Goal: Transaction & Acquisition: Purchase product/service

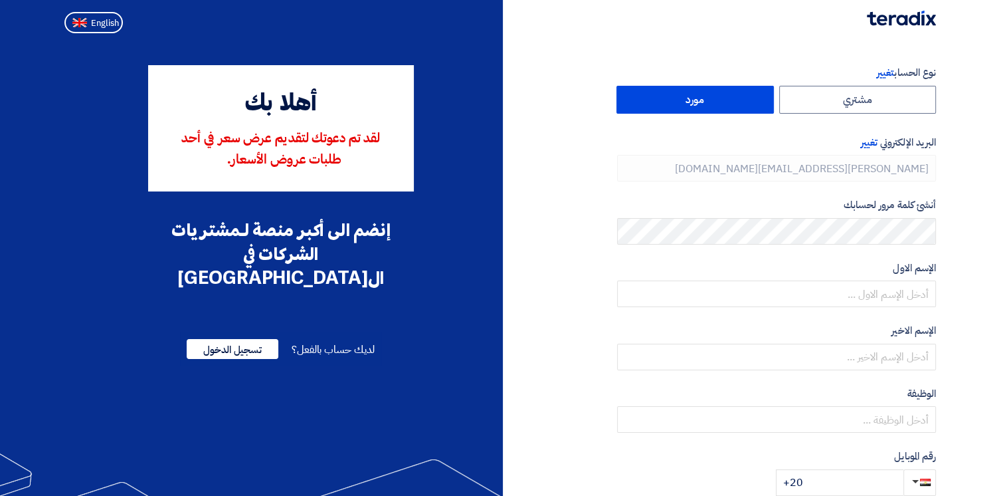
type input "[PHONE_NUMBER]"
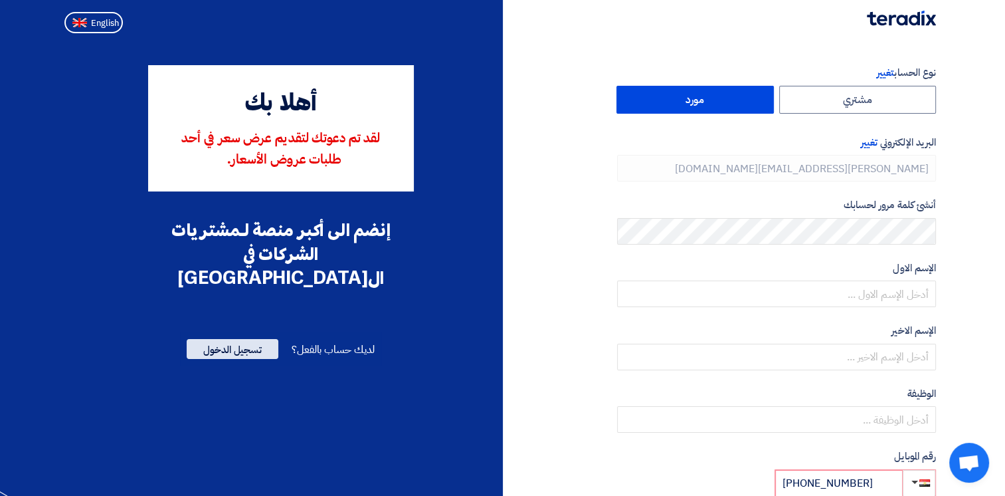
click at [250, 339] on span "تسجيل الدخول" at bounding box center [233, 349] width 92 height 20
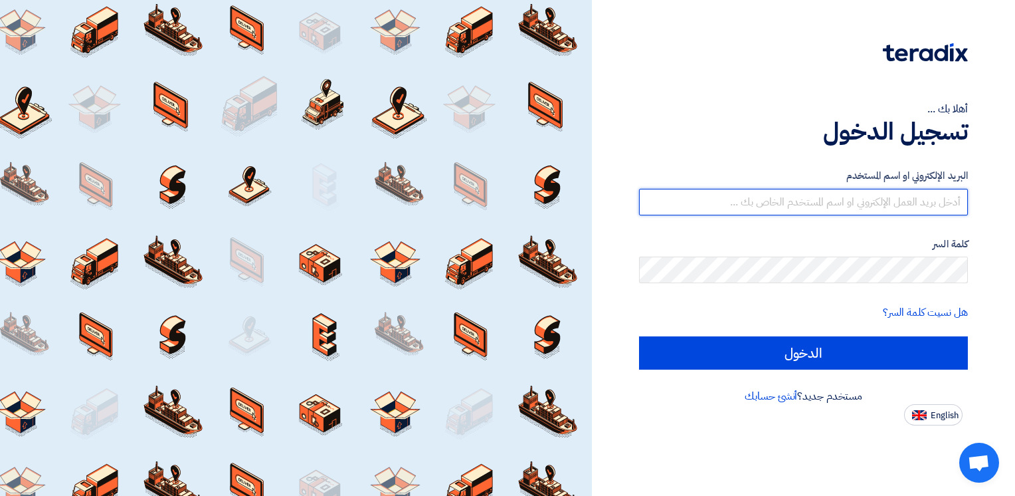
type input "[PERSON_NAME][EMAIL_ADDRESS][DOMAIN_NAME]"
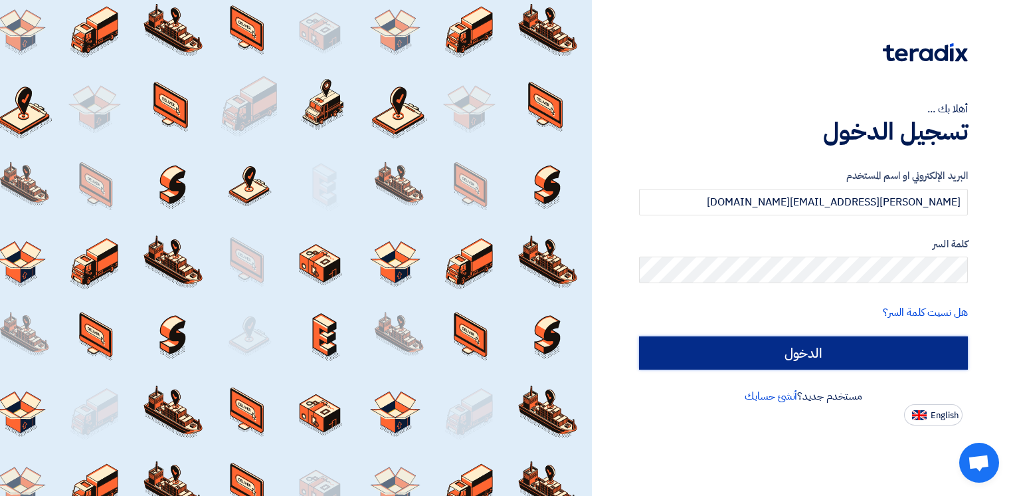
click at [906, 349] on input "الدخول" at bounding box center [803, 352] width 329 height 33
type input "Sign in"
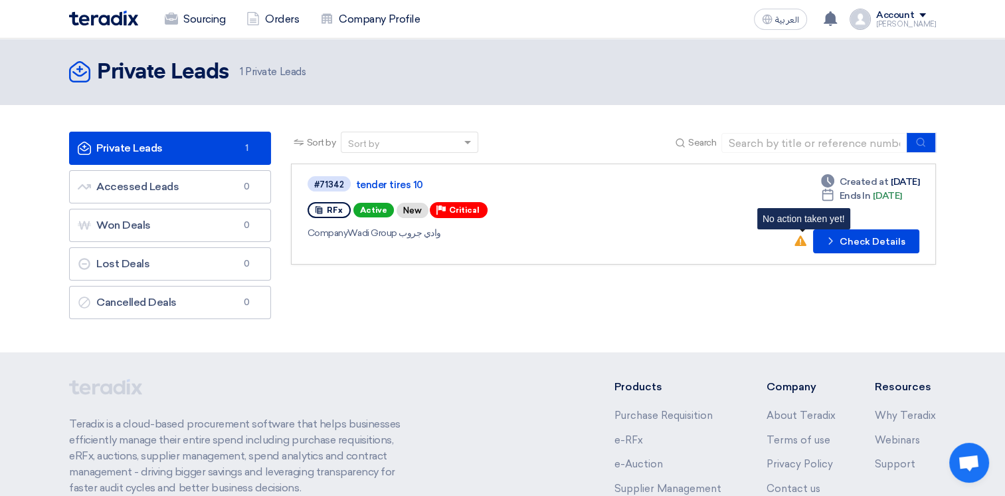
click at [806, 237] on icon "No action taken yet!" at bounding box center [800, 240] width 12 height 12
click at [804, 241] on icon "No action taken yet!" at bounding box center [800, 240] width 12 height 12
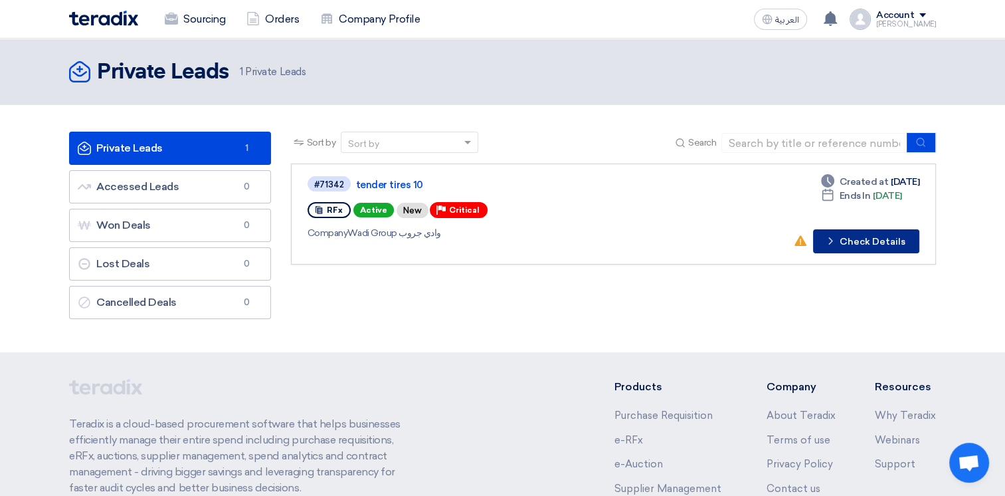
click at [832, 240] on use at bounding box center [830, 240] width 4 height 7
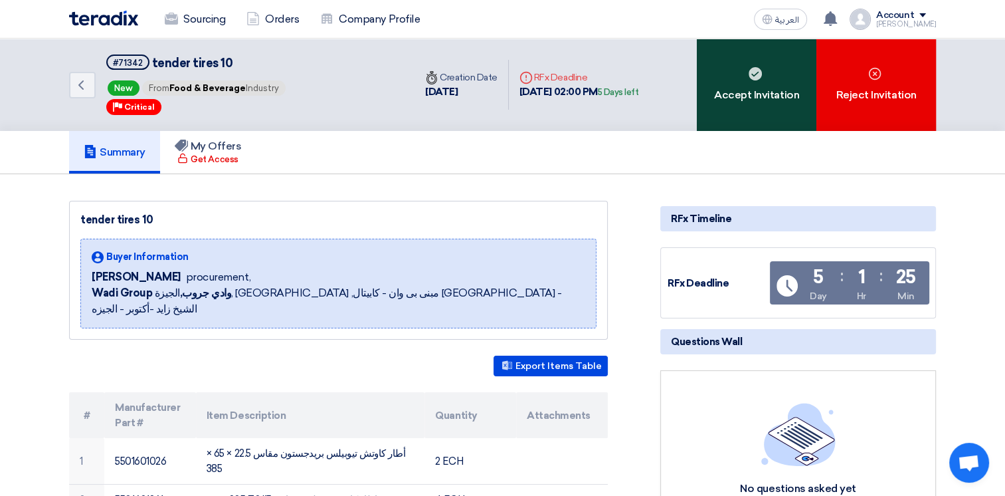
click at [733, 72] on div "Accept Invitation" at bounding box center [757, 85] width 120 height 92
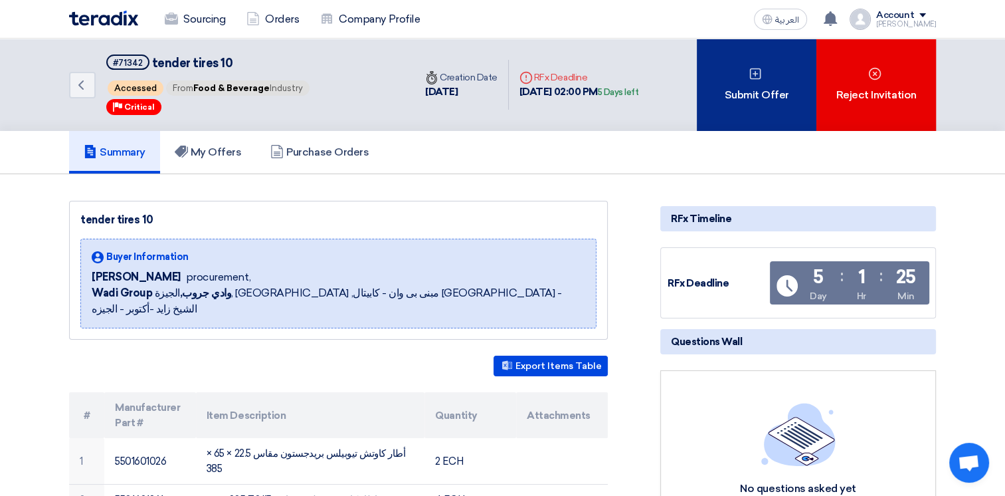
click at [761, 70] on div "Submit Offer" at bounding box center [757, 85] width 120 height 92
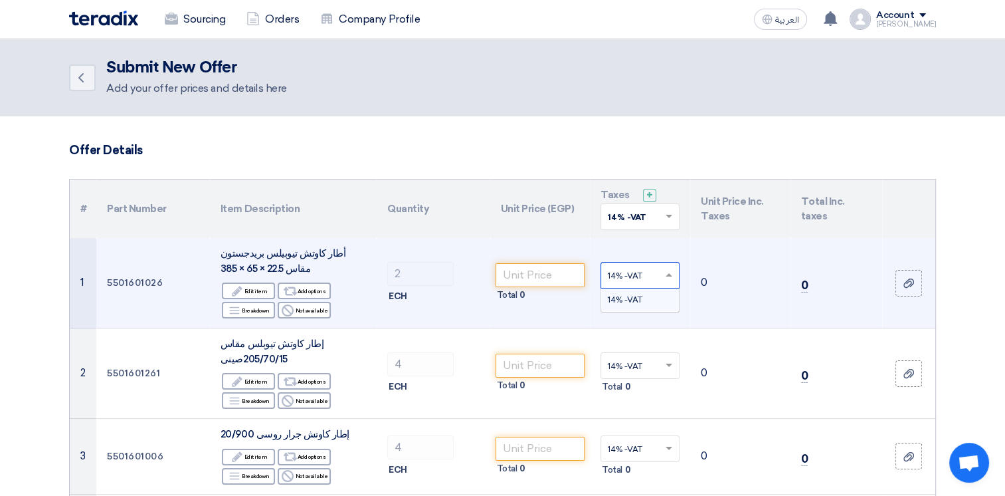
click at [672, 275] on span at bounding box center [670, 275] width 17 height 12
click at [650, 300] on div "14% -VAT" at bounding box center [640, 299] width 78 height 23
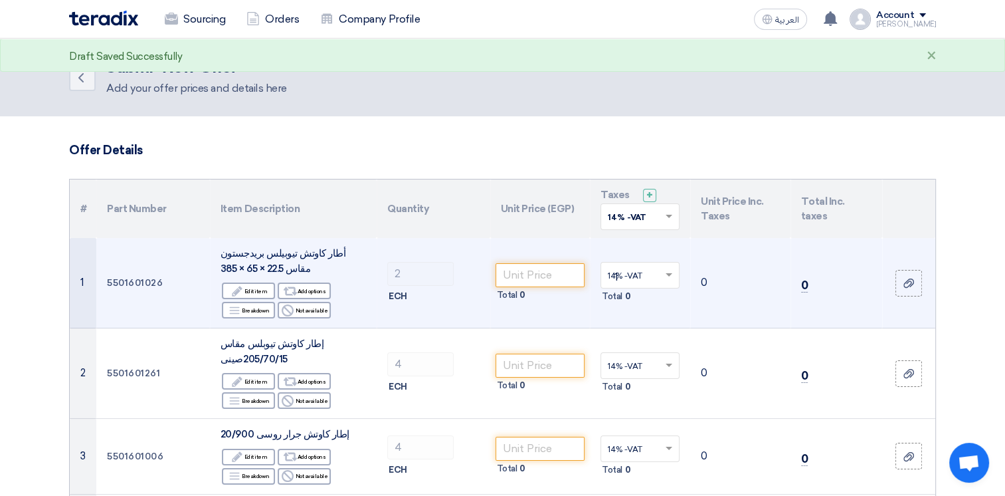
type input "14"
click at [700, 262] on td "0" at bounding box center [740, 283] width 100 height 90
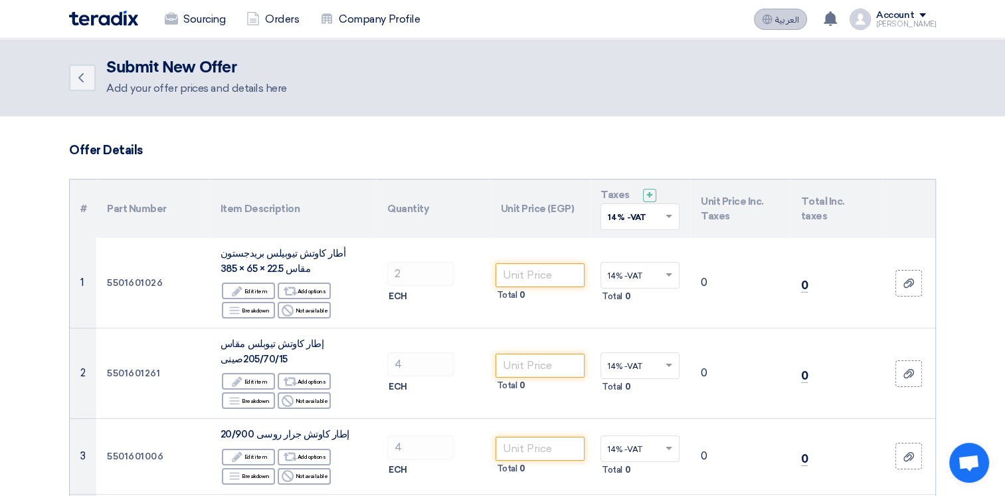
click at [789, 20] on span "العربية" at bounding box center [787, 19] width 24 height 9
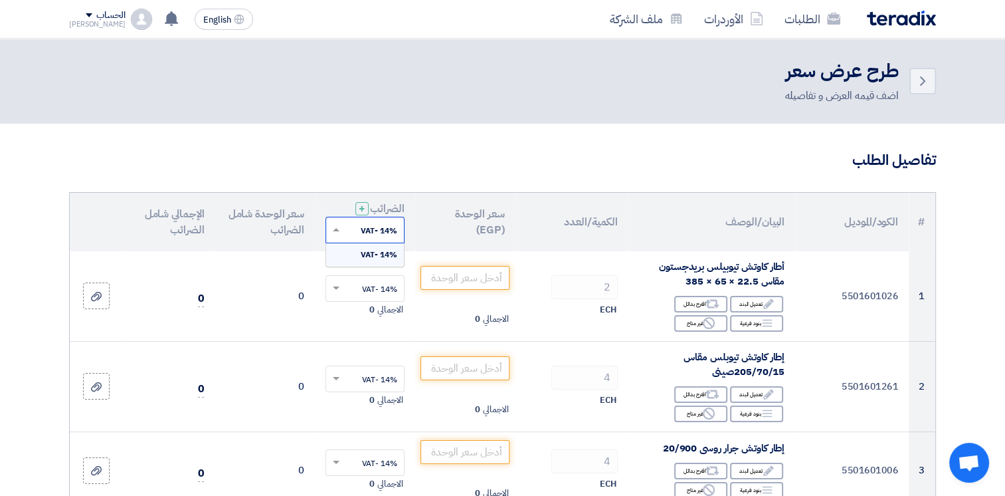
click at [340, 231] on span at bounding box center [334, 230] width 17 height 12
click at [376, 251] on span "14% -VAT" at bounding box center [379, 254] width 37 height 12
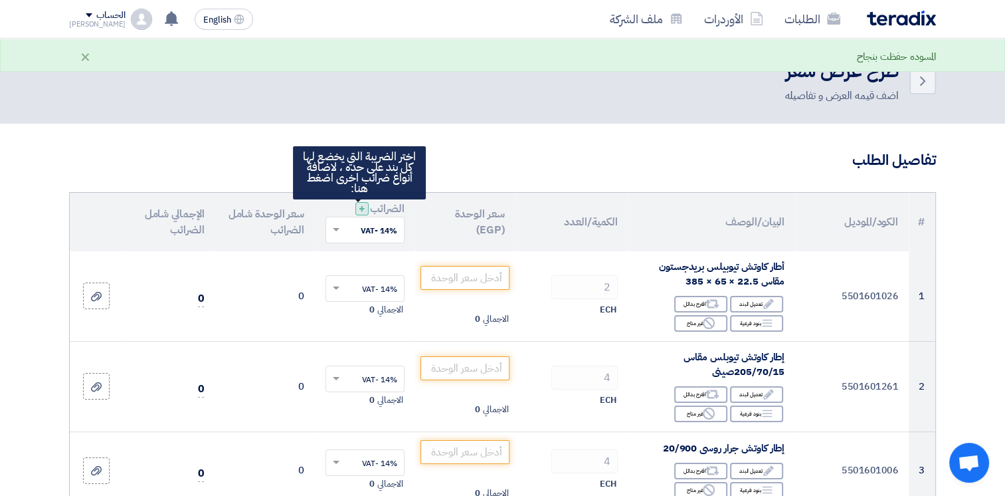
click at [355, 209] on div "+" at bounding box center [361, 208] width 13 height 13
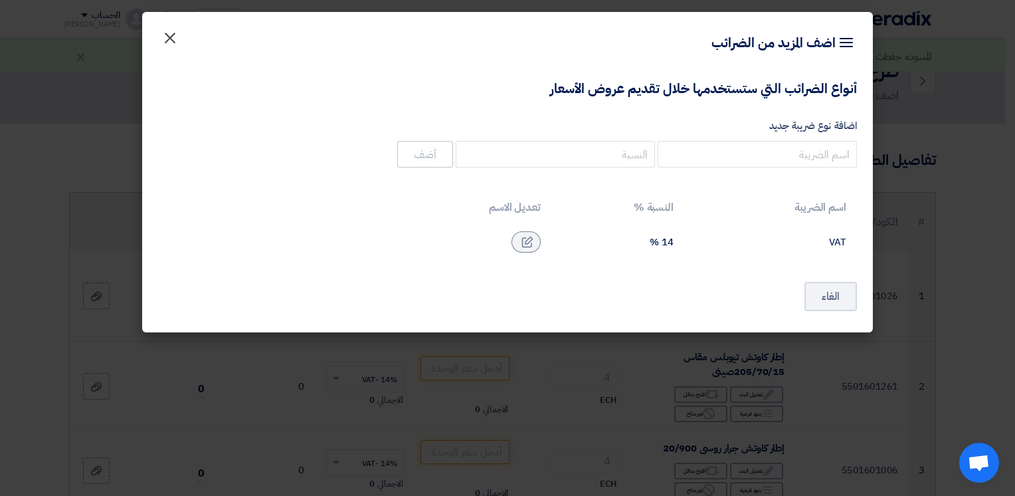
click at [165, 37] on span "×" at bounding box center [170, 37] width 16 height 40
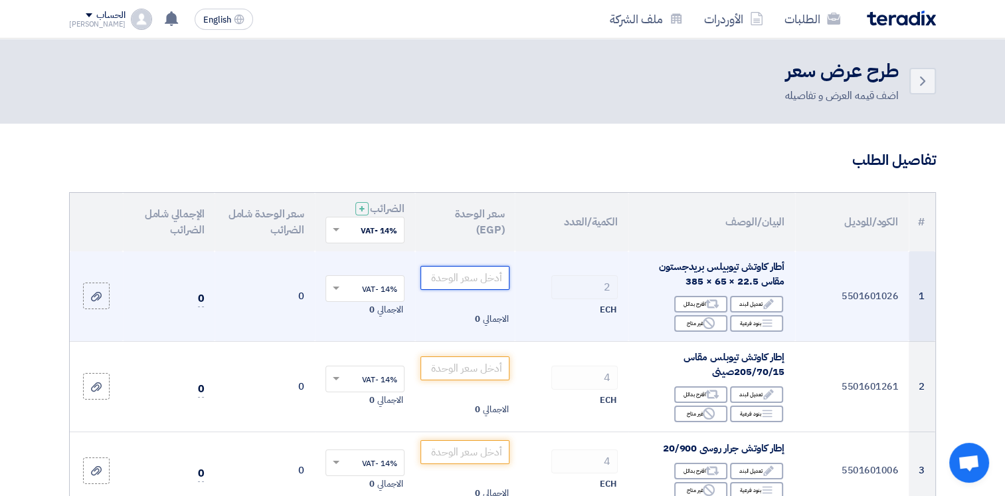
click at [485, 284] on input "number" at bounding box center [465, 278] width 90 height 24
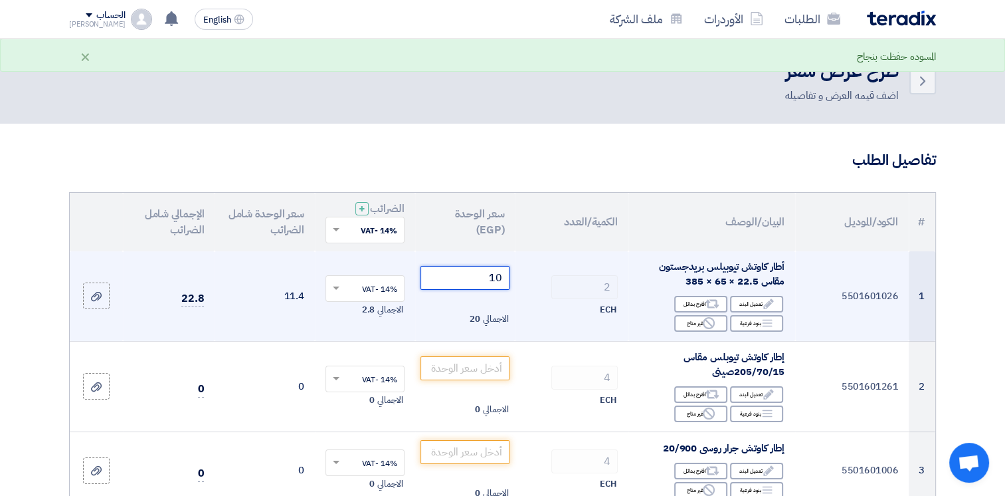
type input "1"
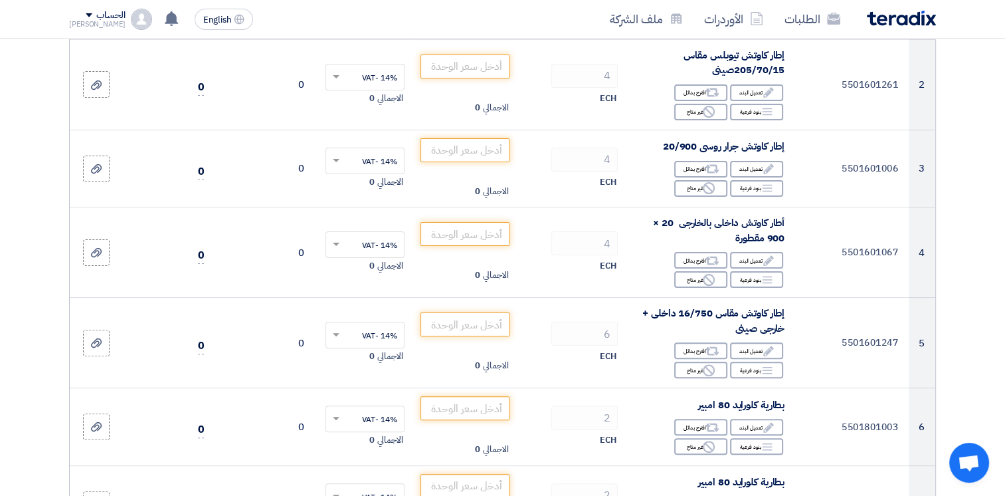
scroll to position [336, 0]
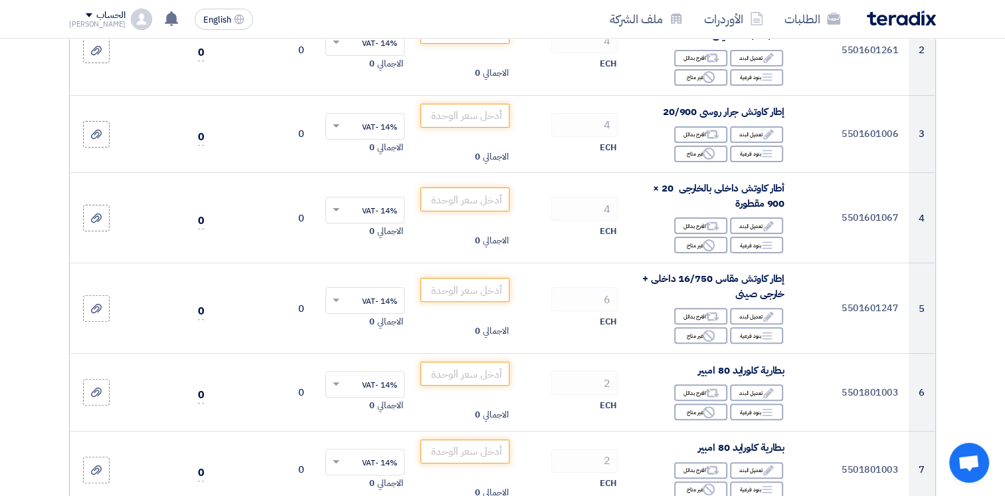
type input "2"
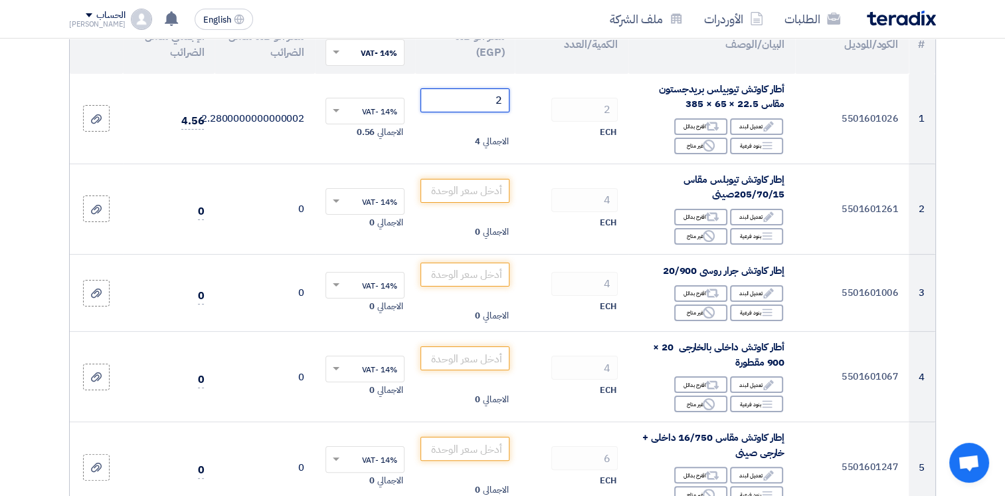
scroll to position [177, 0]
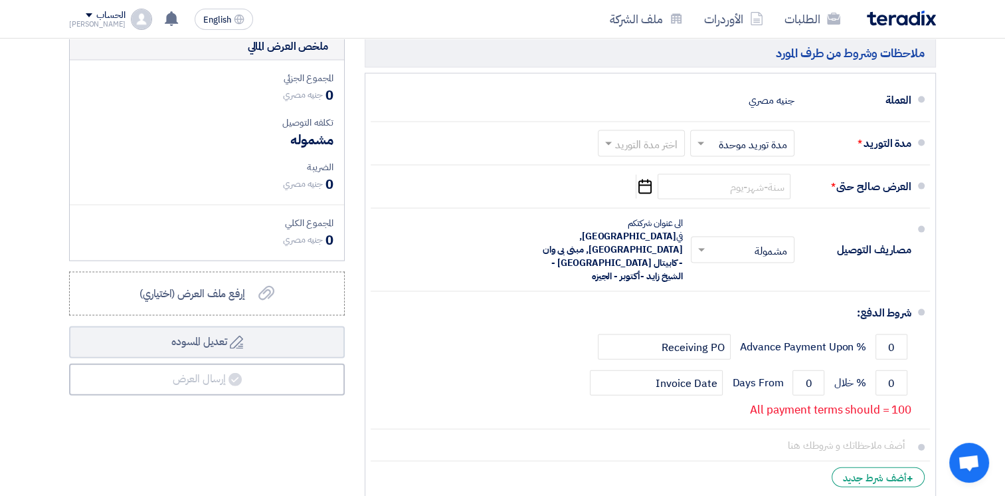
scroll to position [2790, 0]
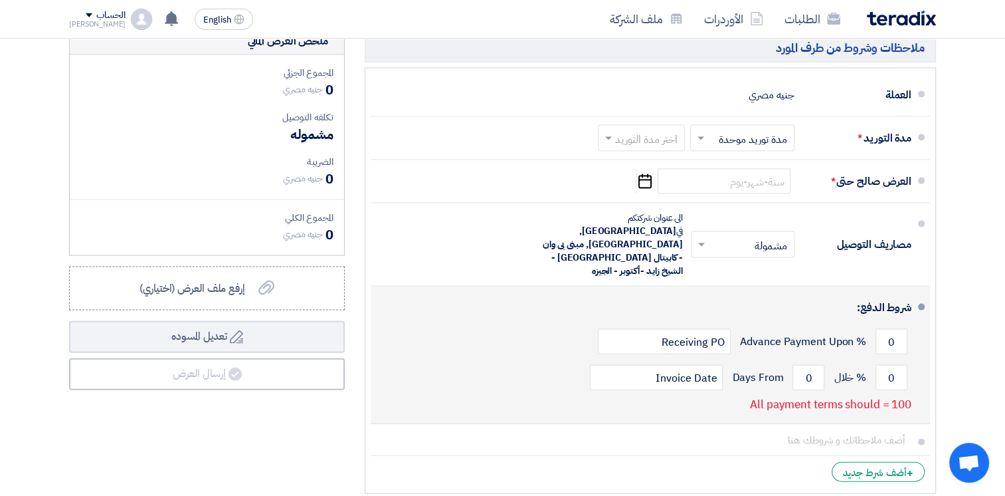
click at [375, 336] on li "شروط الدفع: 0 % Advance Payment Upon Receiving PO 0 % خلال 0 Invoice Date" at bounding box center [650, 355] width 559 height 138
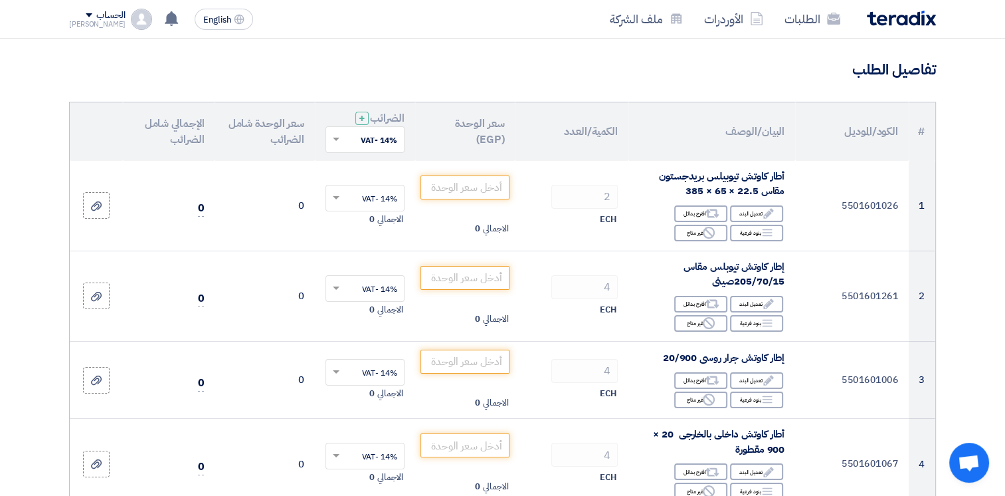
scroll to position [0, 0]
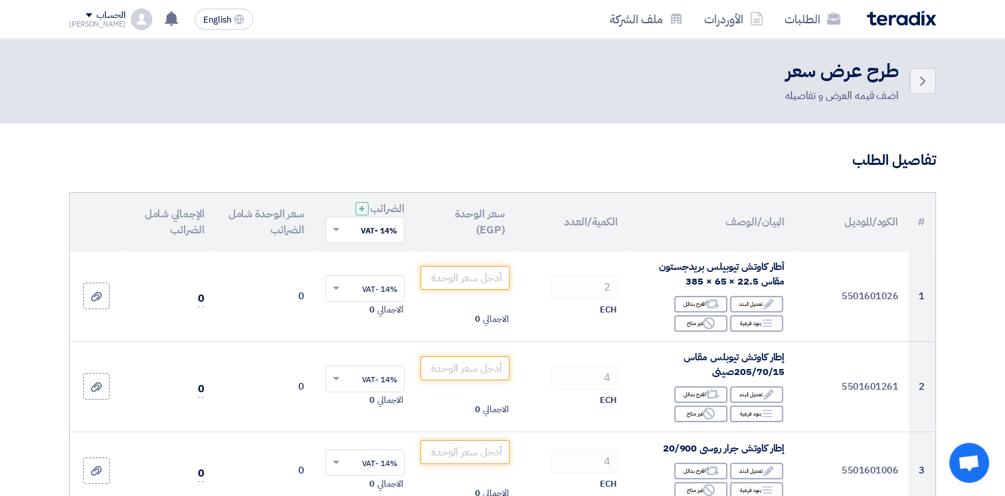
click at [86, 15] on span at bounding box center [89, 15] width 7 height 4
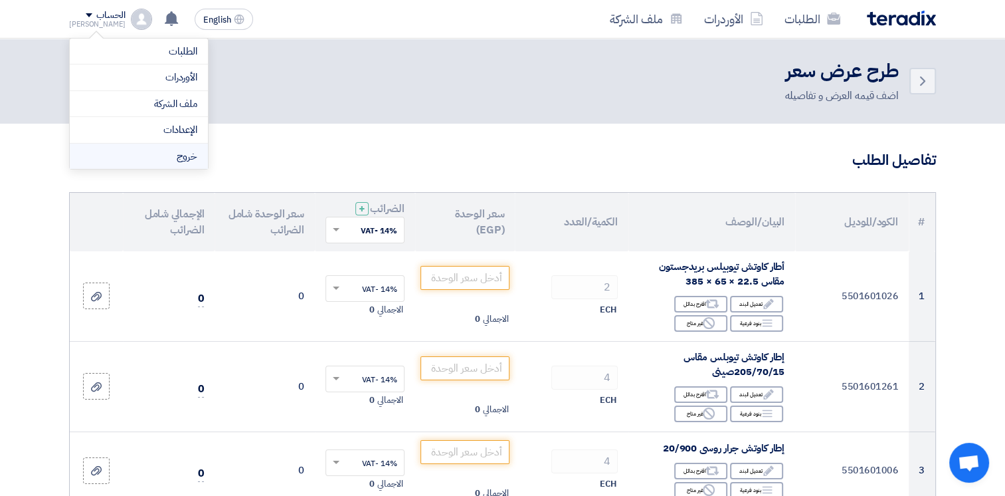
click at [165, 155] on li "خروج" at bounding box center [139, 156] width 138 height 26
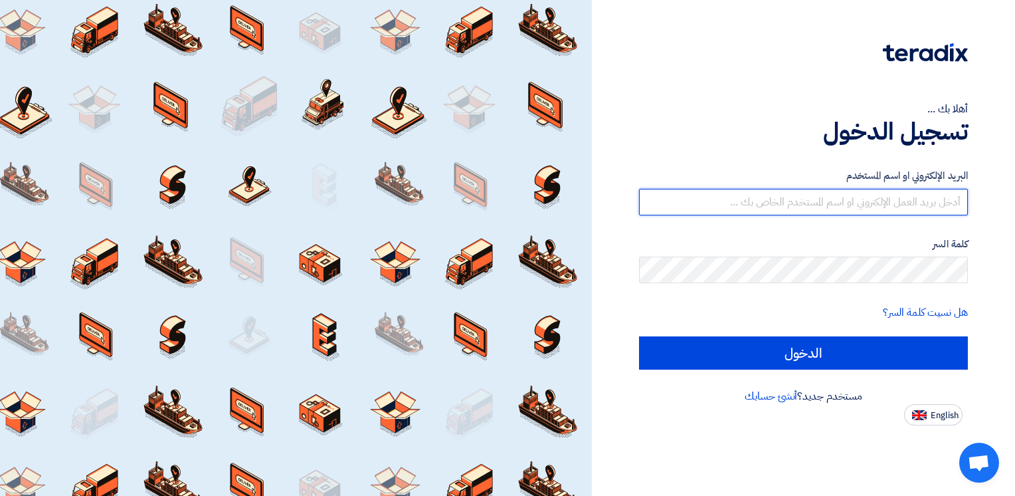
type input "[PERSON_NAME][EMAIL_ADDRESS][DOMAIN_NAME]"
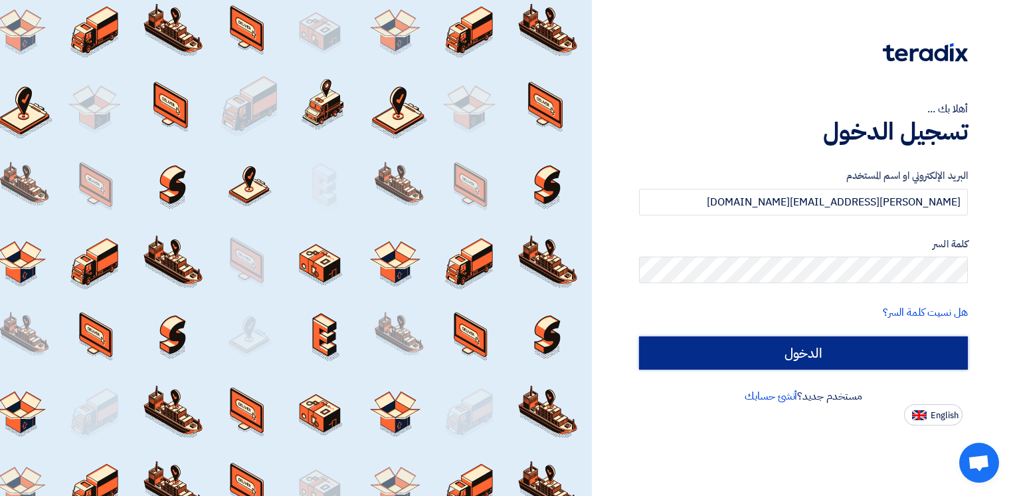
click at [879, 352] on input "الدخول" at bounding box center [803, 352] width 329 height 33
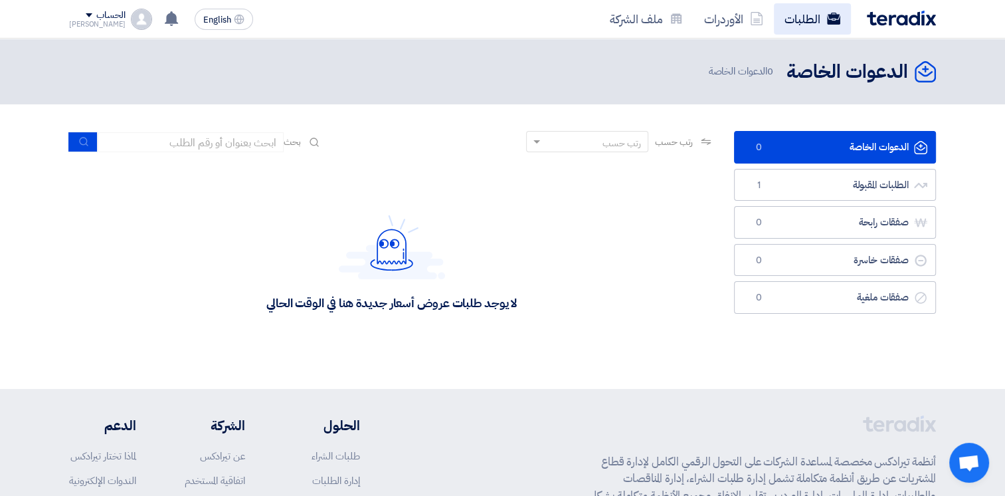
click at [809, 23] on link "الطلبات" at bounding box center [812, 18] width 77 height 31
click at [735, 17] on link "الأوردرات" at bounding box center [734, 18] width 80 height 31
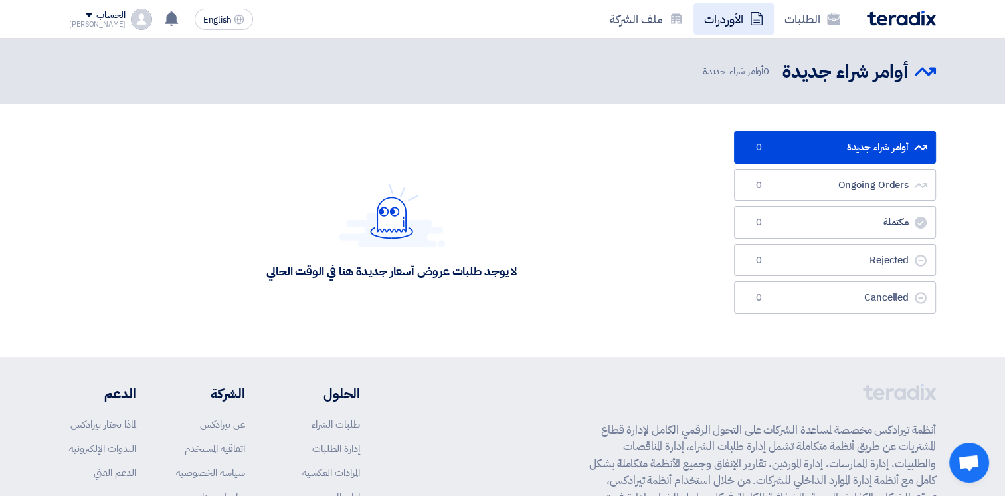
click at [739, 27] on link "الأوردرات" at bounding box center [734, 18] width 80 height 31
click at [802, 18] on link "الطلبات" at bounding box center [812, 18] width 77 height 31
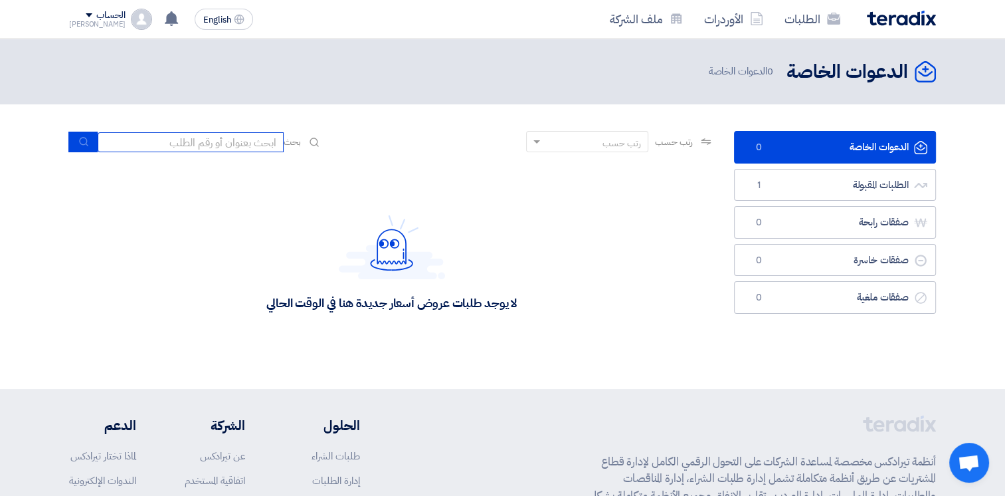
click at [217, 142] on input at bounding box center [191, 142] width 186 height 20
type input "ص"
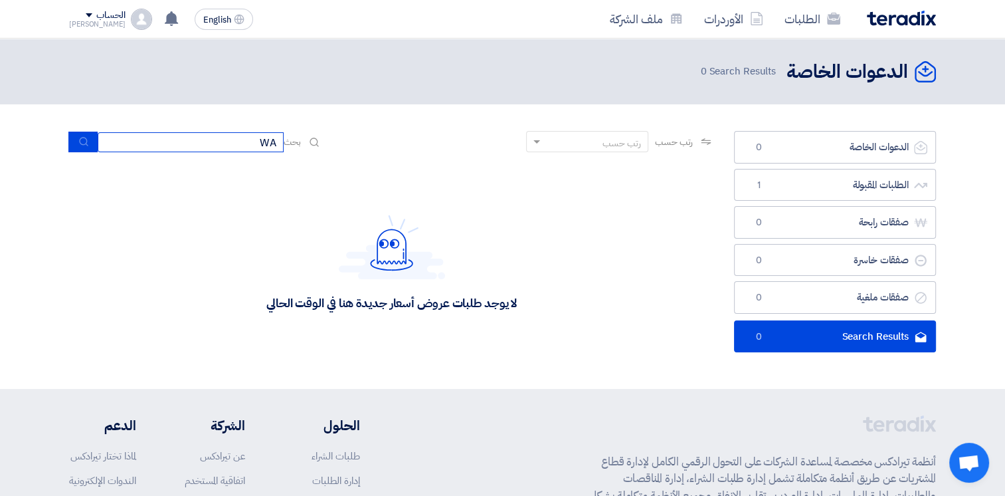
type input "W"
click at [320, 142] on div "بحث" at bounding box center [195, 142] width 253 height 21
click at [255, 151] on input at bounding box center [191, 142] width 186 height 20
type input "و"
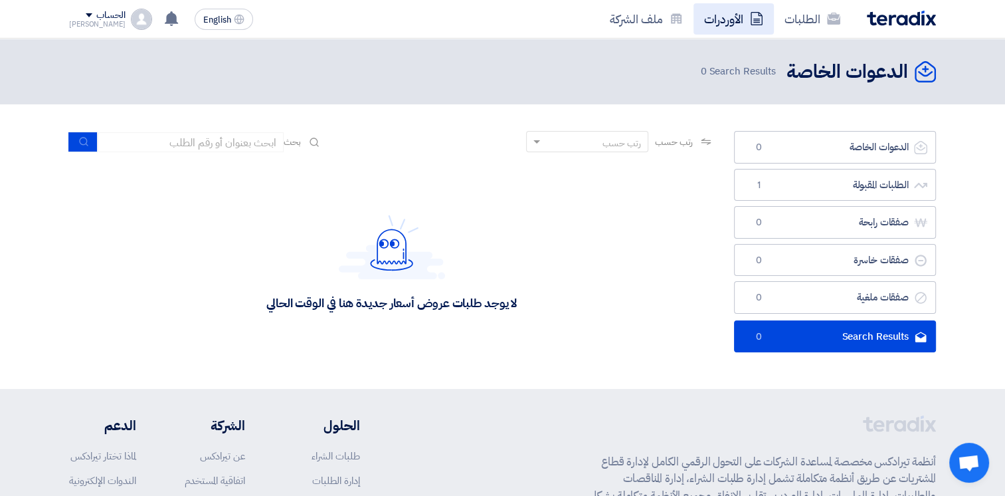
click at [723, 25] on link "الأوردرات" at bounding box center [734, 18] width 80 height 31
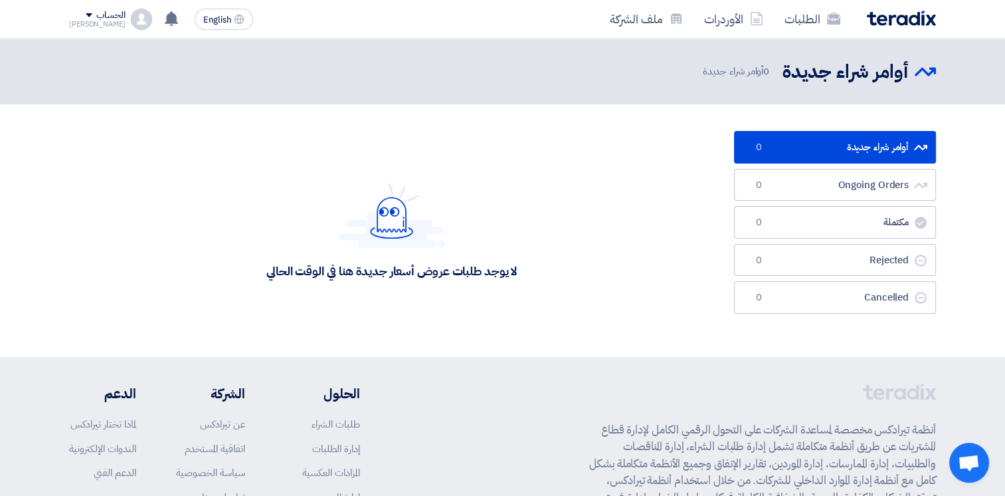
click at [891, 25] on div "الطلبات الأوردرات ملف الشركة" at bounding box center [676, 18] width 520 height 31
click at [825, 9] on link "الطلبات" at bounding box center [812, 18] width 77 height 31
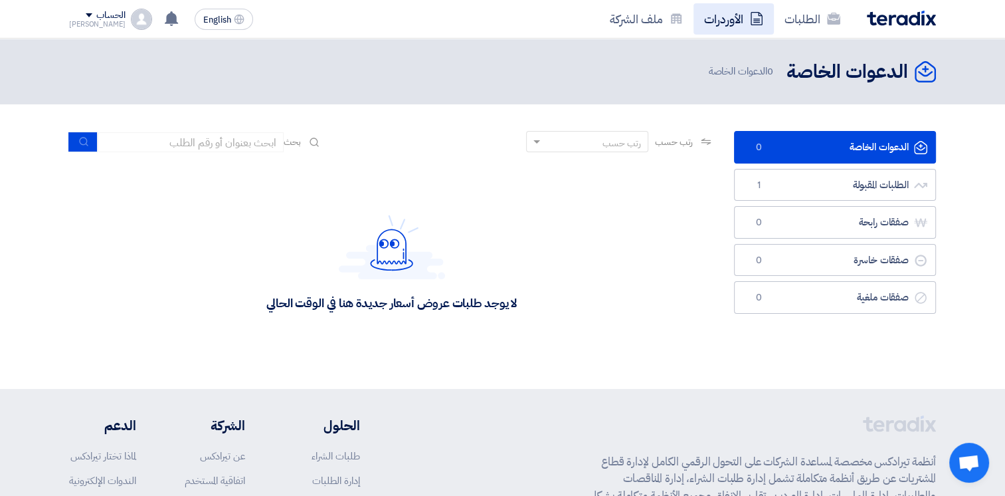
click at [747, 15] on link "الأوردرات" at bounding box center [734, 18] width 80 height 31
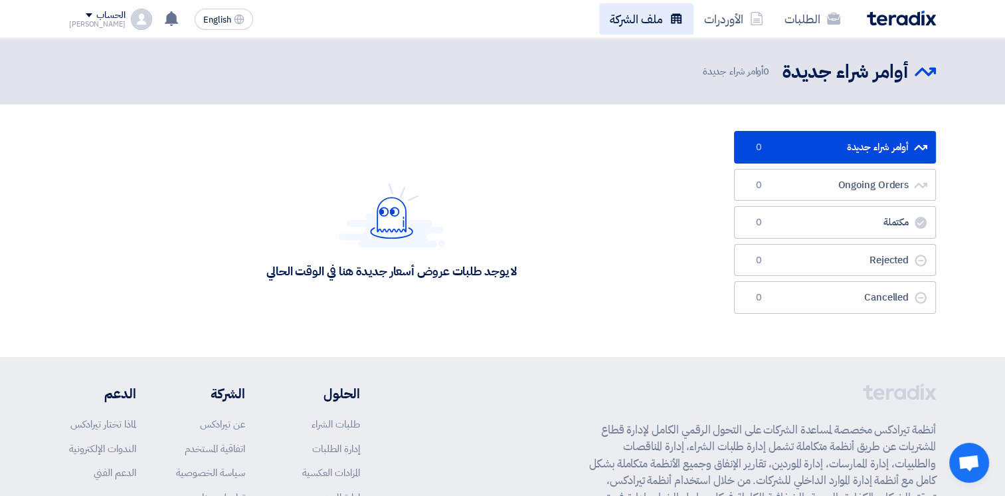
click at [660, 15] on link "ملف الشركة" at bounding box center [646, 18] width 94 height 31
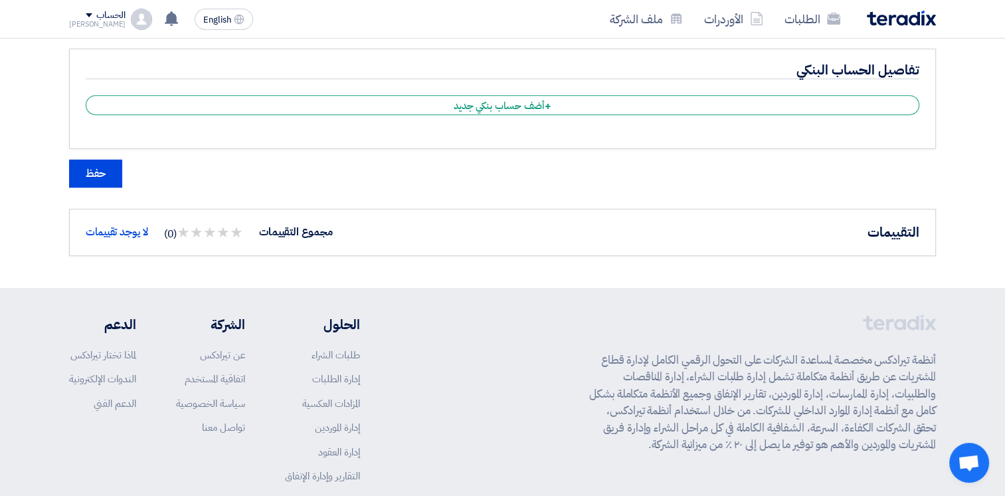
scroll to position [906, 0]
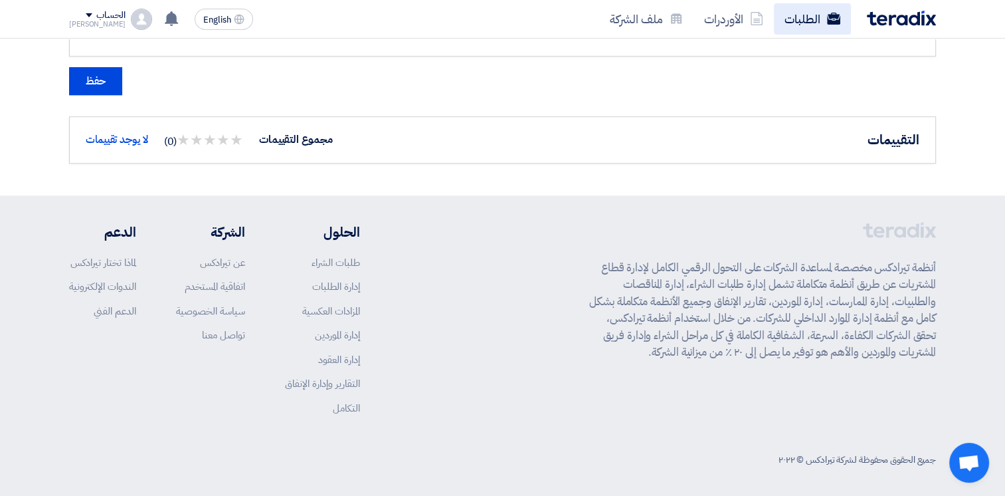
click at [818, 24] on link "الطلبات" at bounding box center [812, 18] width 77 height 31
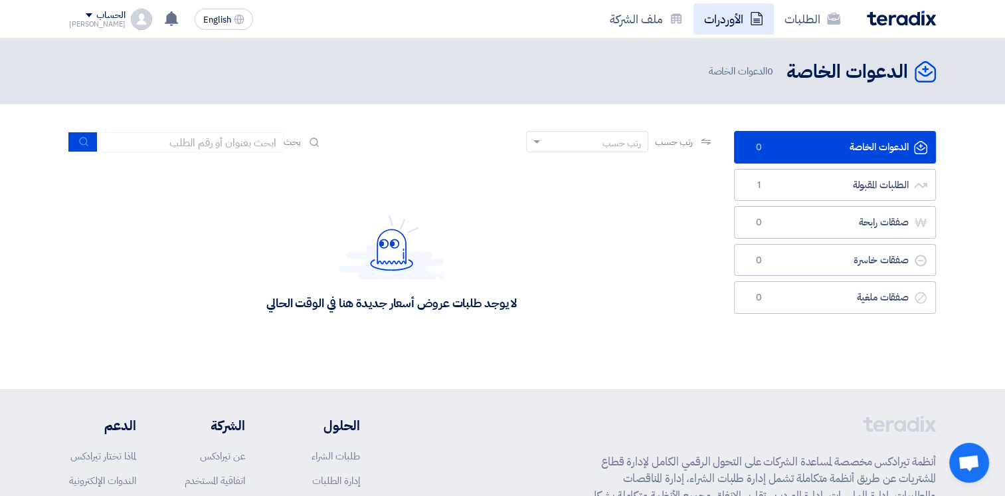
click at [739, 13] on link "الأوردرات" at bounding box center [734, 18] width 80 height 31
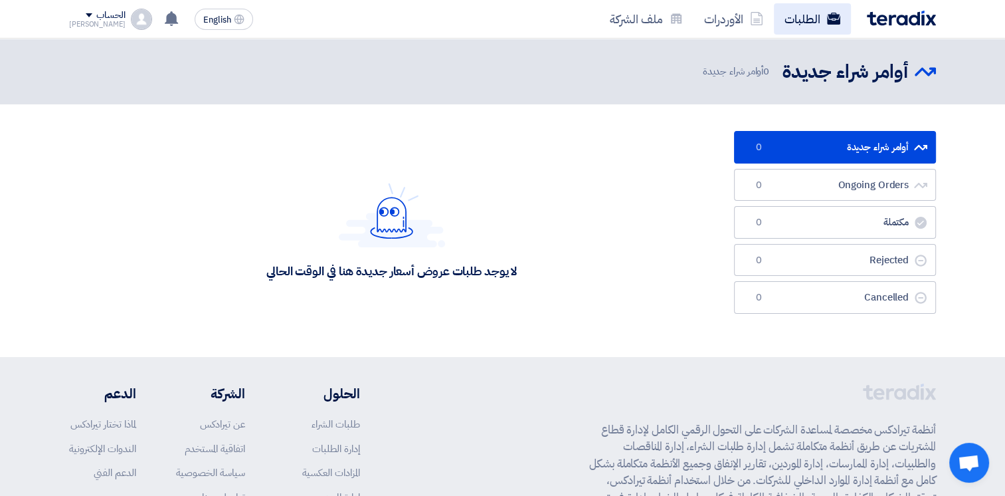
click at [812, 26] on link "الطلبات" at bounding box center [812, 18] width 77 height 31
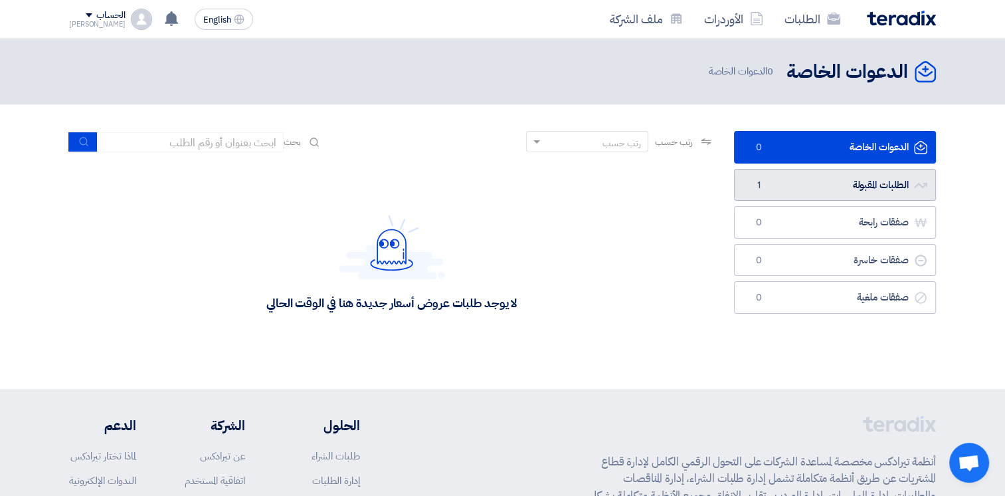
click at [834, 195] on link "الطلبات المقبولة الطلبات المقبولة 1" at bounding box center [835, 185] width 202 height 33
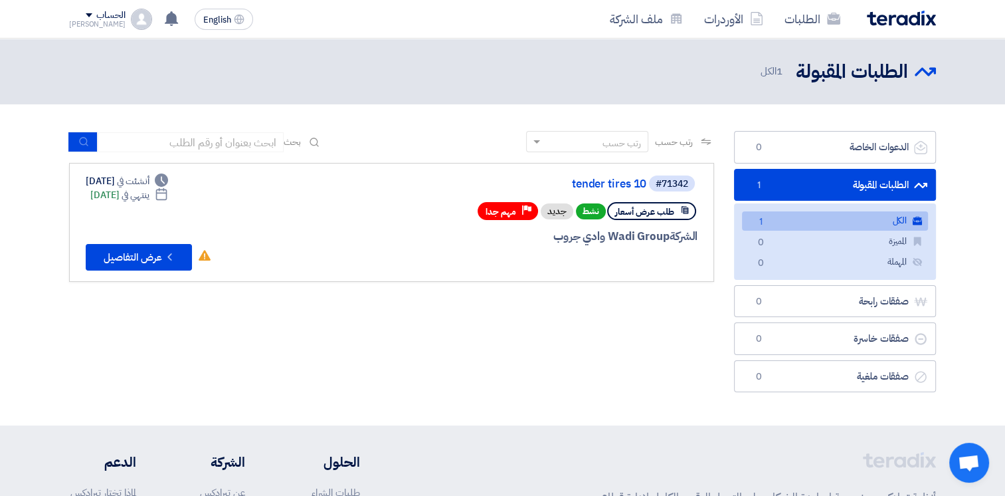
click at [854, 219] on link "الكل الكل 1" at bounding box center [835, 220] width 186 height 19
click at [818, 179] on link "الطلبات المقبولة الطلبات المقبولة 1" at bounding box center [835, 185] width 202 height 33
click at [148, 260] on button "Check details عرض التفاصيل" at bounding box center [139, 257] width 106 height 27
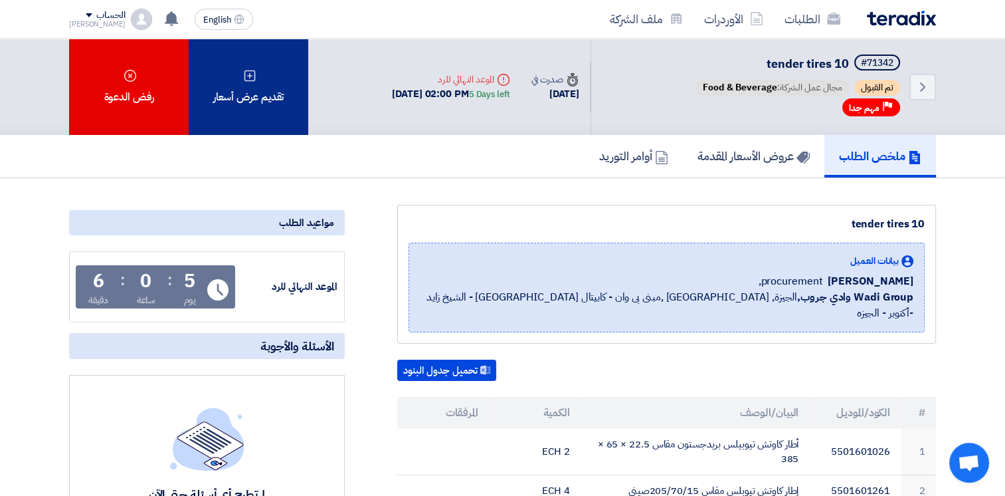
click at [275, 96] on div "تقديم عرض أسعار" at bounding box center [249, 87] width 120 height 96
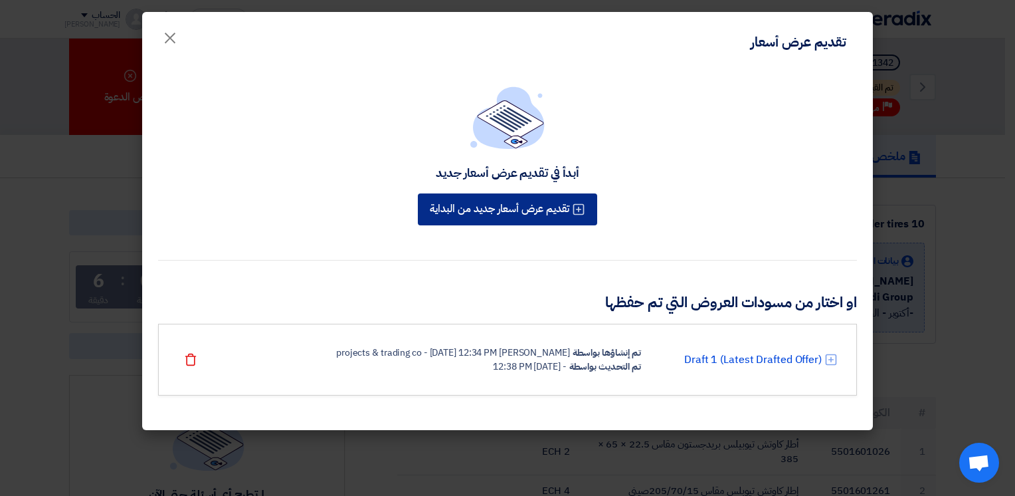
click at [550, 217] on button "تقديم عرض أسعار جديد من البداية" at bounding box center [507, 209] width 179 height 32
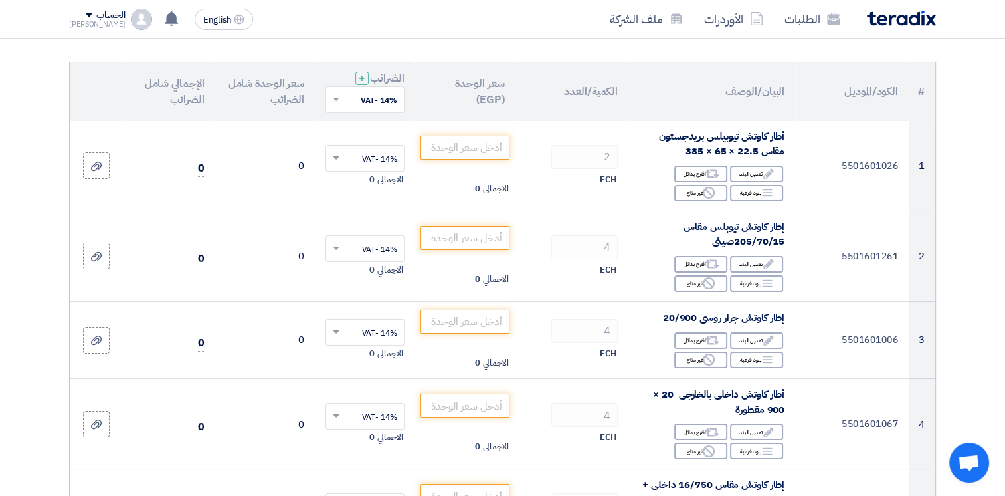
scroll to position [133, 0]
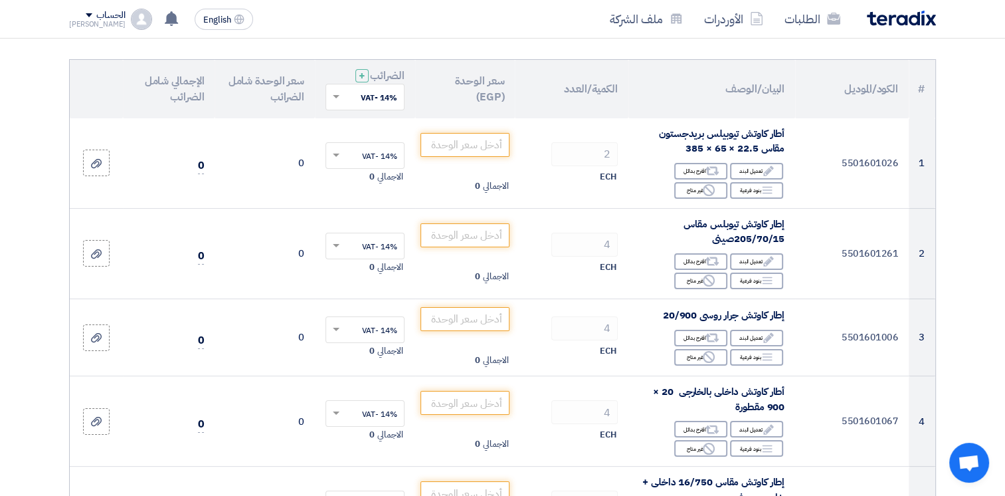
click at [350, 94] on input "text" at bounding box center [372, 98] width 52 height 22
type input "0"
click at [433, 88] on th "سعر الوحدة (EGP)" at bounding box center [465, 89] width 100 height 58
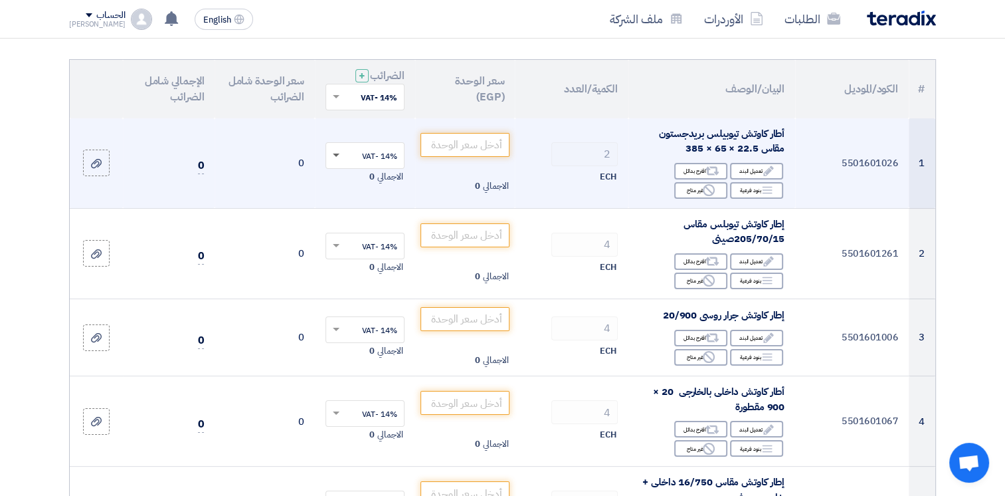
click at [335, 155] on span at bounding box center [336, 155] width 7 height 5
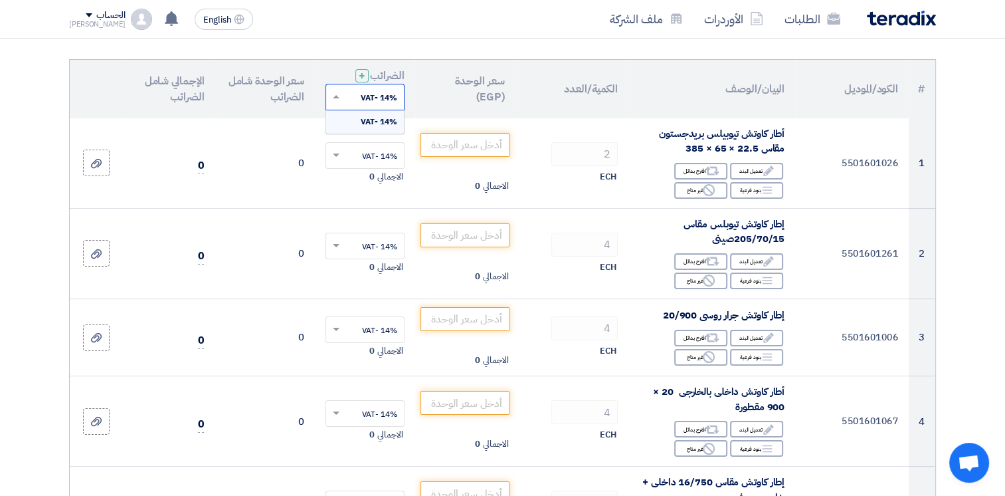
click at [335, 93] on span at bounding box center [334, 97] width 17 height 12
click at [351, 121] on div "14% -VAT" at bounding box center [365, 121] width 78 height 23
click at [450, 82] on th "سعر الوحدة (EGP)" at bounding box center [465, 89] width 100 height 58
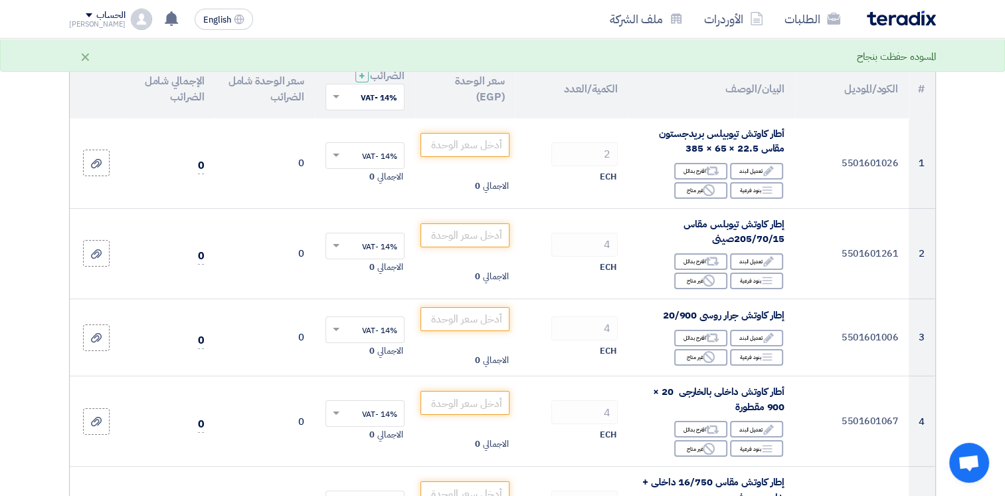
click at [456, 86] on th "سعر الوحدة (EGP)" at bounding box center [465, 89] width 100 height 58
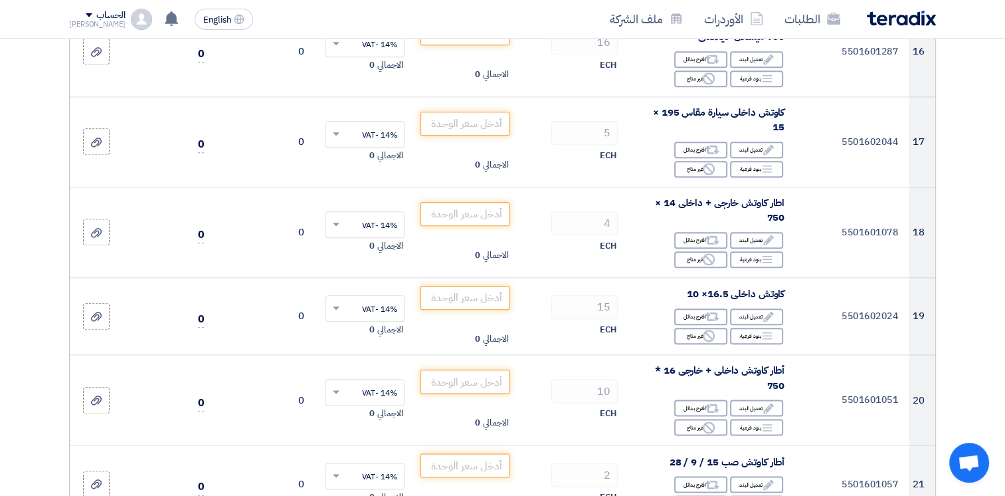
scroll to position [1610, 0]
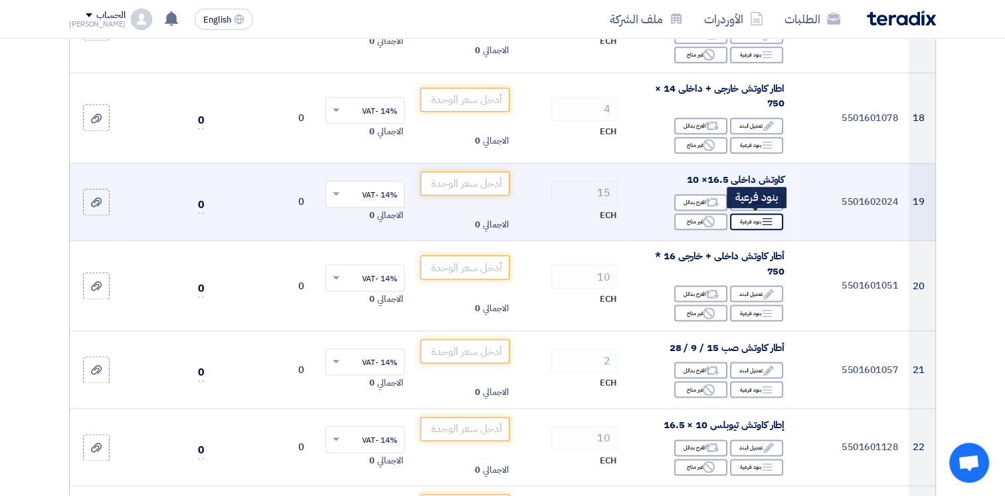
click at [755, 217] on div "Breakdown بنود فرعية" at bounding box center [756, 221] width 53 height 17
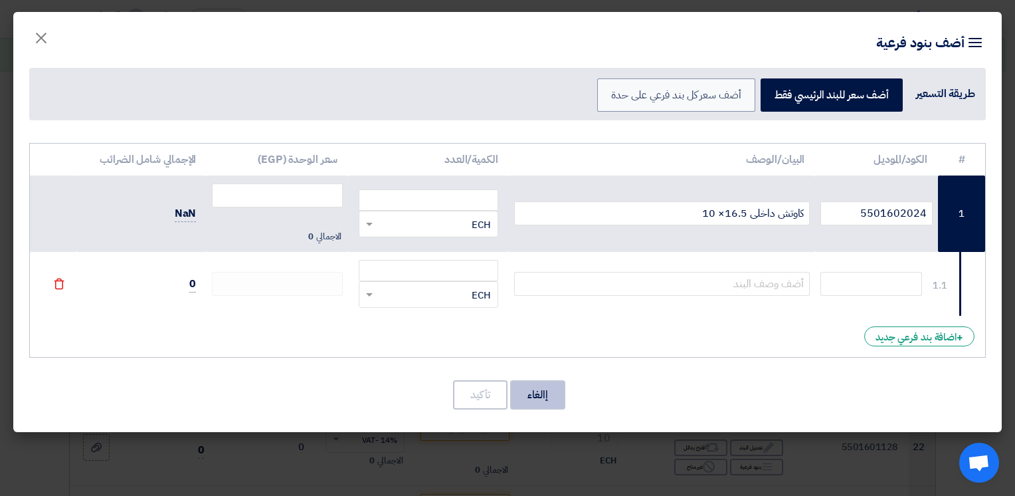
click at [547, 392] on button "إالغاء" at bounding box center [537, 394] width 55 height 29
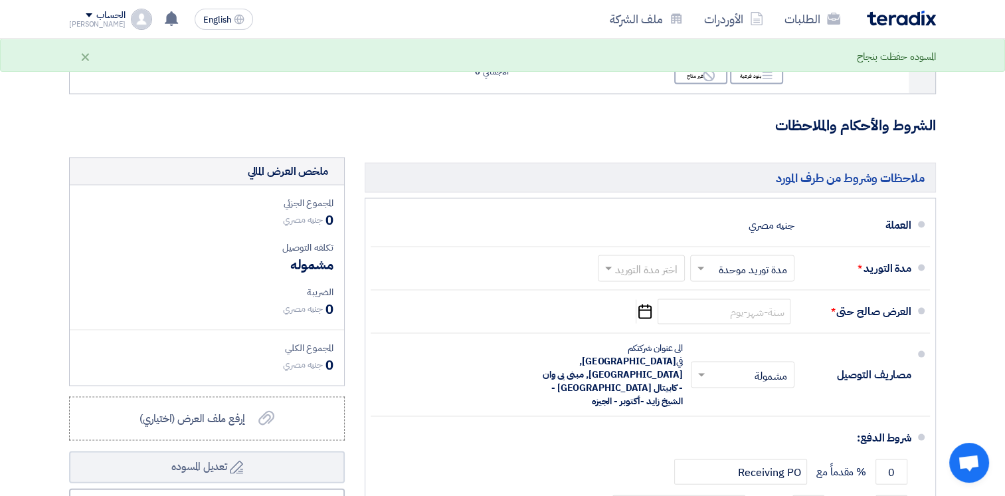
scroll to position [2664, 0]
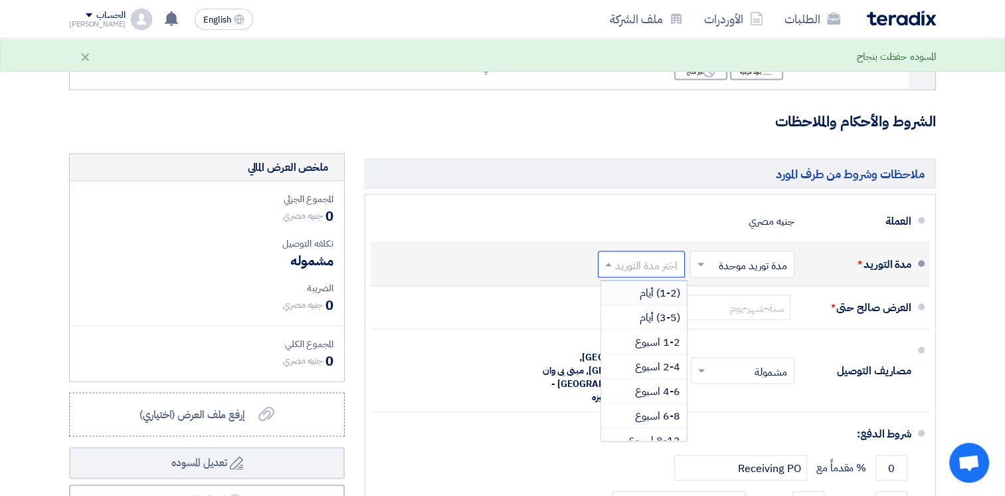
click at [660, 258] on input "text" at bounding box center [639, 265] width 80 height 19
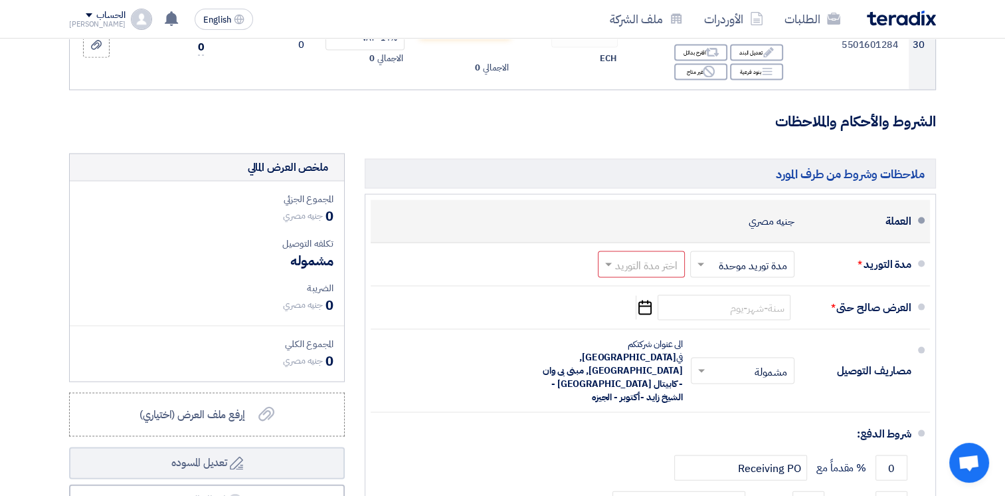
click at [674, 217] on div "العملة جنيه مصري" at bounding box center [646, 221] width 530 height 32
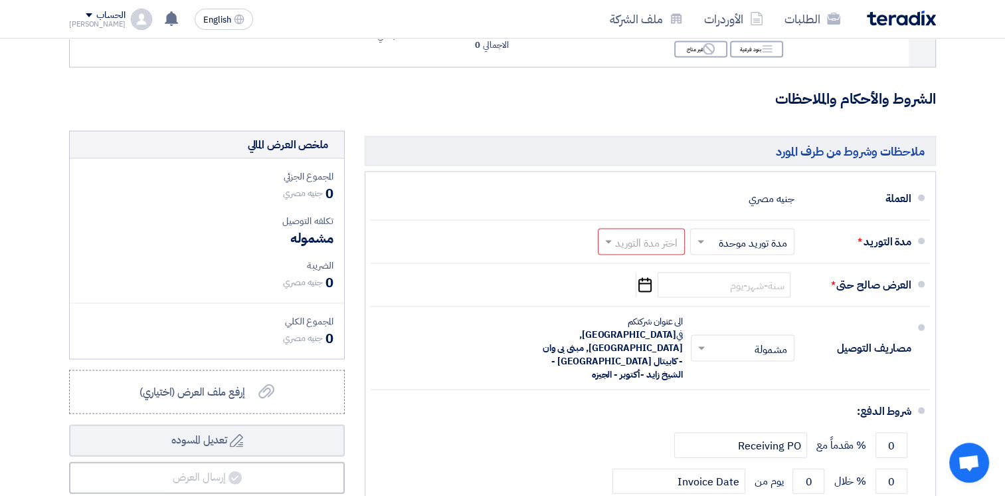
scroll to position [2717, 0]
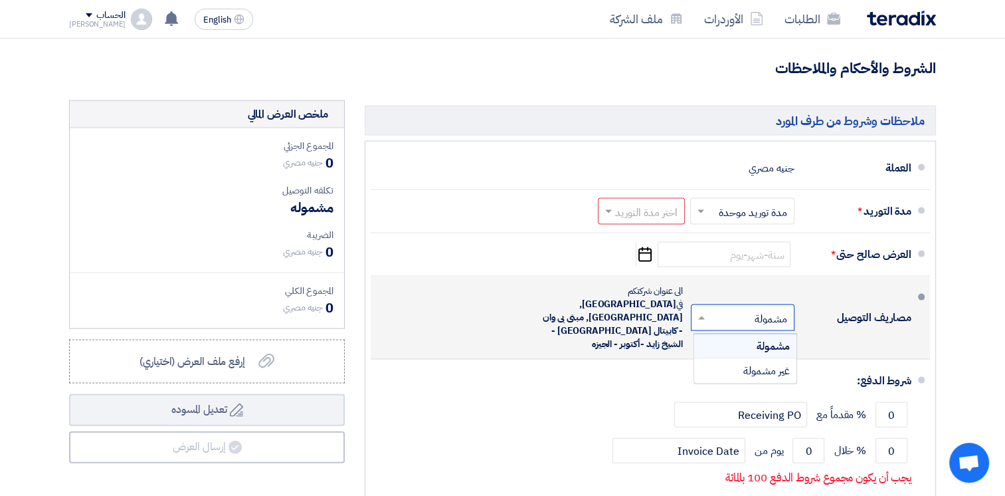
click at [731, 310] on input "text" at bounding box center [740, 319] width 97 height 19
click at [777, 363] on span "غير مشمولة" at bounding box center [766, 371] width 47 height 16
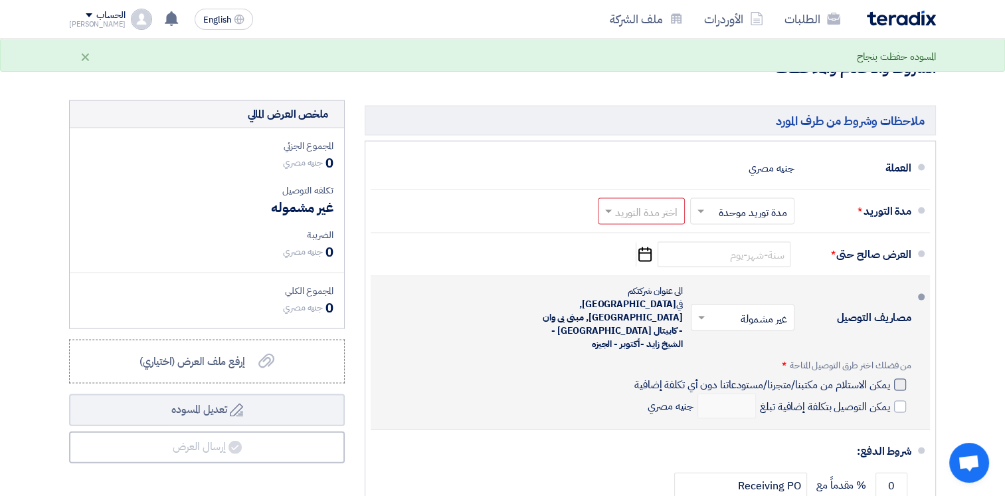
click at [903, 379] on div at bounding box center [900, 385] width 12 height 12
click at [890, 377] on input "يمكن الاستلام من مكتبنا/متجرنا/مستودعاتنا دون أي تكلفة إضافية" at bounding box center [761, 389] width 258 height 25
checkbox input "true"
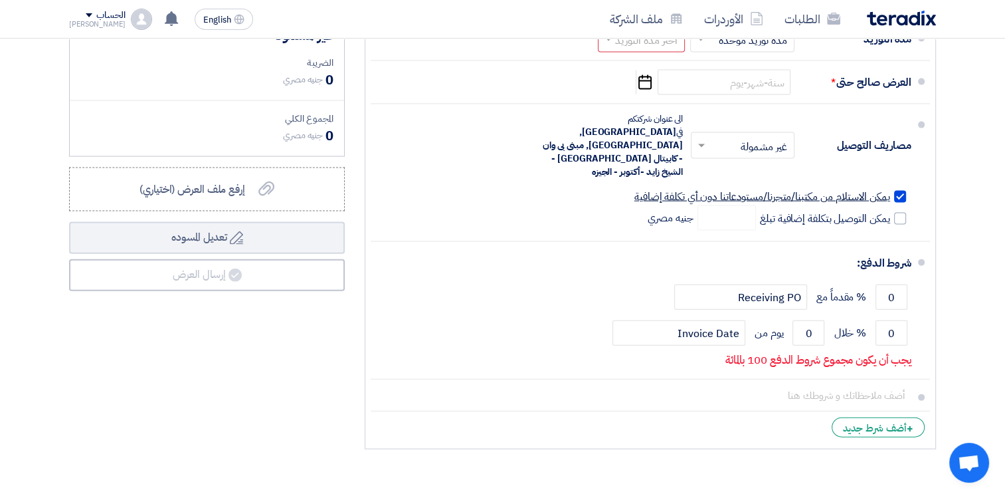
scroll to position [2903, 0]
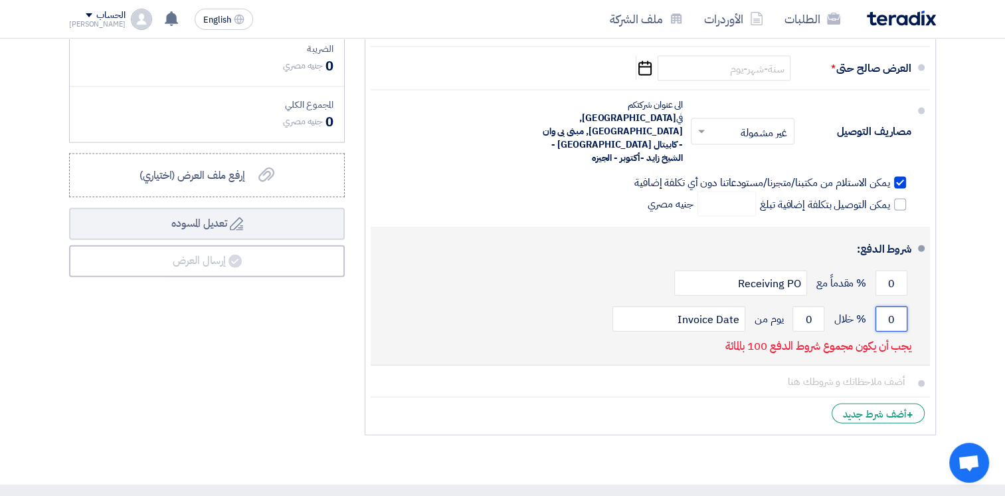
click at [893, 306] on input "0" at bounding box center [892, 318] width 32 height 25
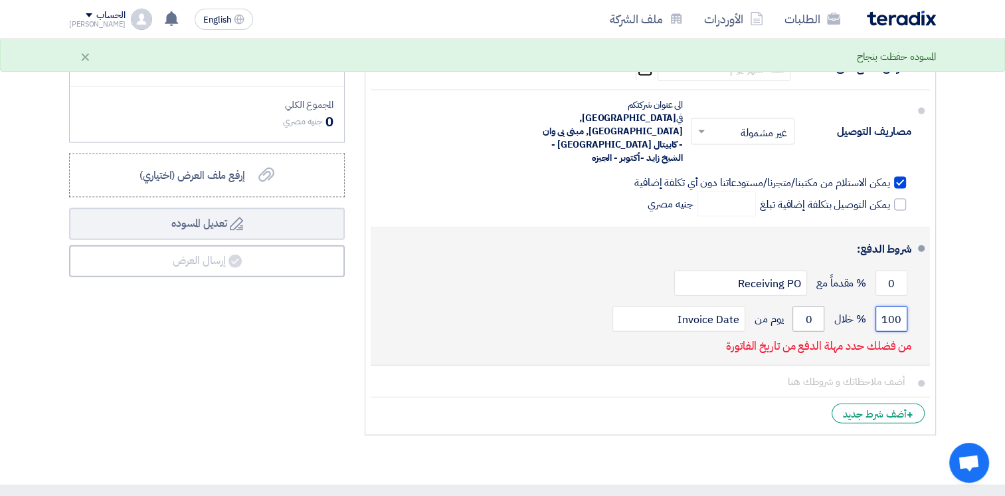
type input "100"
click at [808, 306] on input "0" at bounding box center [809, 318] width 32 height 25
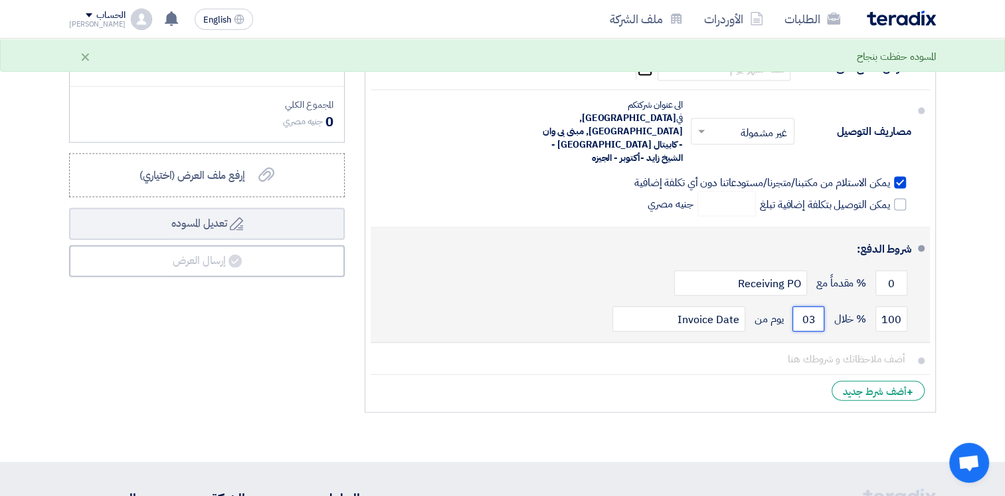
type input "0"
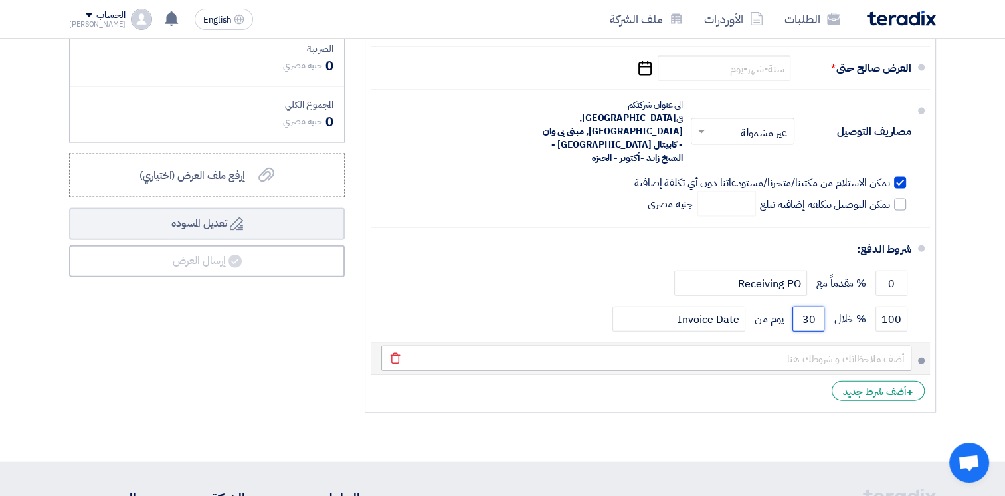
type input "3"
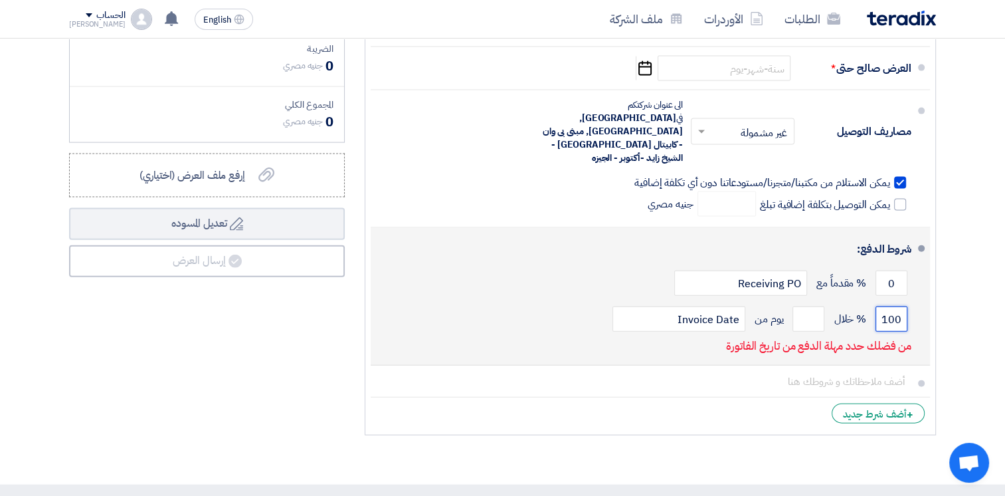
click at [899, 306] on input "100" at bounding box center [892, 318] width 32 height 25
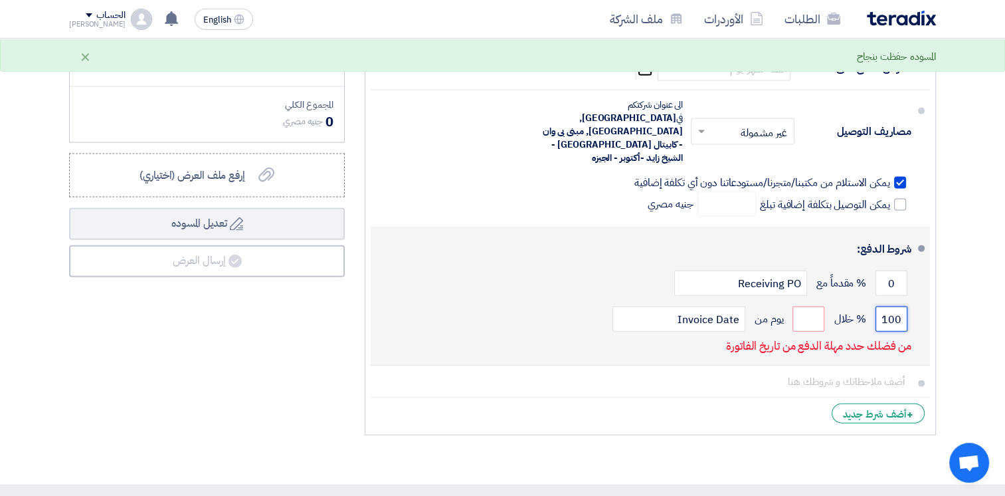
drag, startPoint x: 899, startPoint y: 287, endPoint x: 860, endPoint y: 290, distance: 39.3
click at [860, 301] on div "100 % خلال يوم من Invoice Date" at bounding box center [646, 319] width 530 height 36
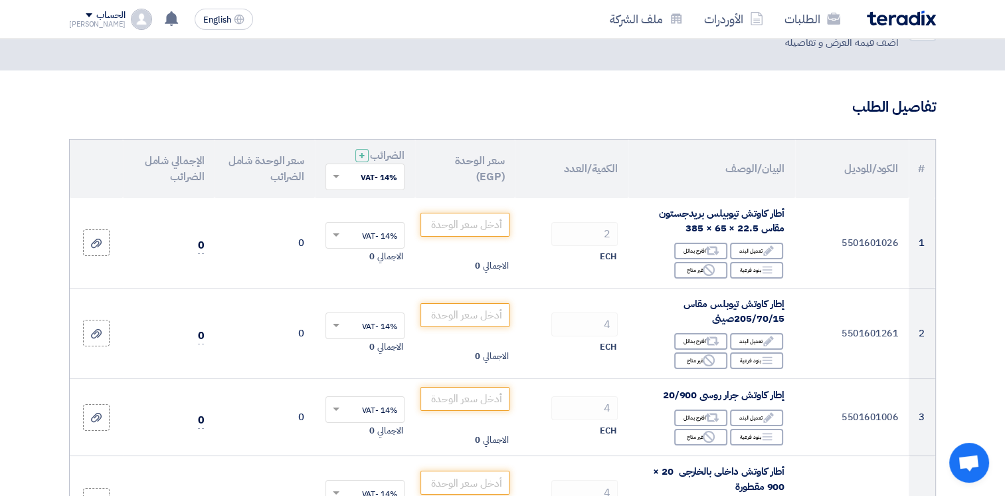
scroll to position [0, 0]
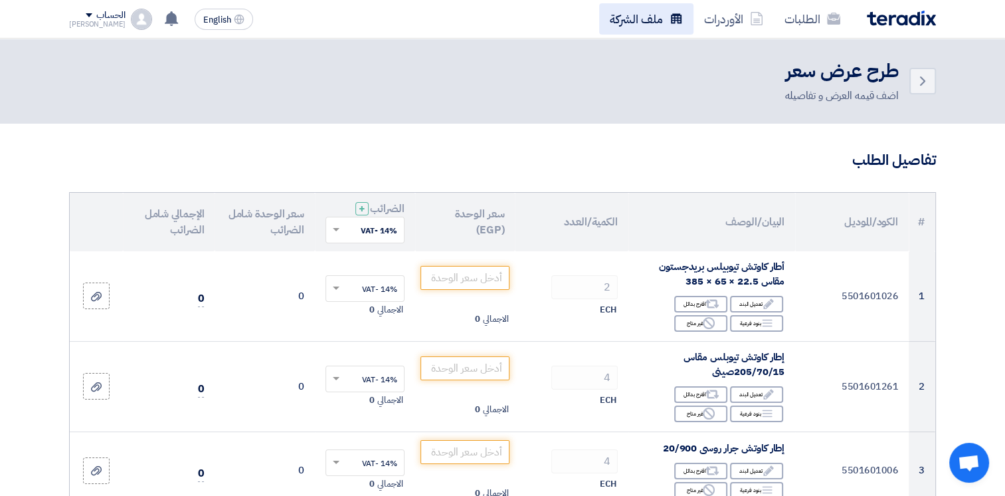
click at [620, 22] on link "ملف الشركة" at bounding box center [646, 18] width 94 height 31
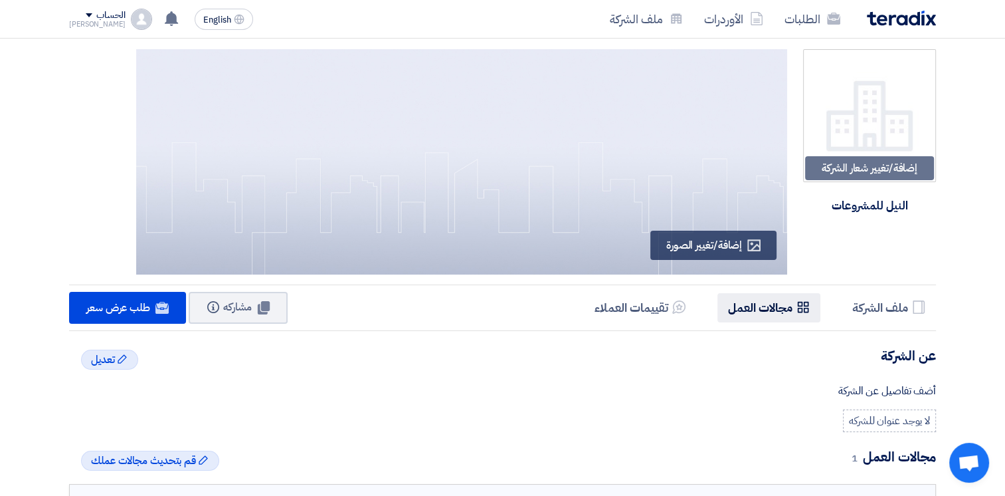
click at [773, 310] on h5 "مجالات العمل" at bounding box center [760, 307] width 64 height 15
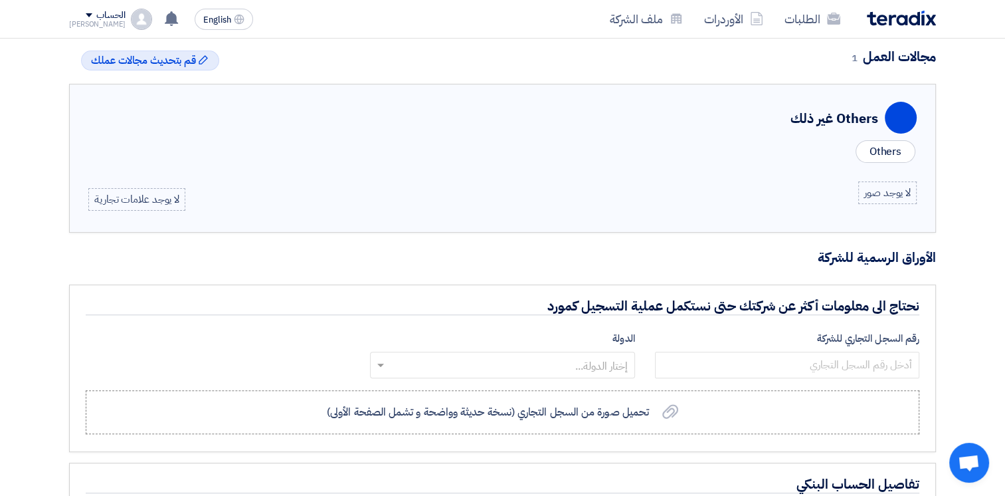
click at [1004, 486] on div "إضافة/تغيير شعار الشركة Image النيل للمشروعات Profile إضافة/تغيير الصورة Profil…" at bounding box center [502, 170] width 1005 height 1063
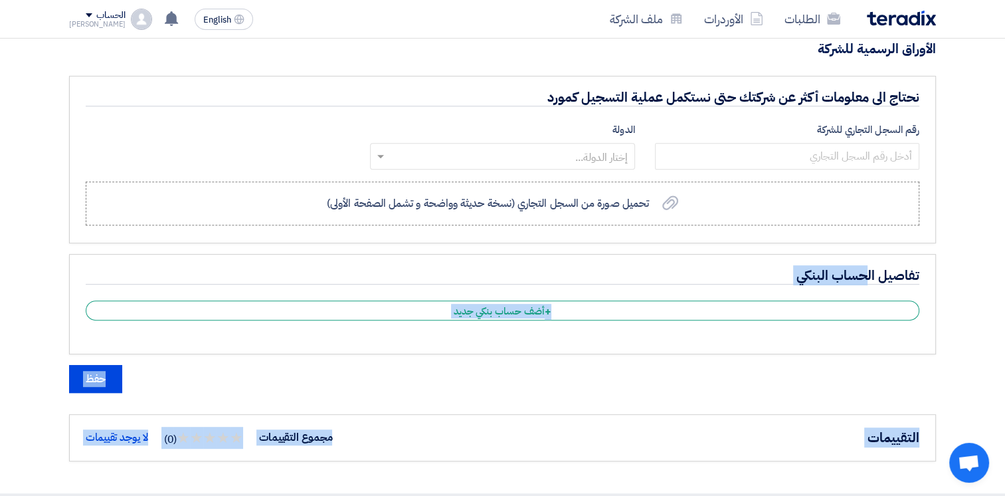
scroll to position [610, 0]
drag, startPoint x: 1004, startPoint y: 486, endPoint x: 1013, endPoint y: 483, distance: 9.0
click at [1004, 483] on html "الطلبات الأوردرات ملف الشركة English EN لا توجد إشعارات جديدة لديك الحساب [PERS…" at bounding box center [502, 93] width 1005 height 1406
click at [893, 373] on div "حفظ" at bounding box center [502, 377] width 867 height 28
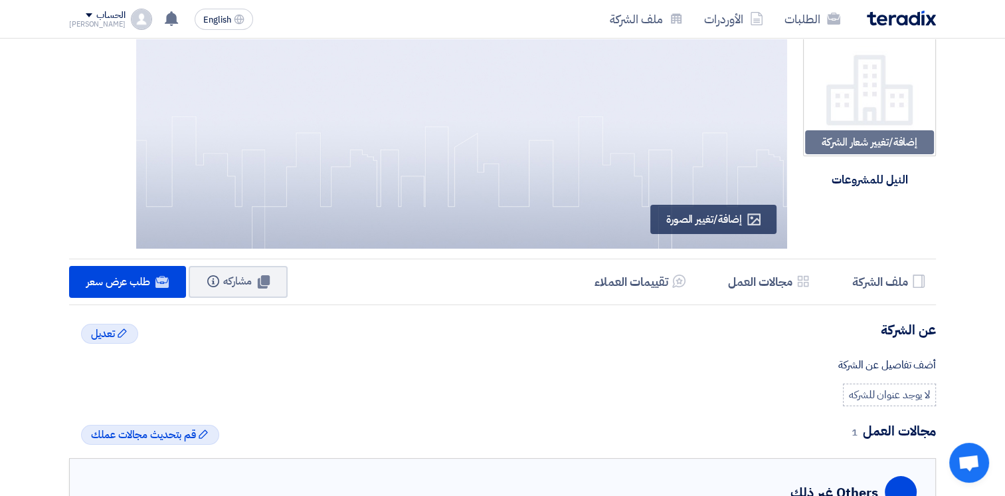
scroll to position [0, 0]
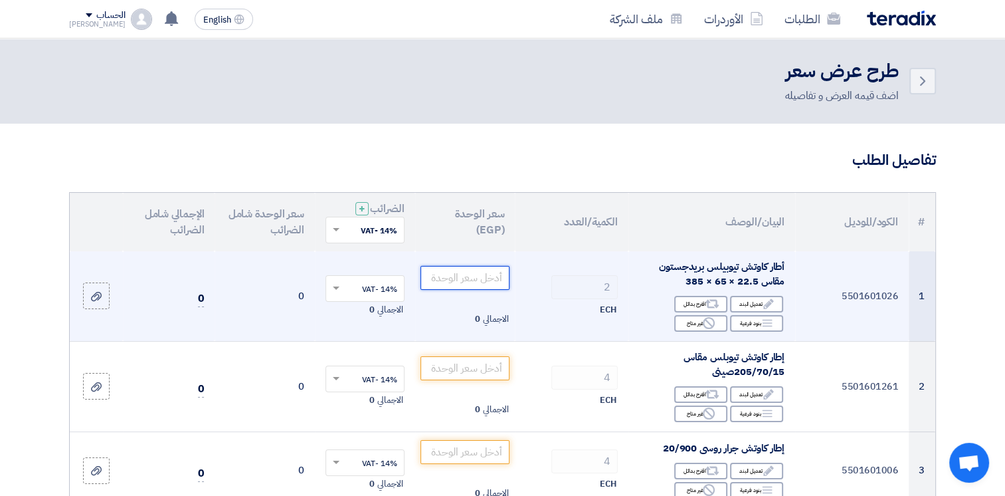
click at [486, 278] on input "number" at bounding box center [465, 278] width 90 height 24
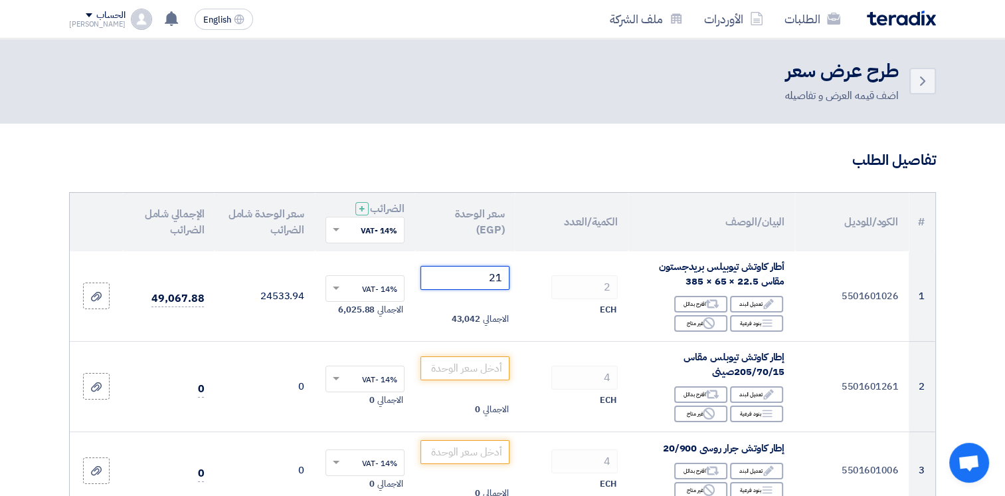
type input "2"
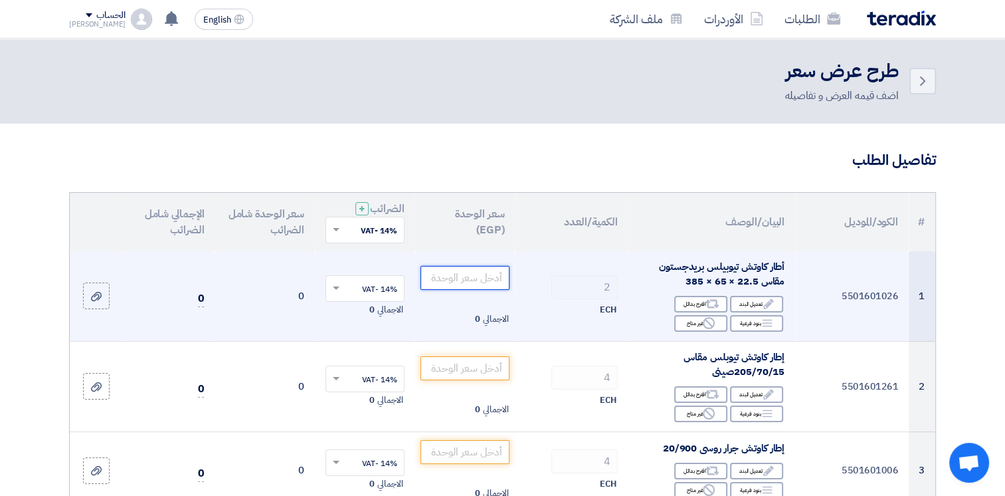
click at [452, 275] on input "number" at bounding box center [465, 278] width 90 height 24
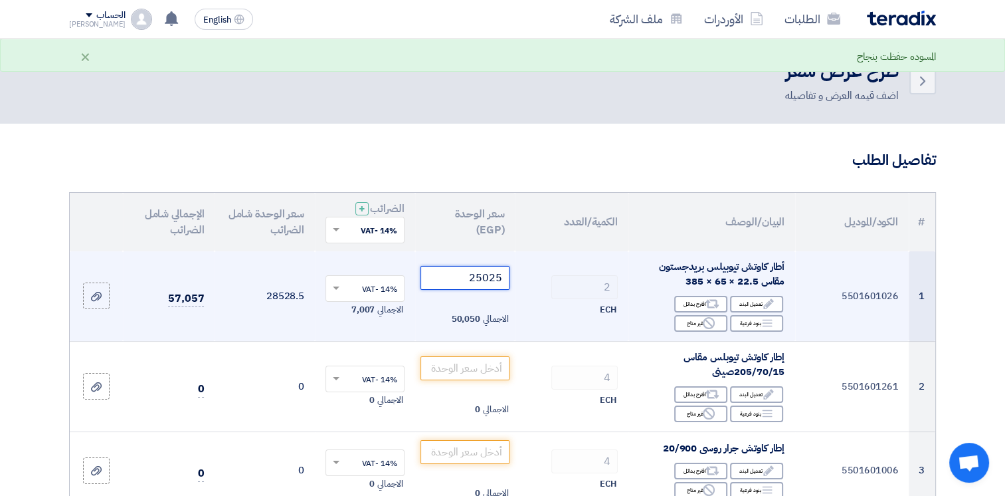
type input "25025"
click at [377, 285] on input "text" at bounding box center [372, 289] width 52 height 22
type input "0"
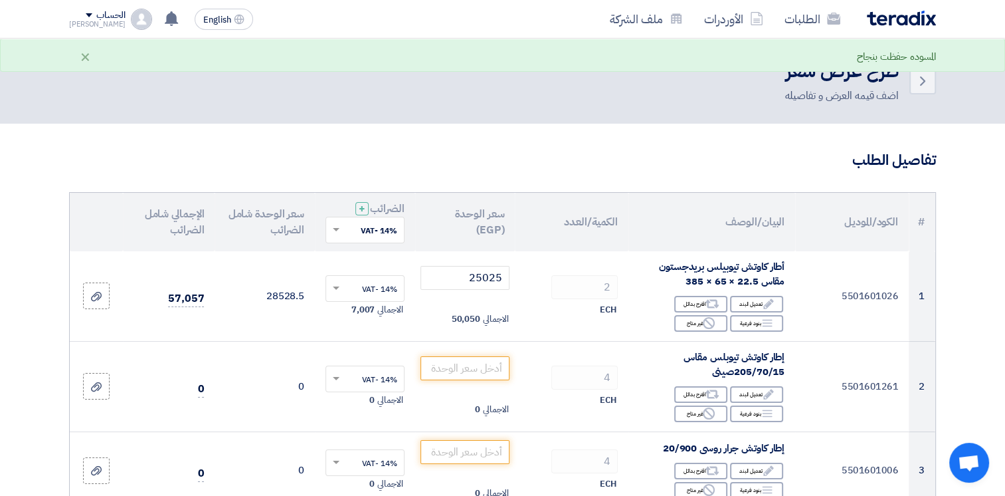
click at [457, 229] on th "سعر الوحدة (EGP)" at bounding box center [465, 222] width 100 height 58
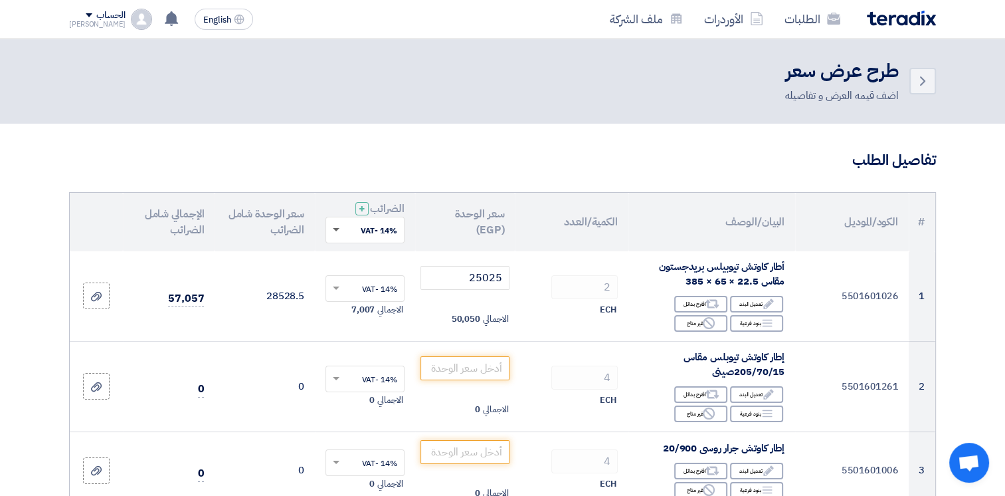
click at [333, 231] on span at bounding box center [334, 230] width 17 height 12
click at [329, 260] on div "14% -VAT" at bounding box center [365, 254] width 78 height 23
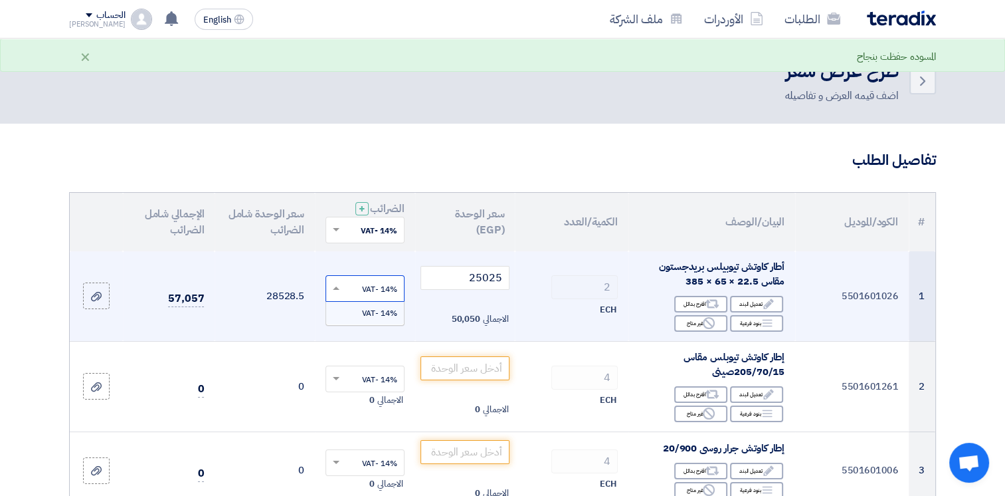
click at [329, 292] on span at bounding box center [334, 288] width 17 height 12
type input "0"
click at [314, 251] on td "28528.5" at bounding box center [265, 296] width 100 height 90
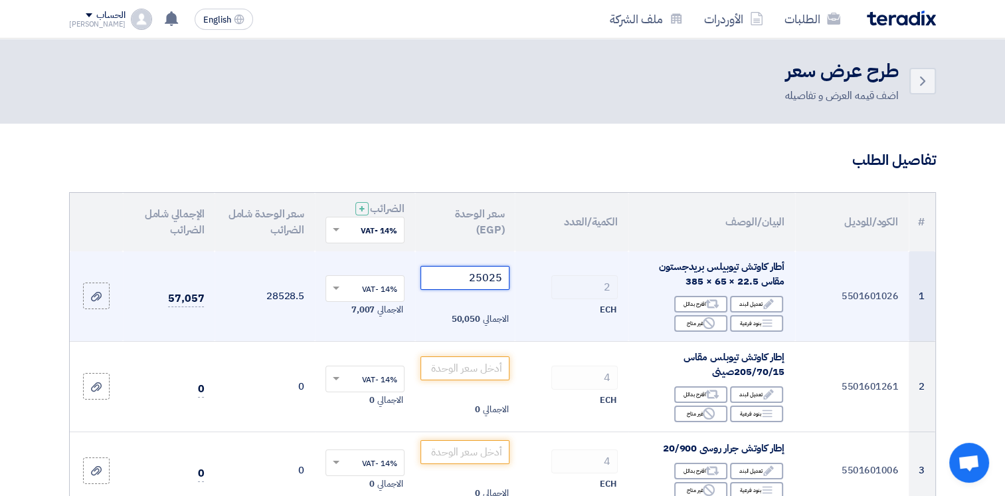
click at [464, 278] on input "25025" at bounding box center [465, 278] width 90 height 24
type input "2"
type input "21951.8"
drag, startPoint x: 535, startPoint y: 267, endPoint x: 547, endPoint y: 311, distance: 45.6
click at [547, 311] on div "ECH" at bounding box center [571, 310] width 92 height 16
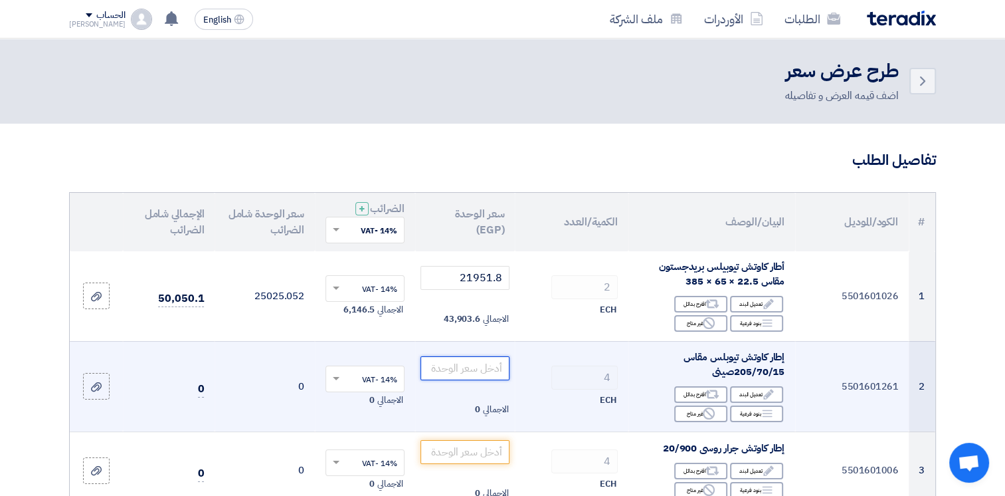
click at [481, 379] on input "number" at bounding box center [465, 368] width 90 height 24
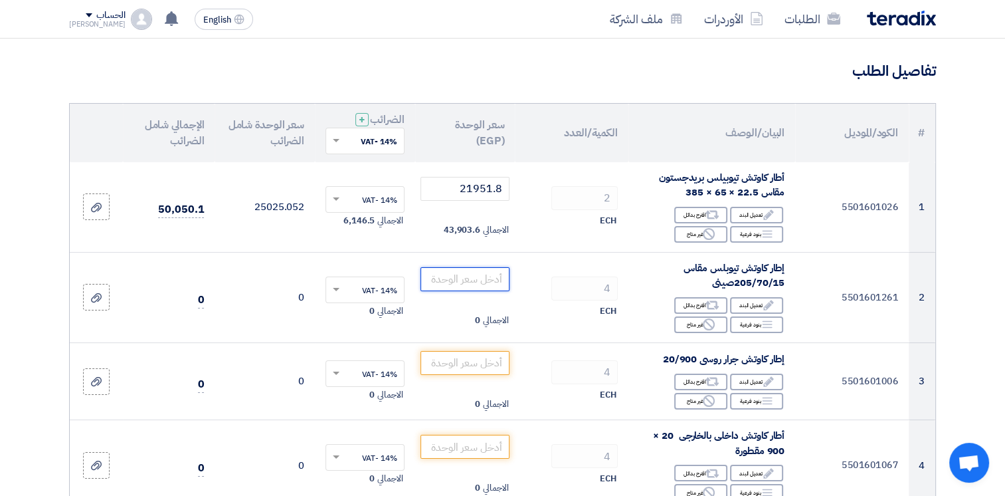
scroll to position [106, 0]
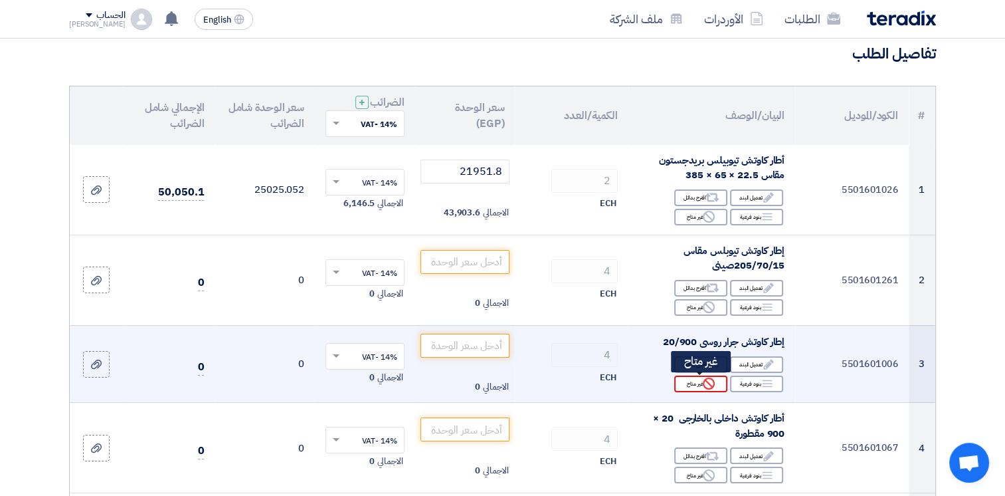
click at [707, 384] on icon "Reject" at bounding box center [709, 383] width 12 height 12
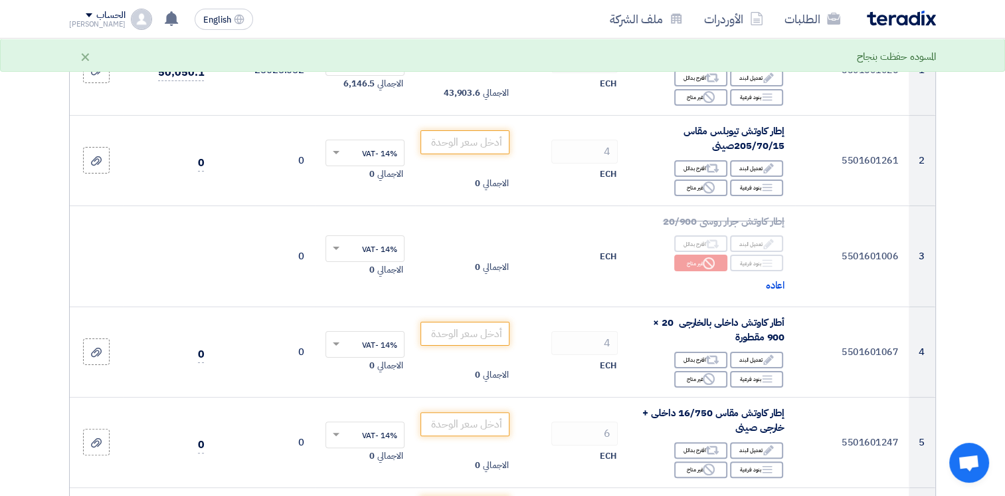
scroll to position [239, 0]
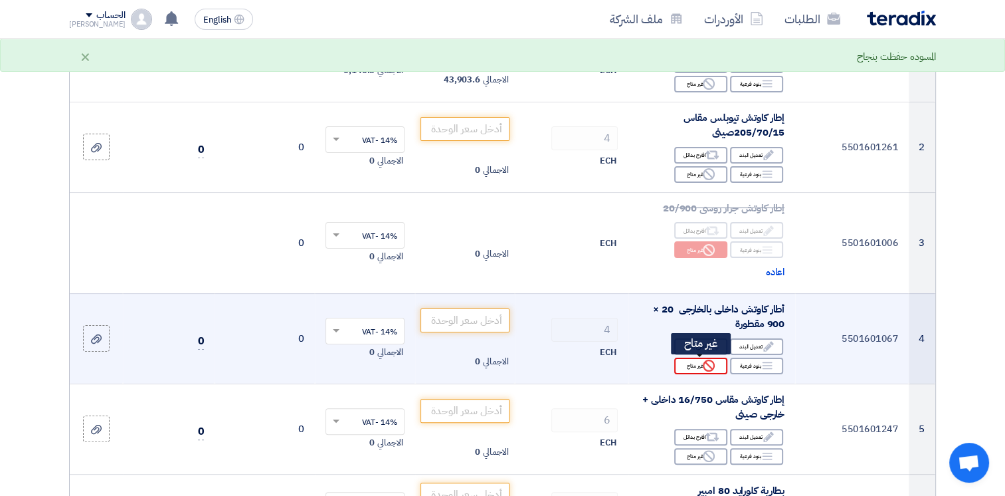
click at [700, 367] on div "Reject غير متاح" at bounding box center [700, 365] width 53 height 17
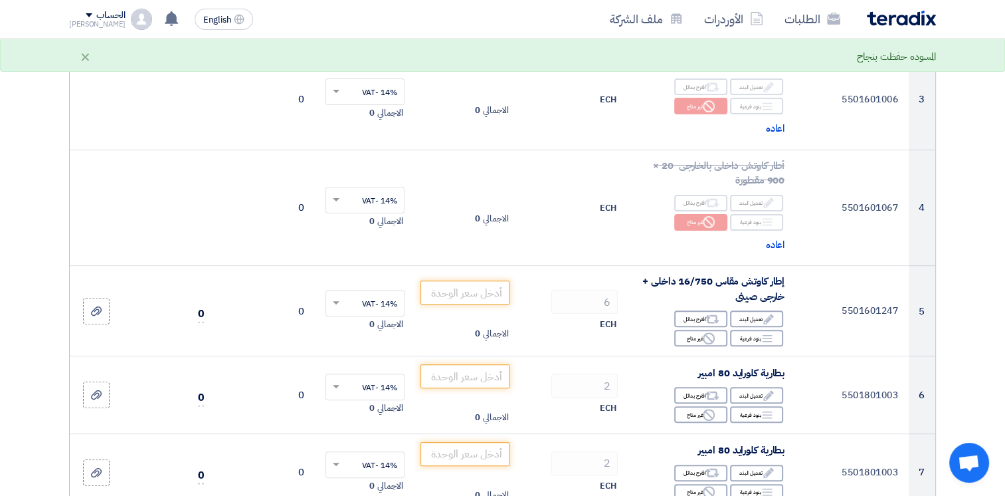
scroll to position [399, 0]
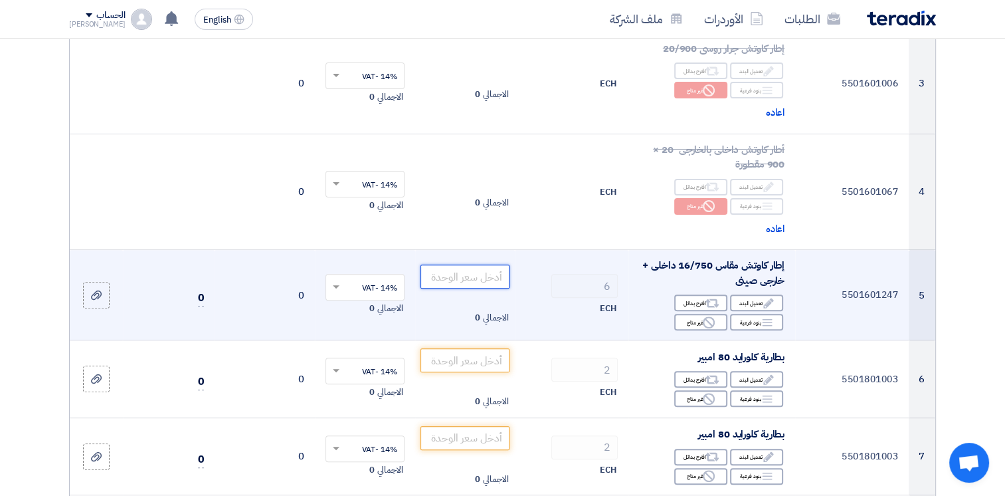
click at [475, 282] on input "number" at bounding box center [465, 276] width 90 height 24
type input "4"
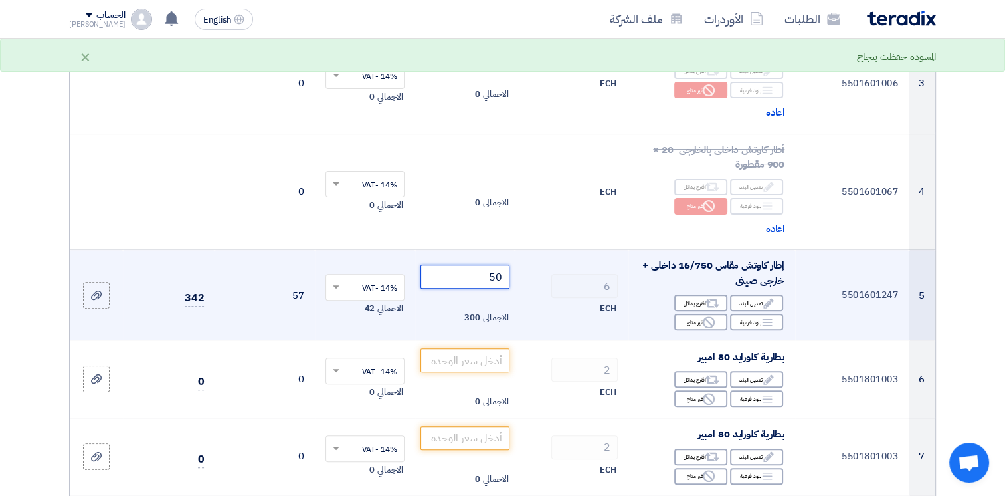
type input "5"
type input "4386"
click at [530, 308] on div "ECH" at bounding box center [571, 308] width 92 height 16
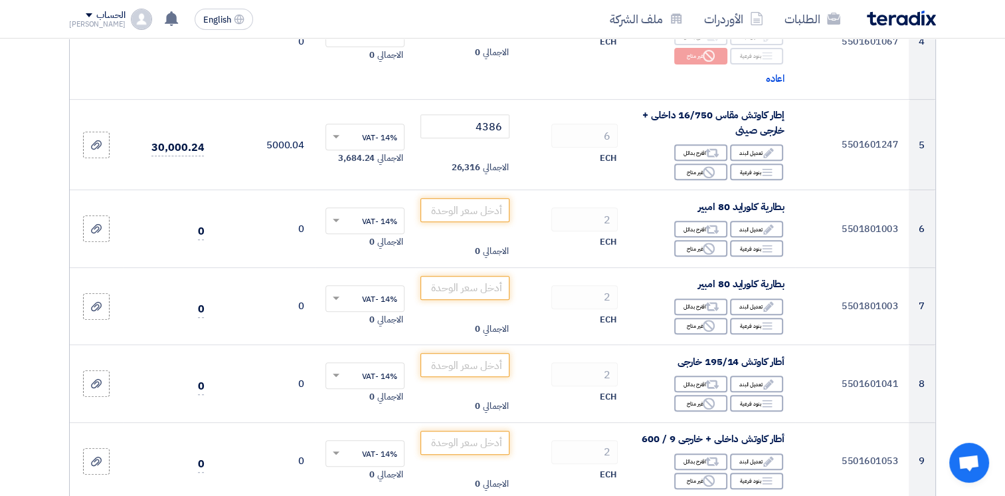
scroll to position [575, 0]
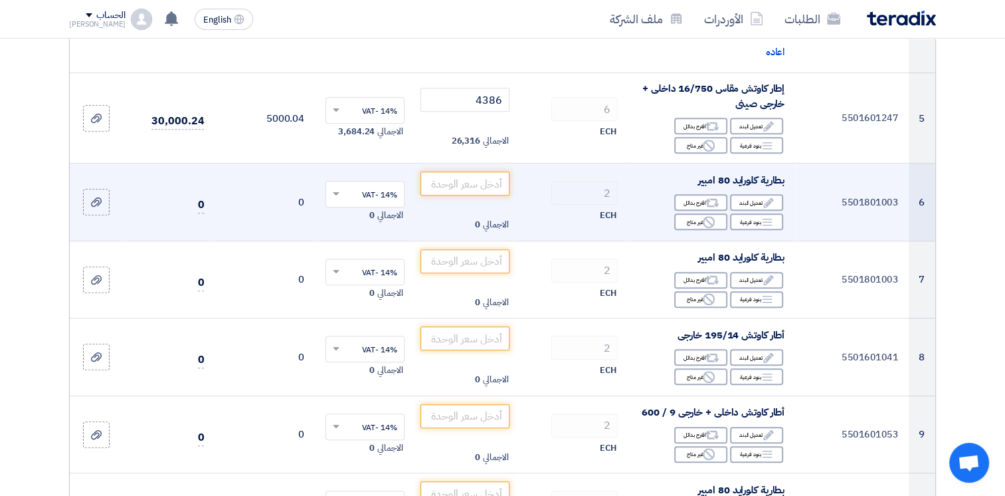
click at [302, 201] on td "0" at bounding box center [265, 202] width 100 height 78
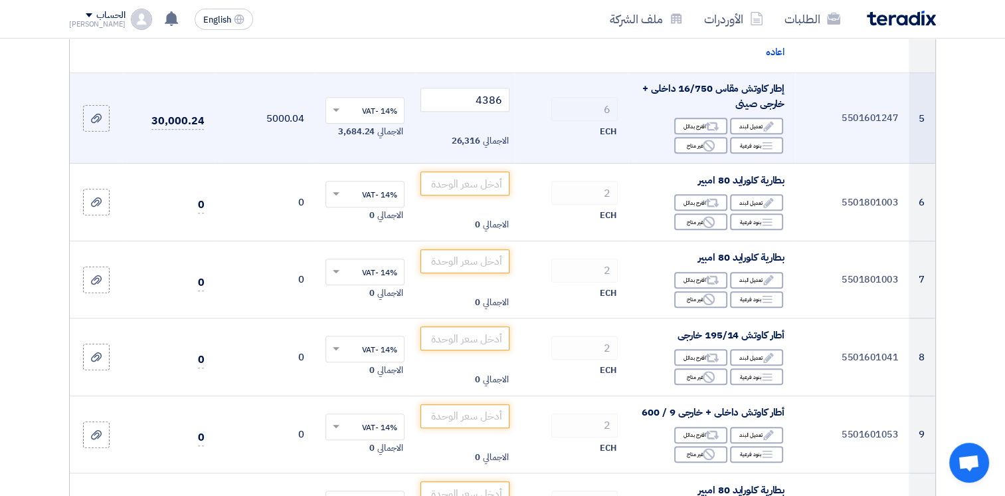
click at [295, 116] on td "5000.04" at bounding box center [265, 118] width 100 height 90
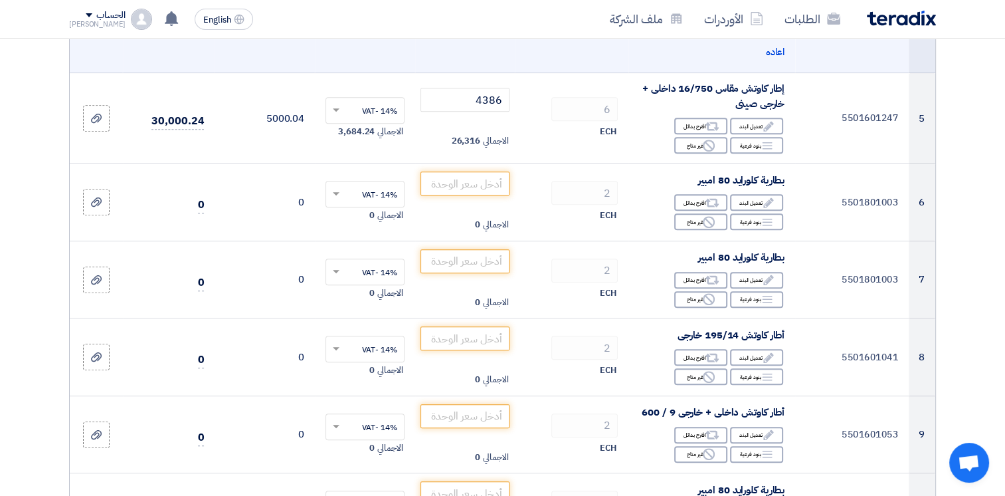
drag, startPoint x: 295, startPoint y: 116, endPoint x: 419, endPoint y: 47, distance: 142.1
click at [419, 47] on td "الاجمالي 0" at bounding box center [465, 15] width 100 height 116
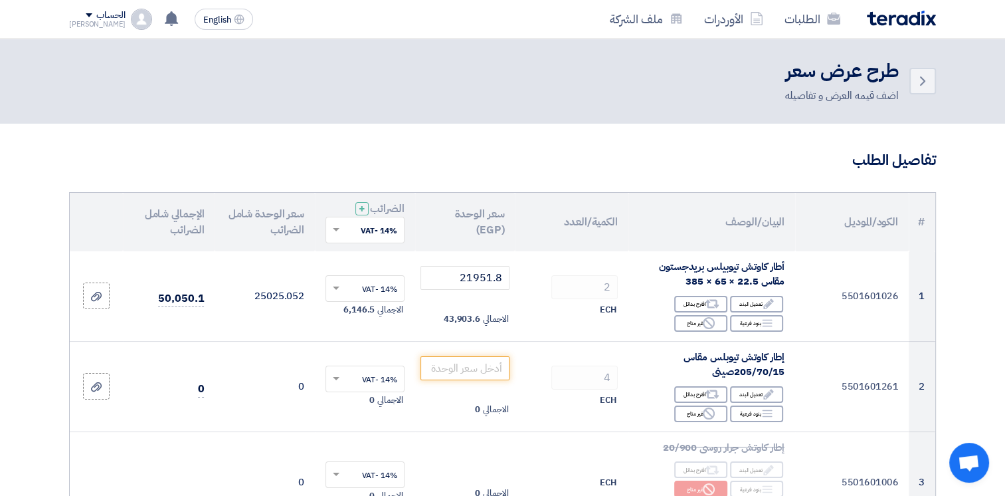
scroll to position [0, 0]
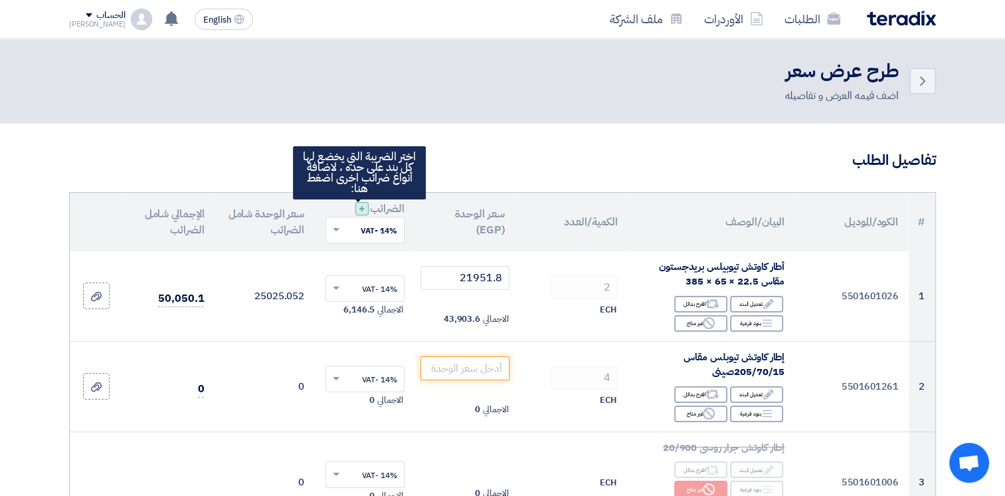
click at [359, 209] on span "+" at bounding box center [362, 209] width 7 height 16
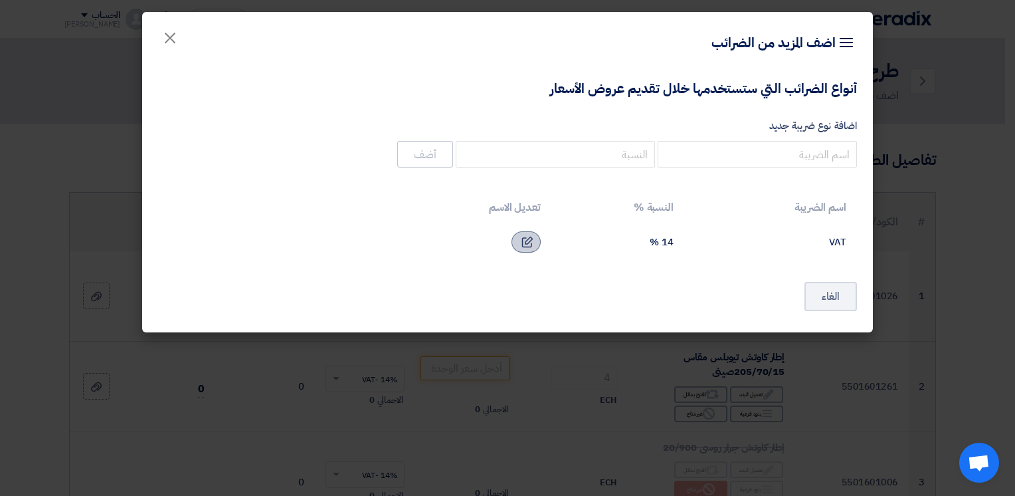
click at [531, 248] on div at bounding box center [526, 241] width 29 height 21
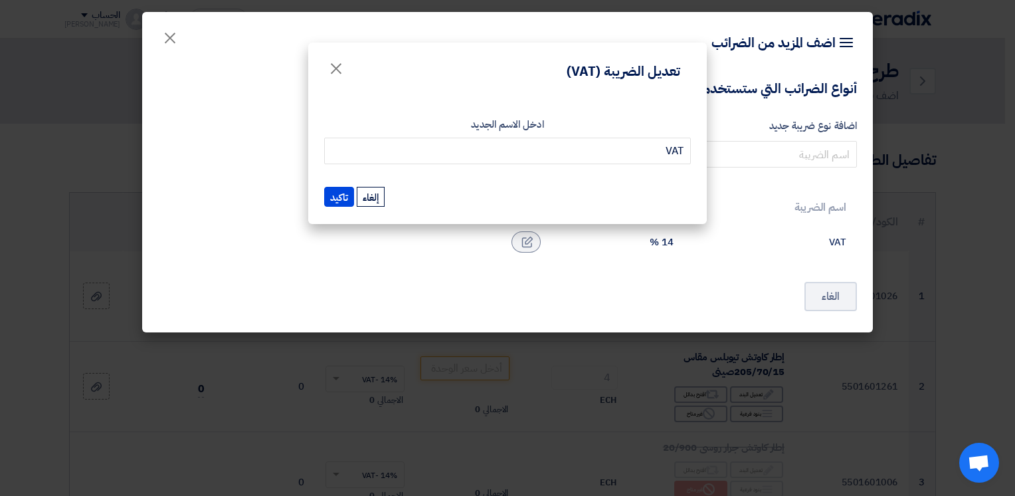
drag, startPoint x: 333, startPoint y: 66, endPoint x: 311, endPoint y: 58, distance: 23.1
click at [311, 58] on div "تعديل الضريبة (VAT) ×" at bounding box center [507, 67] width 399 height 48
click at [337, 61] on span "×" at bounding box center [336, 68] width 16 height 40
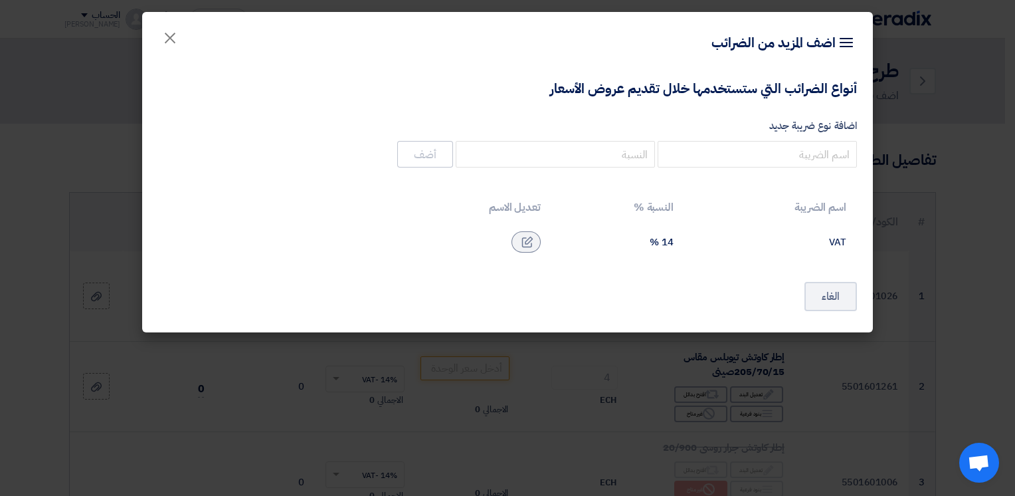
click at [666, 246] on div "14 %" at bounding box center [618, 242] width 112 height 12
drag, startPoint x: 666, startPoint y: 246, endPoint x: 652, endPoint y: 209, distance: 39.1
drag, startPoint x: 652, startPoint y: 209, endPoint x: 616, endPoint y: 151, distance: 68.6
click at [616, 151] on input "number" at bounding box center [555, 154] width 199 height 27
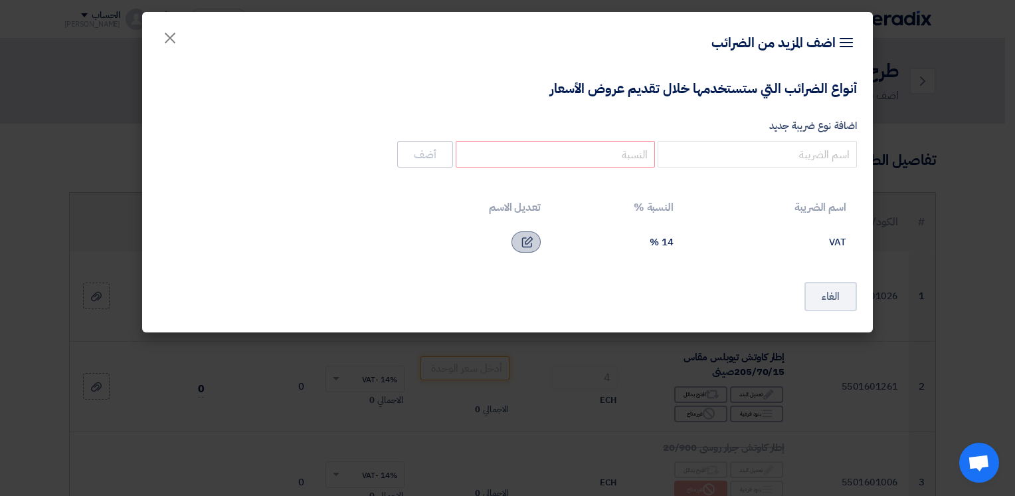
click at [532, 235] on div at bounding box center [526, 241] width 29 height 21
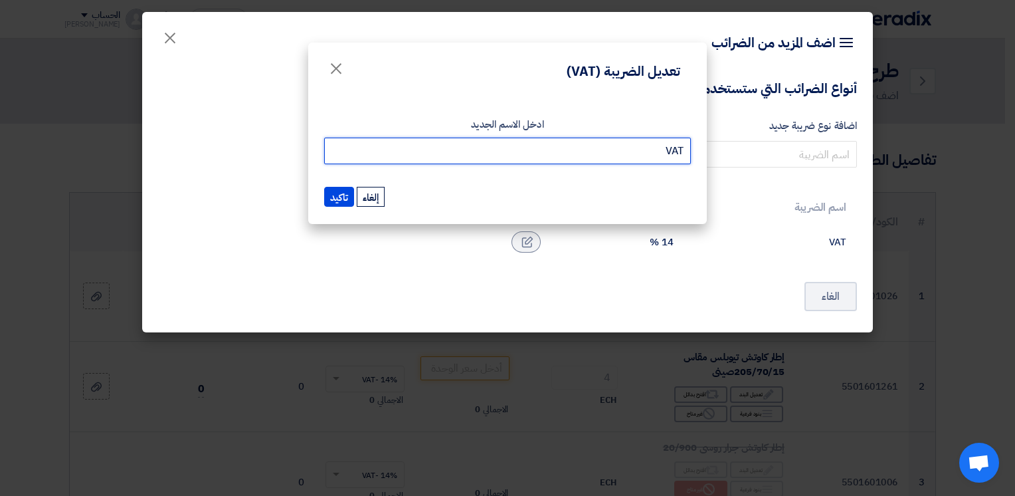
click at [395, 153] on input "VAT" at bounding box center [507, 151] width 367 height 27
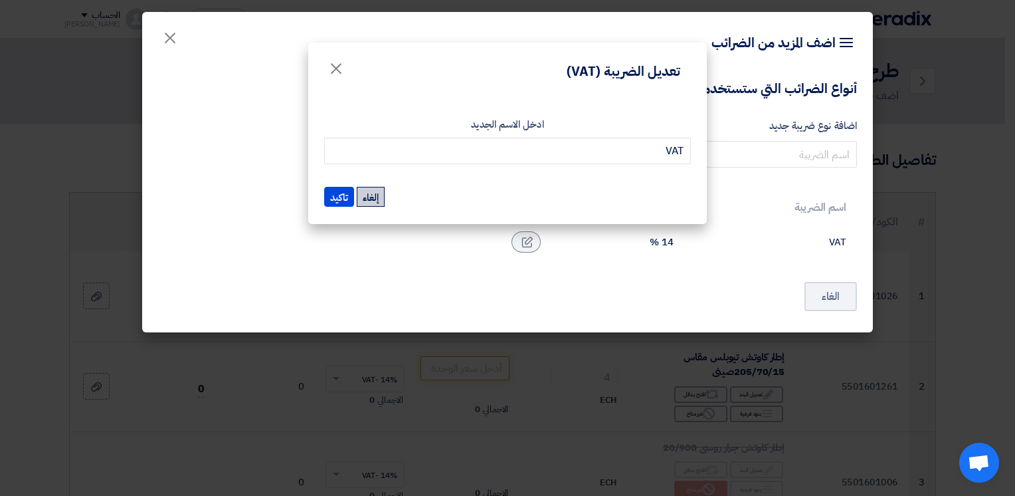
click at [375, 192] on button "إلغاء" at bounding box center [371, 197] width 28 height 20
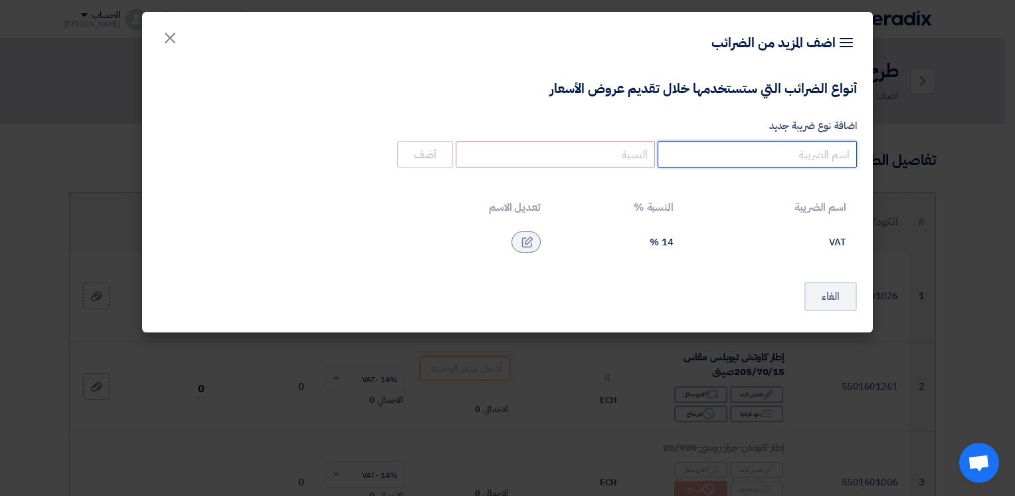
click at [694, 158] on input "اضافة نوع ضريبة جديد" at bounding box center [757, 154] width 199 height 27
click at [820, 204] on th "اسم الضريبة" at bounding box center [770, 207] width 173 height 32
click at [851, 44] on icon "Item breakdown" at bounding box center [846, 43] width 16 height 16
click at [173, 37] on span "×" at bounding box center [170, 37] width 16 height 40
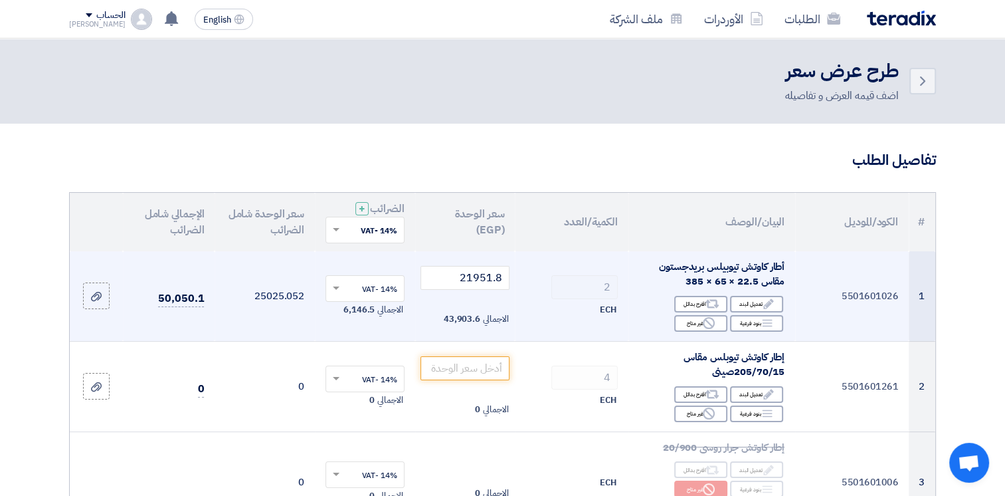
click at [373, 315] on span "6,146.5" at bounding box center [358, 309] width 31 height 13
click at [367, 310] on span "6,146.5" at bounding box center [358, 309] width 31 height 13
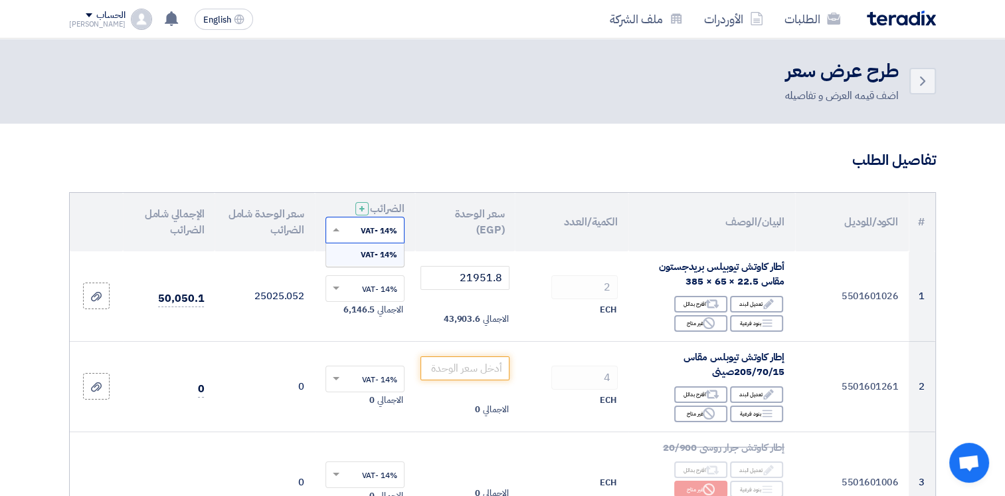
click at [329, 227] on span at bounding box center [334, 230] width 17 height 12
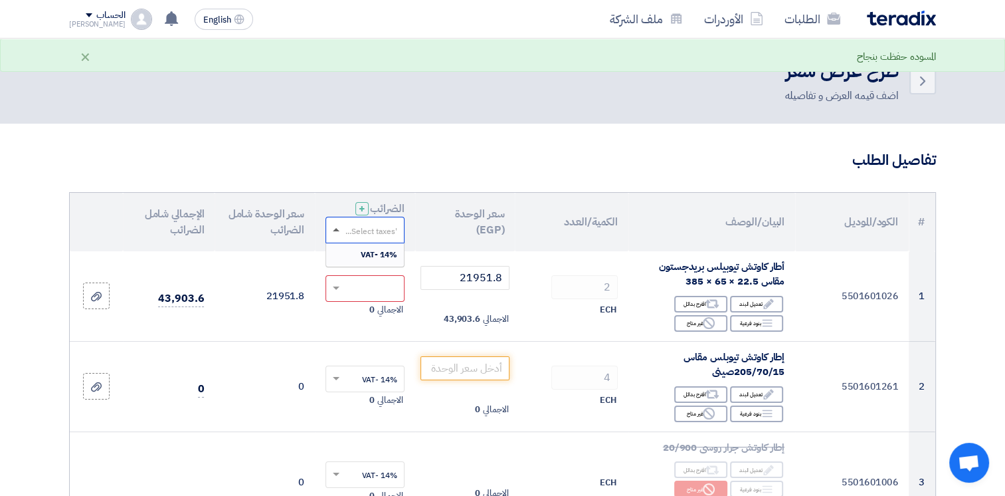
type input "0"
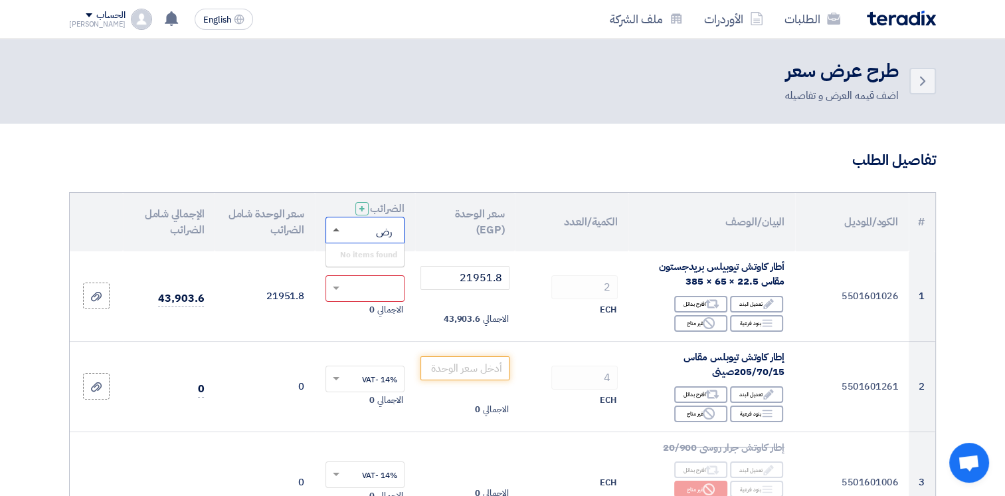
type input "ر"
click at [305, 219] on th "سعر الوحدة شامل الضرائب" at bounding box center [265, 222] width 100 height 58
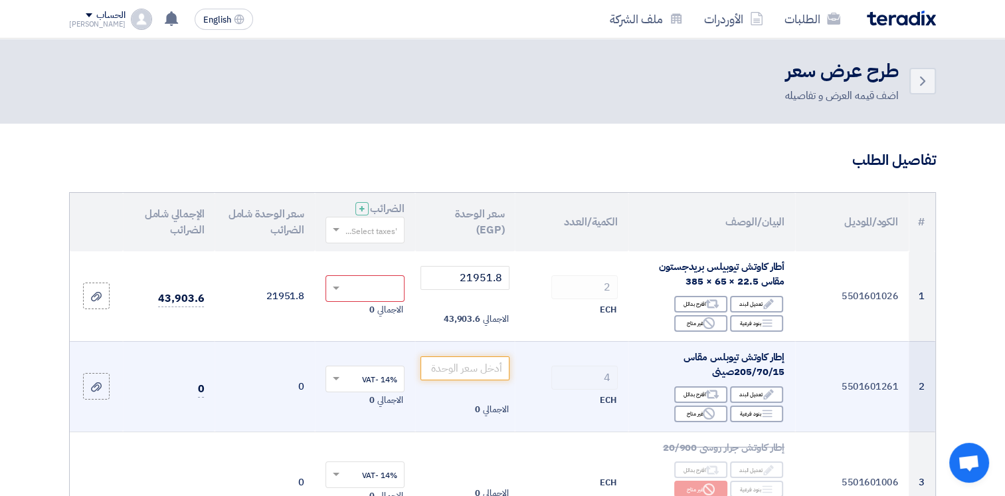
click at [250, 393] on td "0" at bounding box center [265, 386] width 100 height 90
click at [450, 422] on td "الاجمالي 0" at bounding box center [465, 386] width 100 height 90
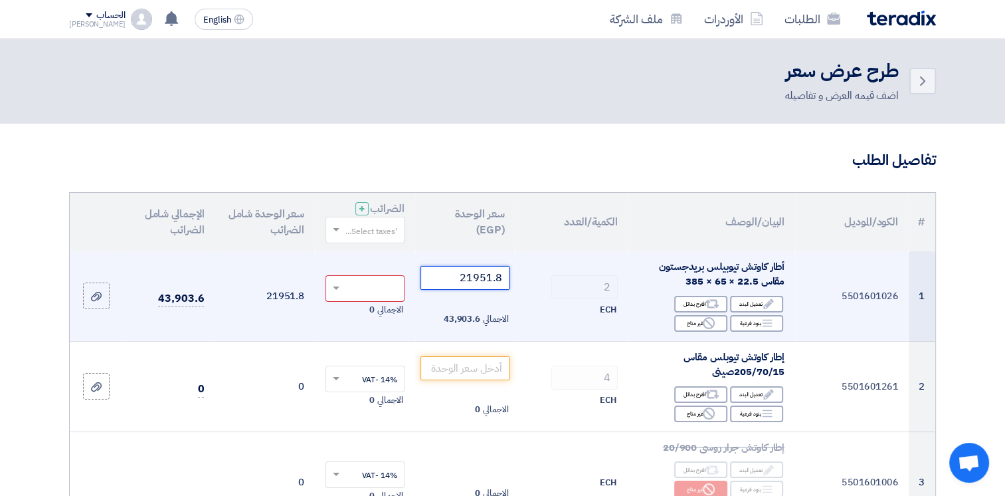
click at [450, 278] on input "21951.8" at bounding box center [465, 278] width 90 height 24
type input "2"
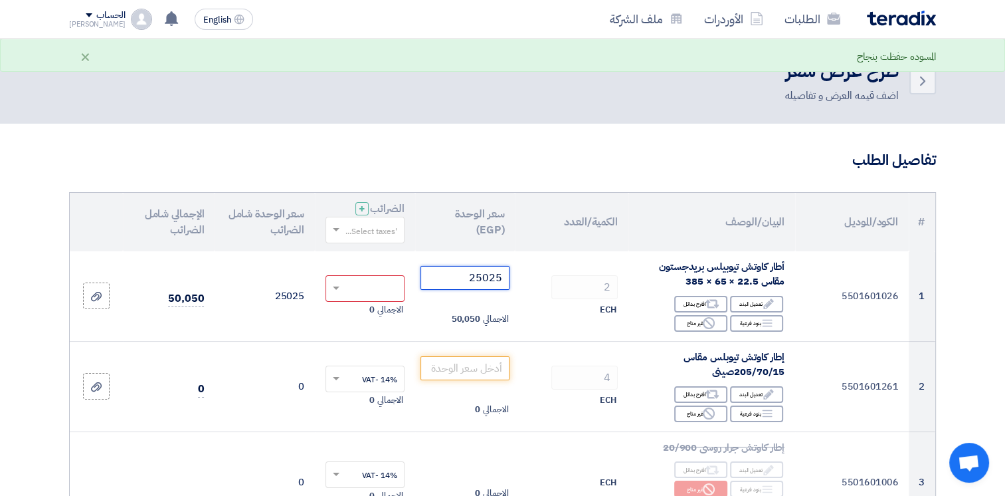
type input "25025"
click at [540, 243] on th "الكمية/العدد" at bounding box center [572, 222] width 114 height 58
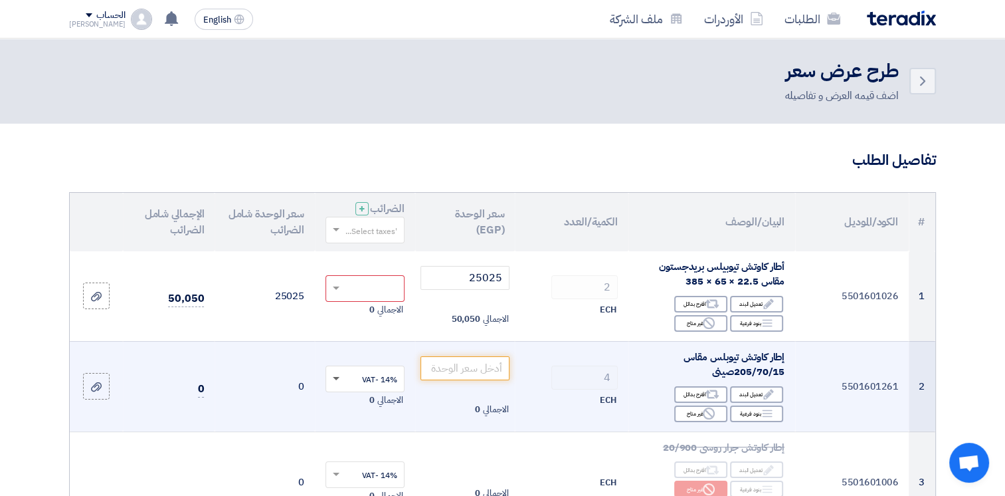
click at [335, 380] on span at bounding box center [334, 379] width 17 height 12
click at [335, 381] on span at bounding box center [334, 379] width 17 height 12
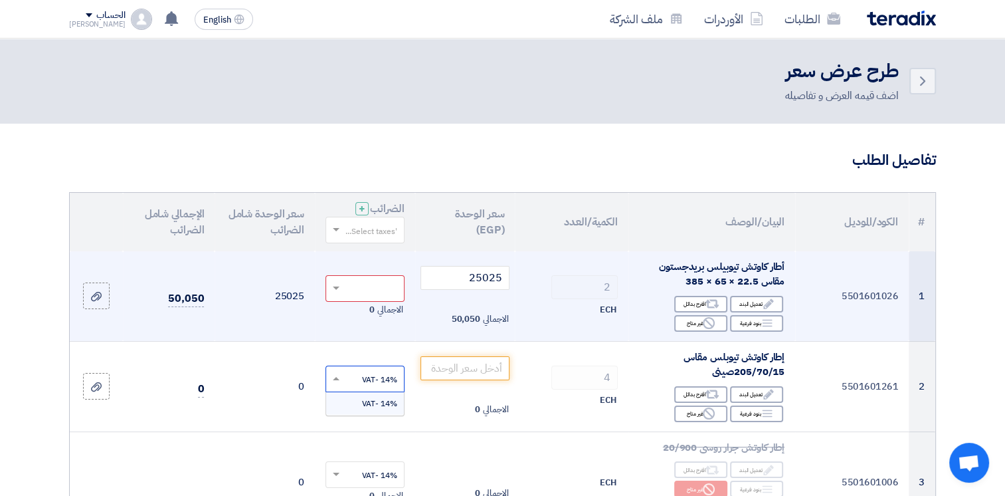
drag, startPoint x: 345, startPoint y: 380, endPoint x: 260, endPoint y: 316, distance: 106.3
click at [260, 316] on td "25025" at bounding box center [265, 296] width 100 height 90
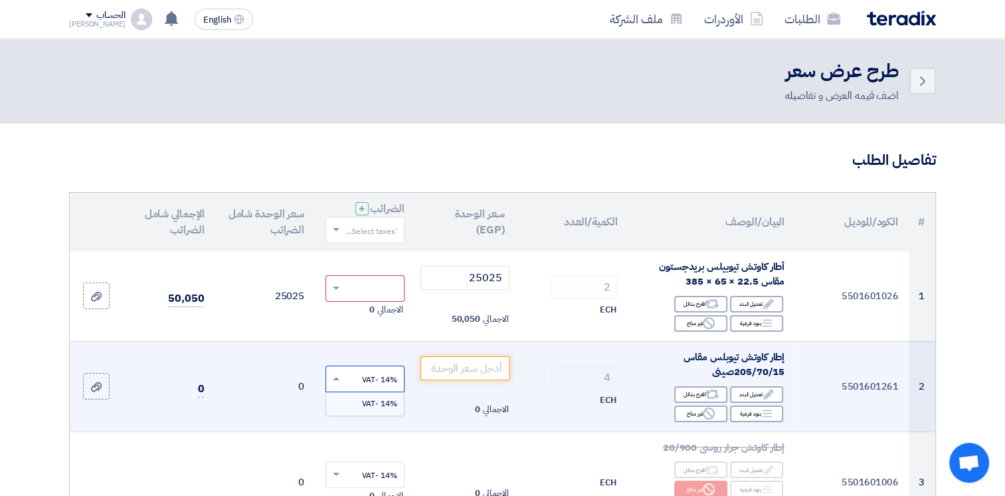
click at [378, 379] on input "text" at bounding box center [372, 380] width 52 height 22
type input "د"
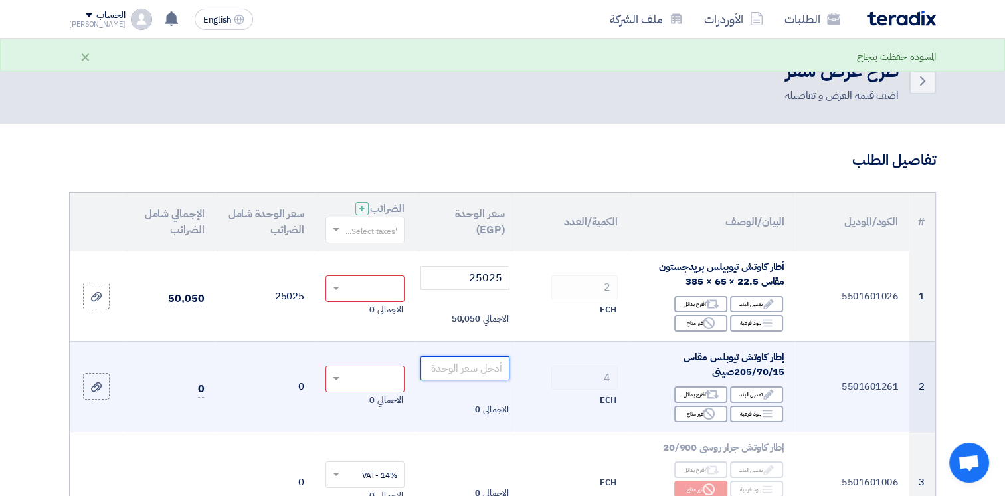
click at [458, 370] on input "number" at bounding box center [465, 368] width 90 height 24
click at [564, 355] on td "4 ECH" at bounding box center [572, 386] width 114 height 90
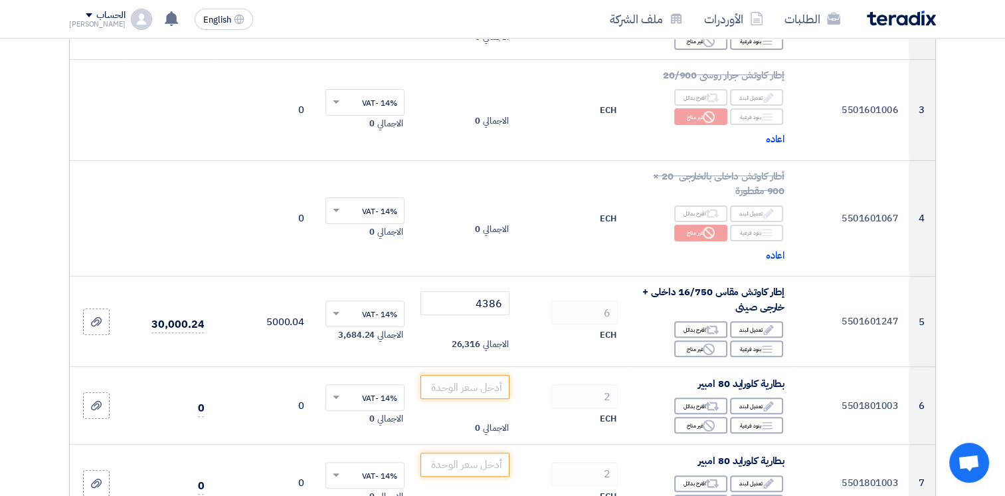
scroll to position [399, 0]
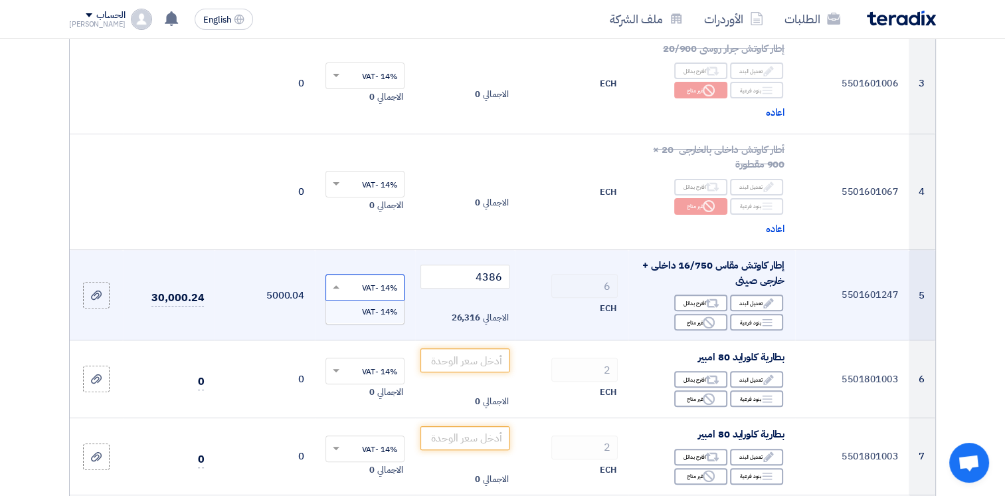
click at [382, 281] on input "text" at bounding box center [372, 289] width 52 height 22
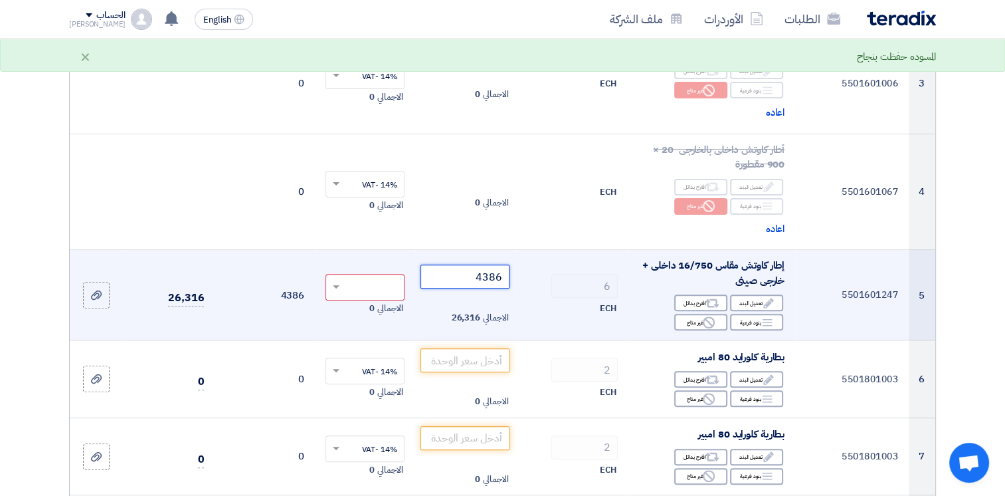
click at [449, 272] on input "4386" at bounding box center [465, 276] width 90 height 24
type input "4"
type input "5000"
click at [525, 310] on td "6 ECH" at bounding box center [572, 295] width 114 height 90
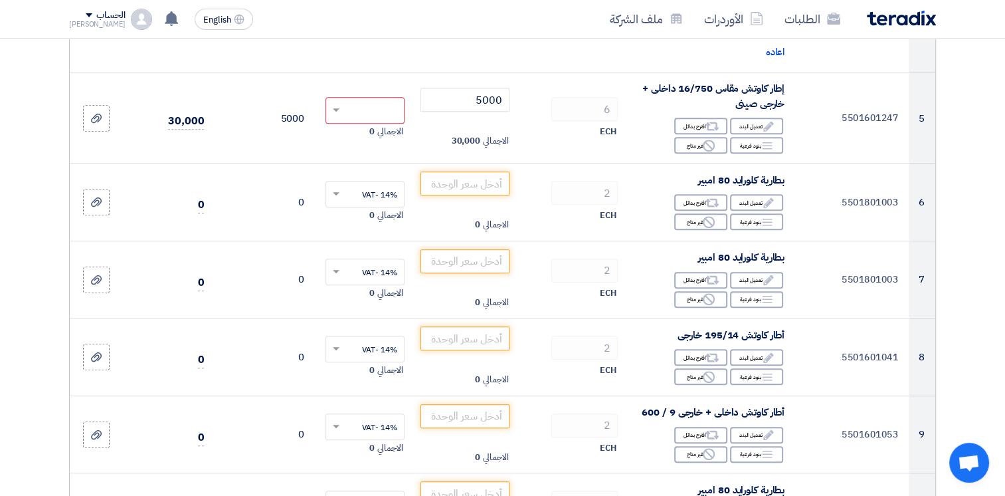
scroll to position [585, 0]
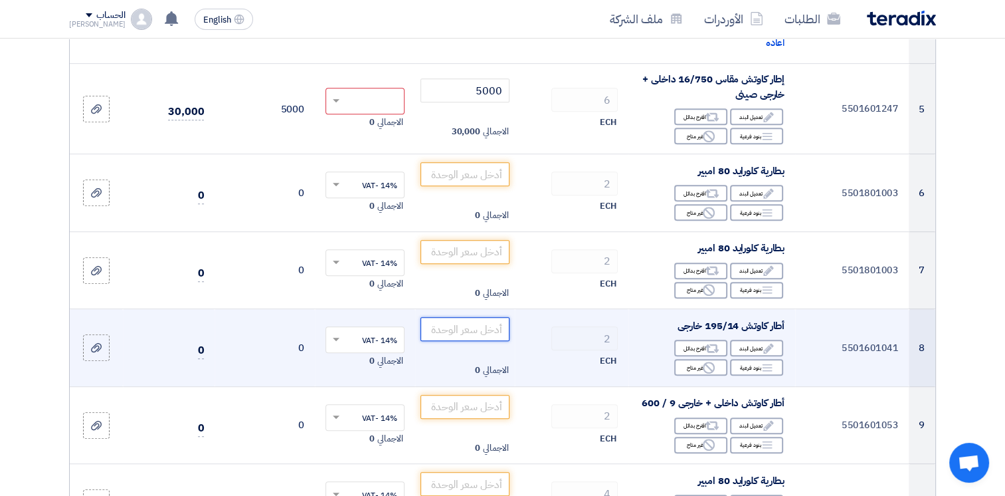
click at [452, 324] on input "number" at bounding box center [465, 329] width 90 height 24
click at [470, 330] on input "number" at bounding box center [465, 329] width 90 height 24
type input "2265"
click at [380, 336] on input "text" at bounding box center [372, 341] width 52 height 22
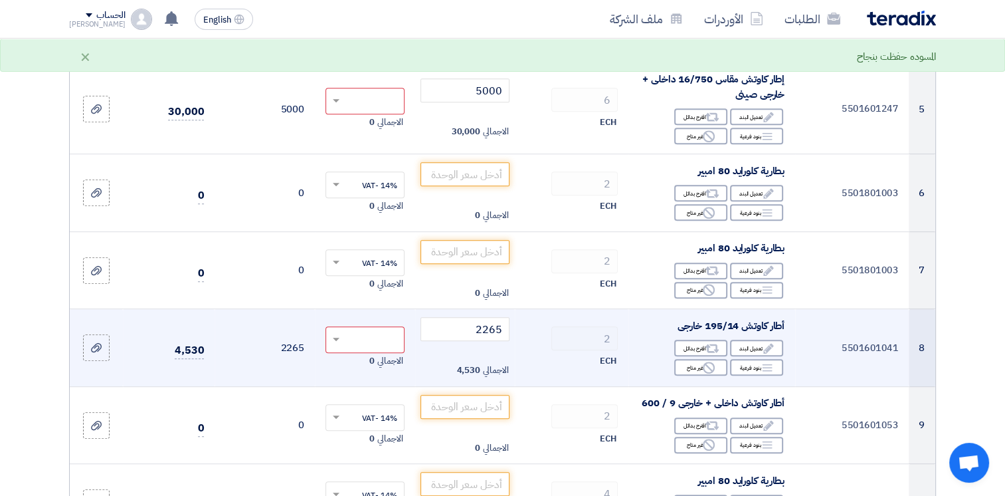
click at [561, 350] on td "2 ECH" at bounding box center [572, 348] width 114 height 78
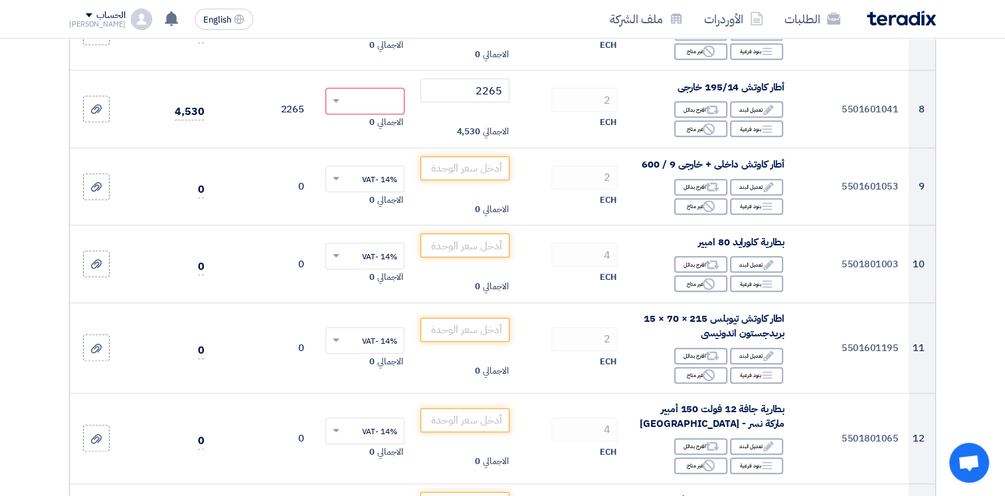
scroll to position [832, 0]
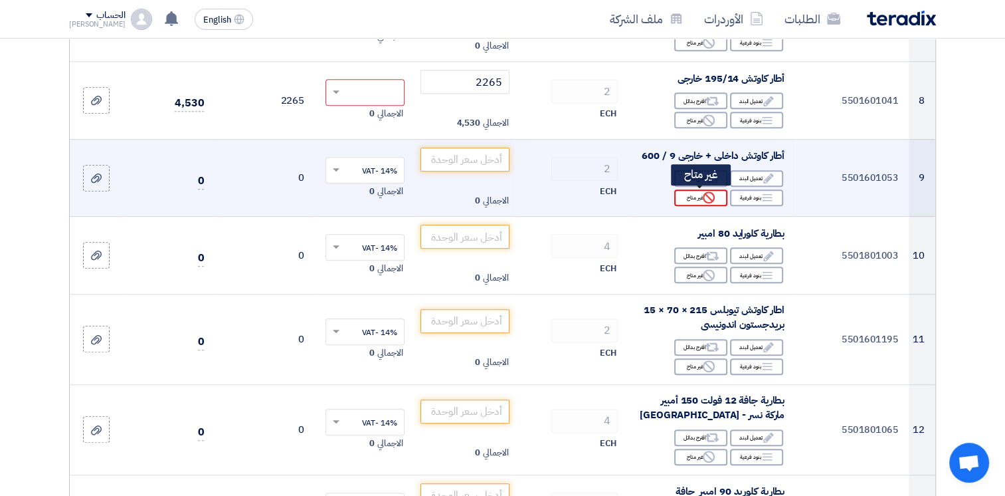
click at [711, 199] on use at bounding box center [709, 197] width 12 height 12
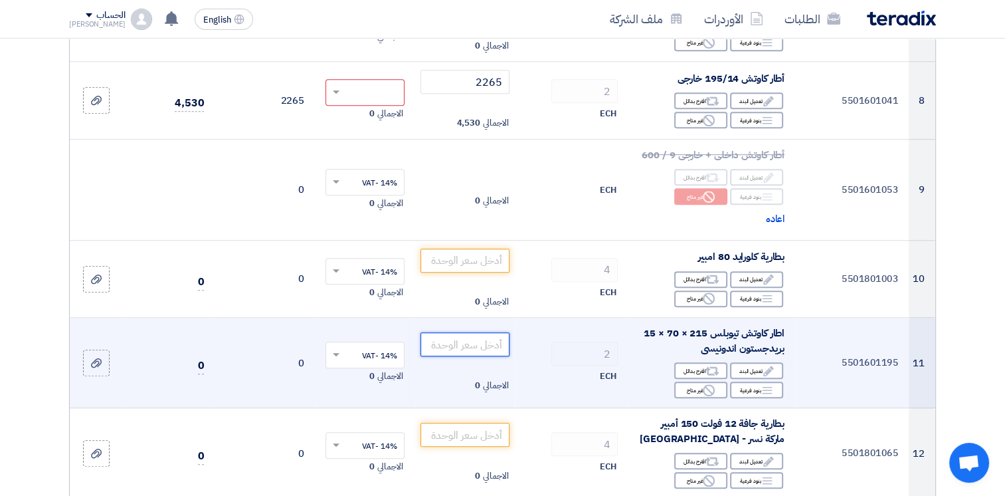
click at [473, 347] on input "number" at bounding box center [465, 344] width 90 height 24
type input "4910"
click at [386, 349] on input "text" at bounding box center [372, 356] width 52 height 22
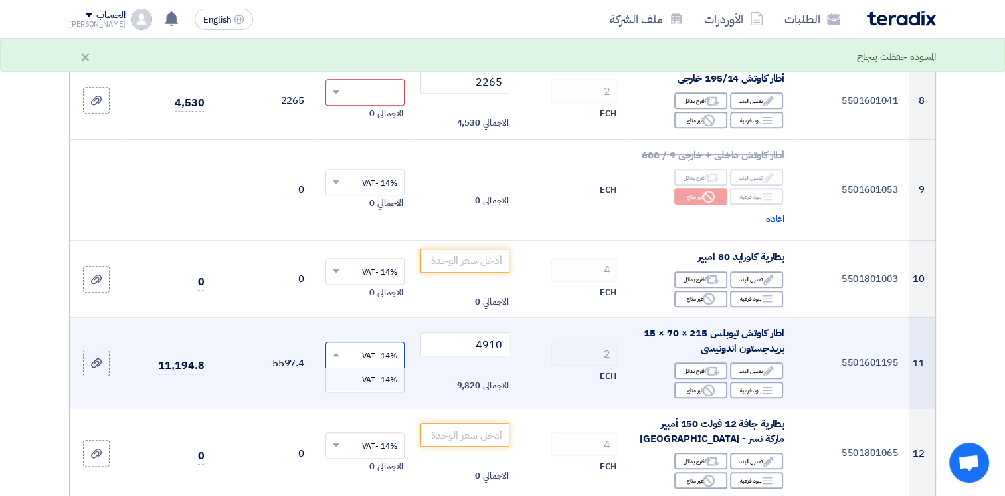
type input "0"
click at [412, 322] on td "الاجمالي 0" at bounding box center [365, 363] width 100 height 90
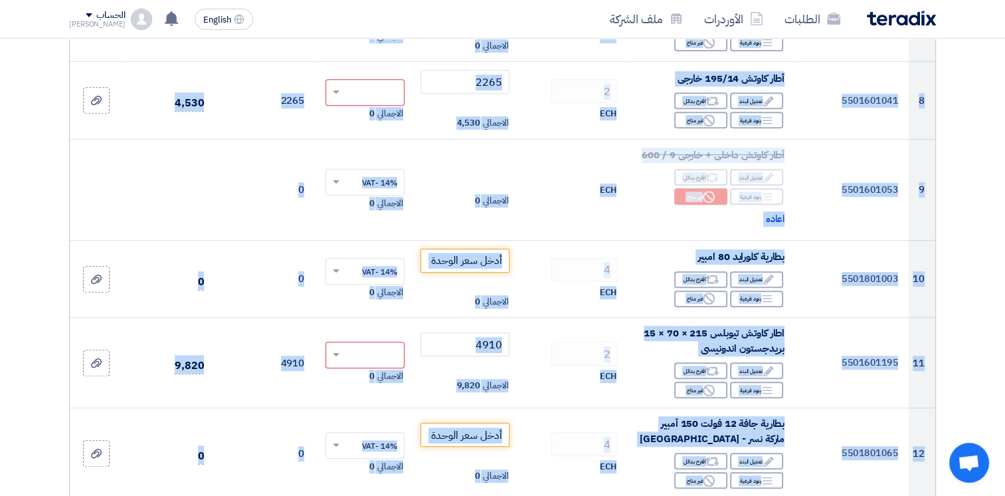
drag, startPoint x: 1014, startPoint y: 488, endPoint x: 1004, endPoint y: 484, distance: 10.5
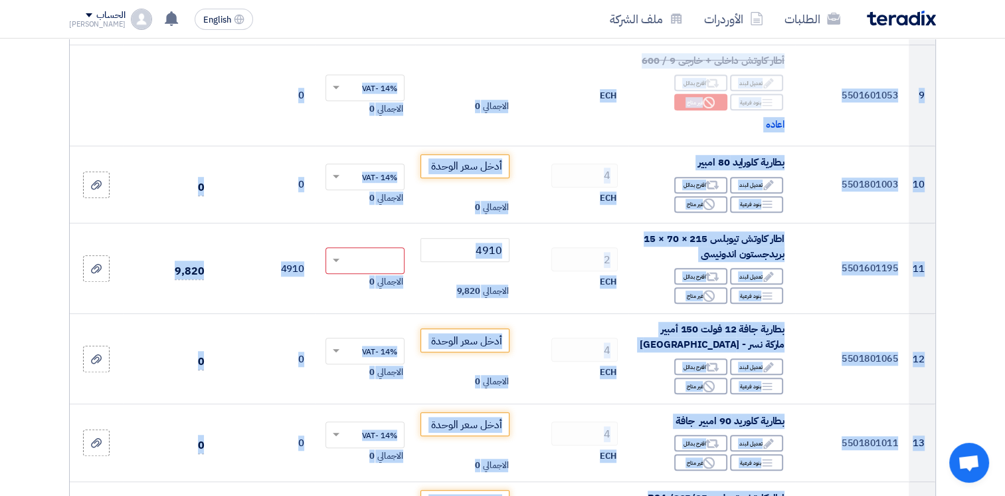
scroll to position [938, 0]
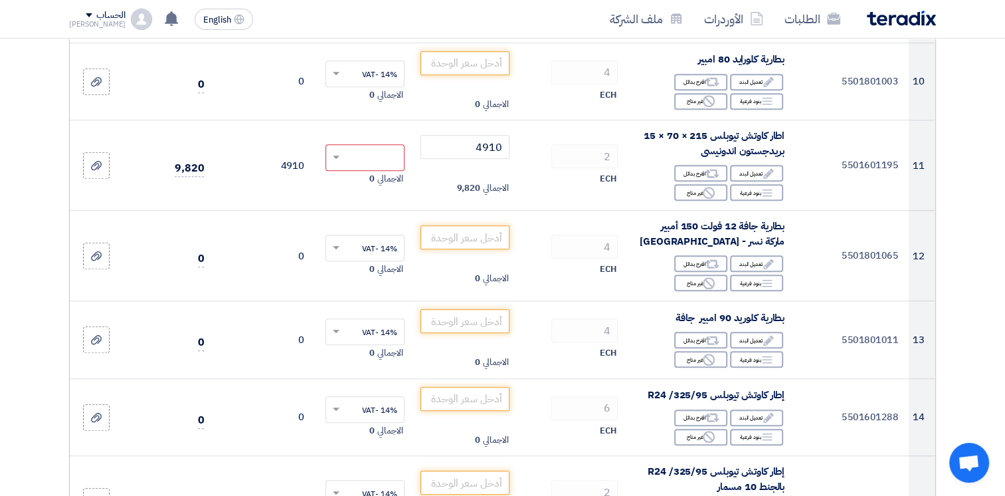
scroll to position [1044, 0]
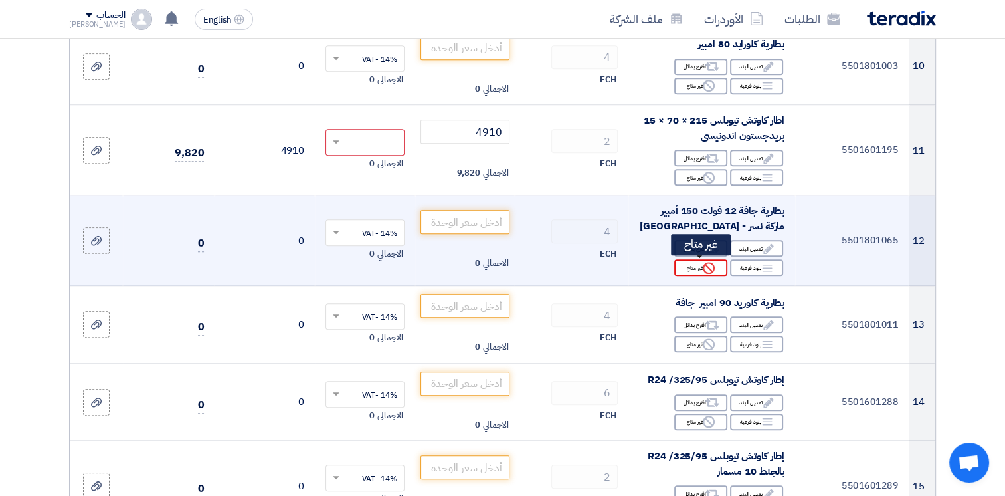
click at [710, 267] on use at bounding box center [709, 268] width 12 height 12
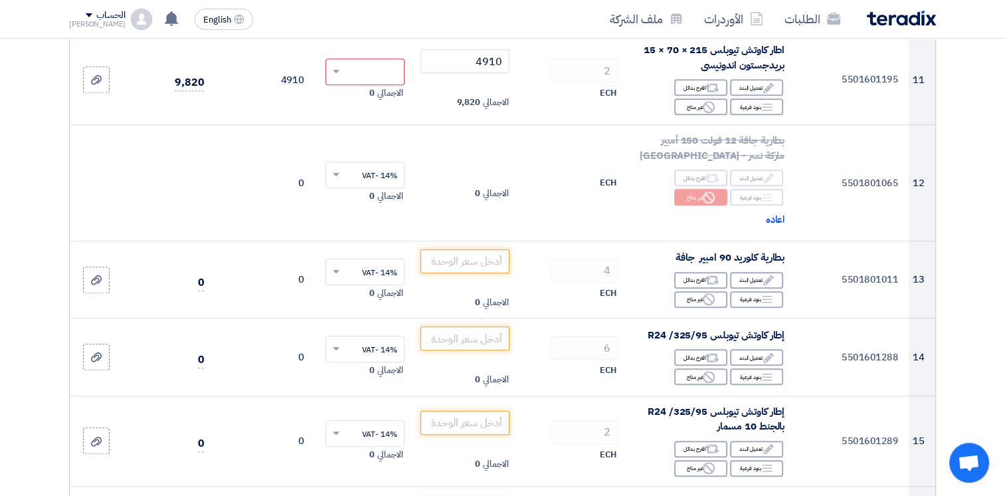
scroll to position [1116, 0]
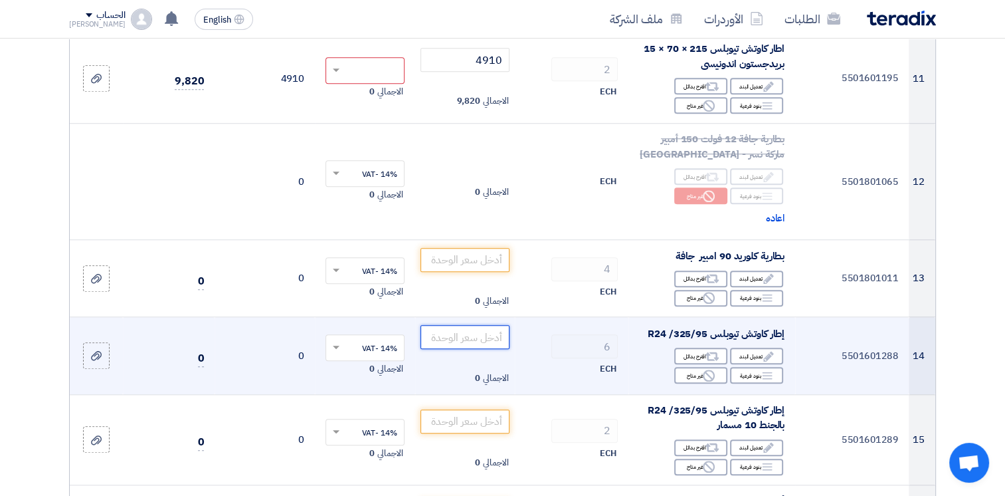
click at [449, 335] on input "number" at bounding box center [465, 337] width 90 height 24
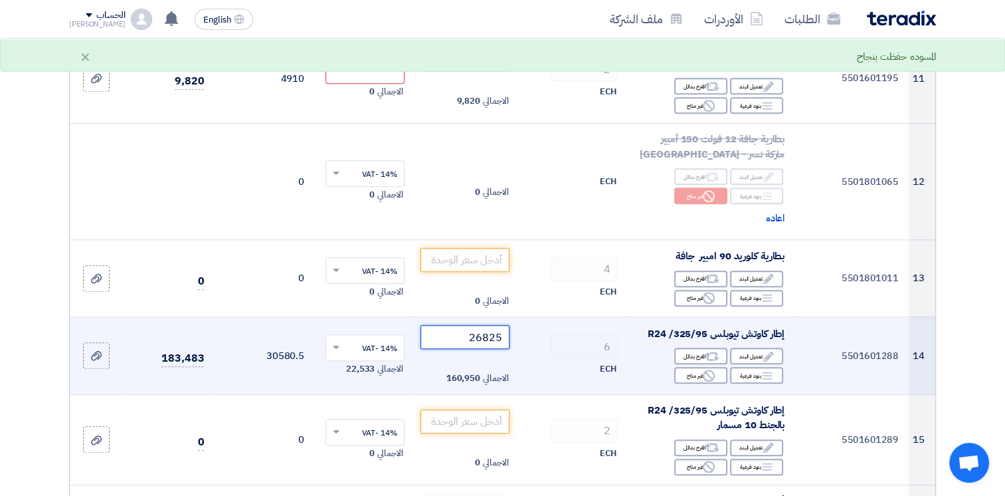
type input "26825"
click at [393, 346] on input "text" at bounding box center [372, 349] width 52 height 22
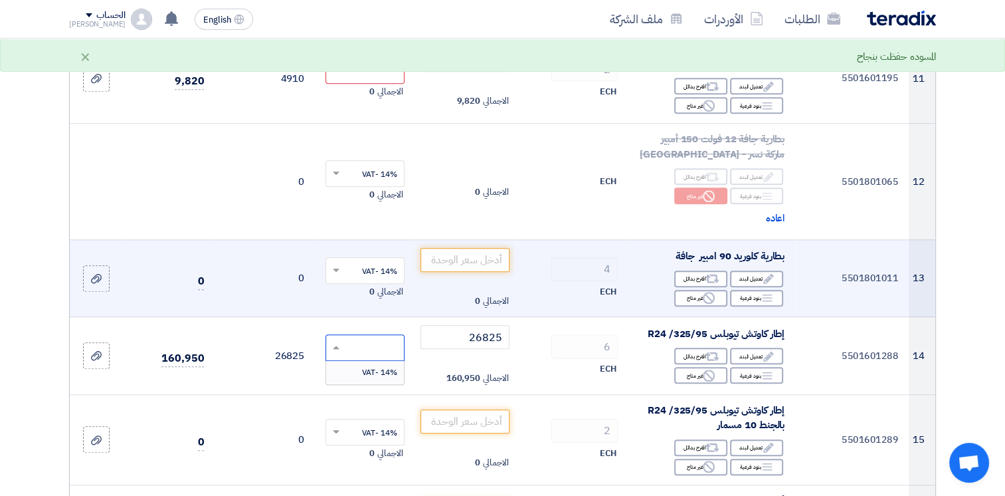
click at [417, 296] on td "الاجمالي 0" at bounding box center [465, 278] width 100 height 78
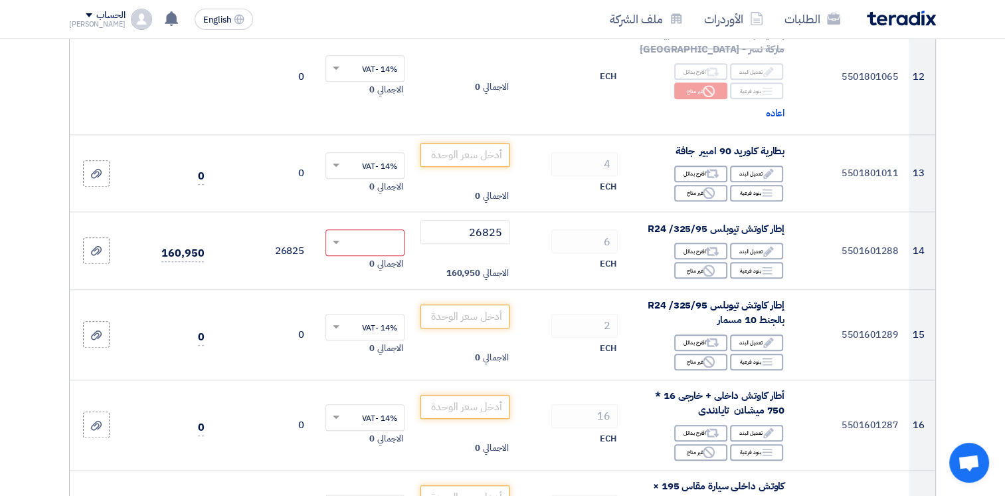
scroll to position [1222, 0]
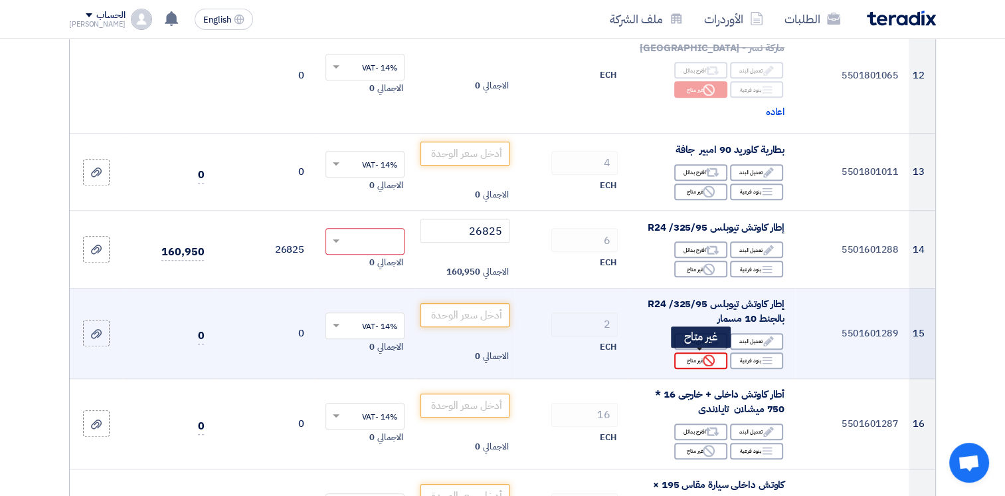
click at [704, 359] on use at bounding box center [709, 360] width 12 height 12
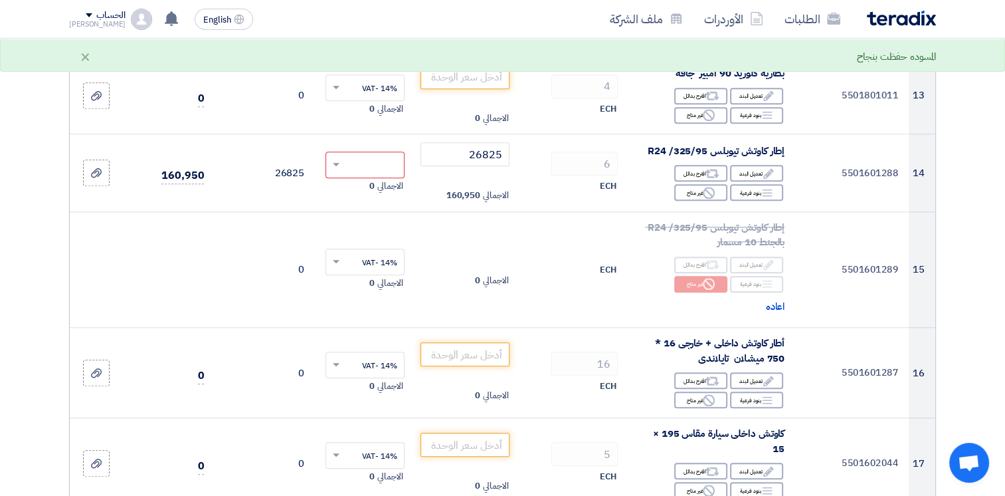
scroll to position [1329, 0]
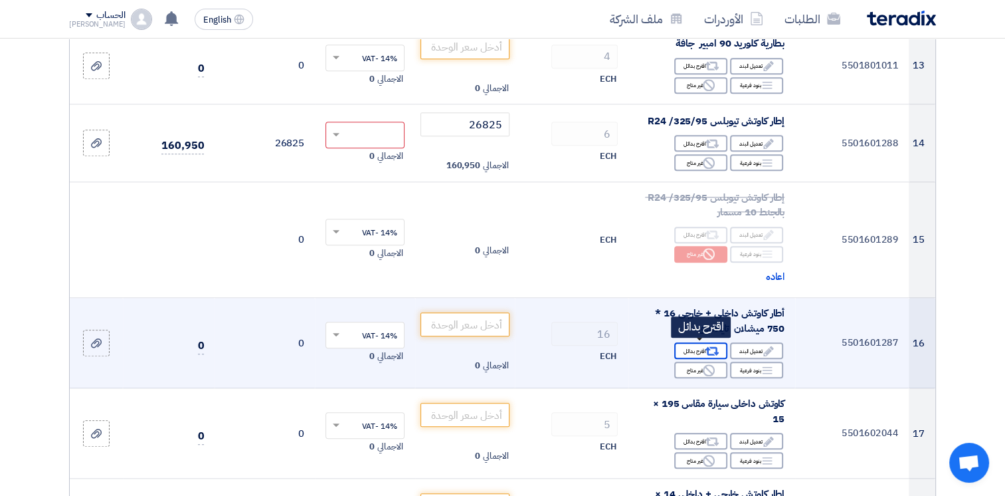
click at [688, 352] on div "Alternative اقترح بدائل" at bounding box center [700, 350] width 53 height 17
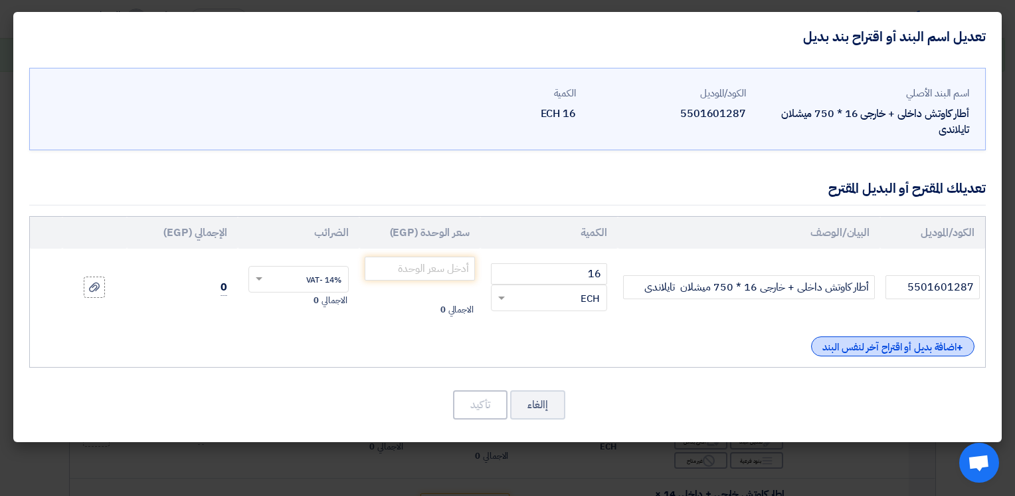
click at [847, 355] on div "+ اضافة بديل أو اقتراح آخر لنفس البند" at bounding box center [892, 346] width 163 height 20
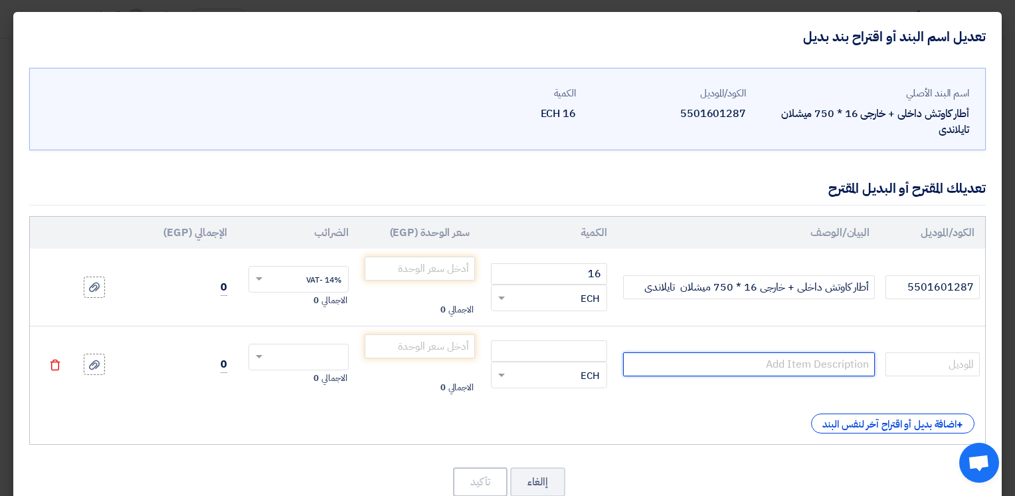
click at [826, 368] on input "text" at bounding box center [749, 364] width 252 height 24
type input "7"
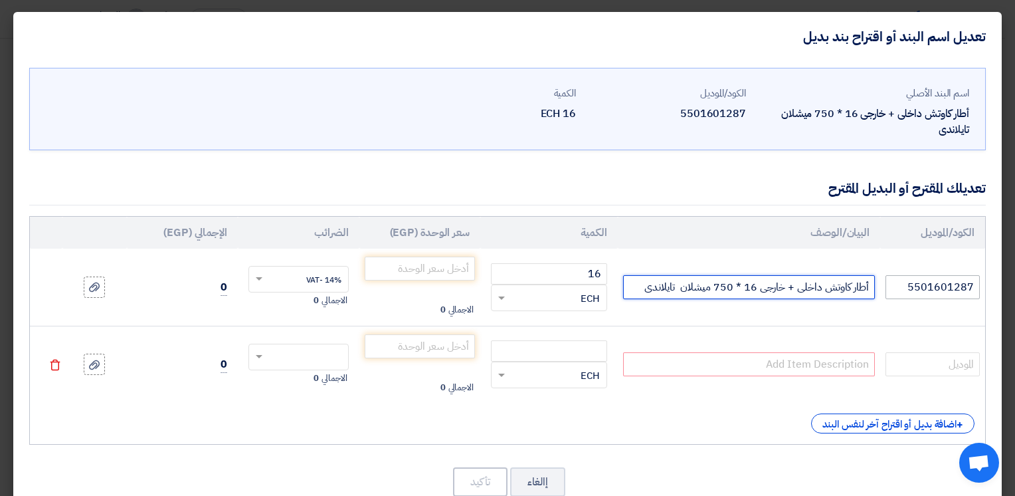
drag, startPoint x: 638, startPoint y: 282, endPoint x: 959, endPoint y: 295, distance: 321.1
click at [959, 295] on tr "5501601287 أطار كاوتش داخلى + خارجى 16 * 750 ميشلان تايلاندى 16 × ECH" at bounding box center [507, 286] width 955 height 77
click at [764, 365] on input "text" at bounding box center [749, 364] width 252 height 24
paste input "أطار كاوتش داخلى + خارجى 16 * 750 ميشلان تايلاندى"
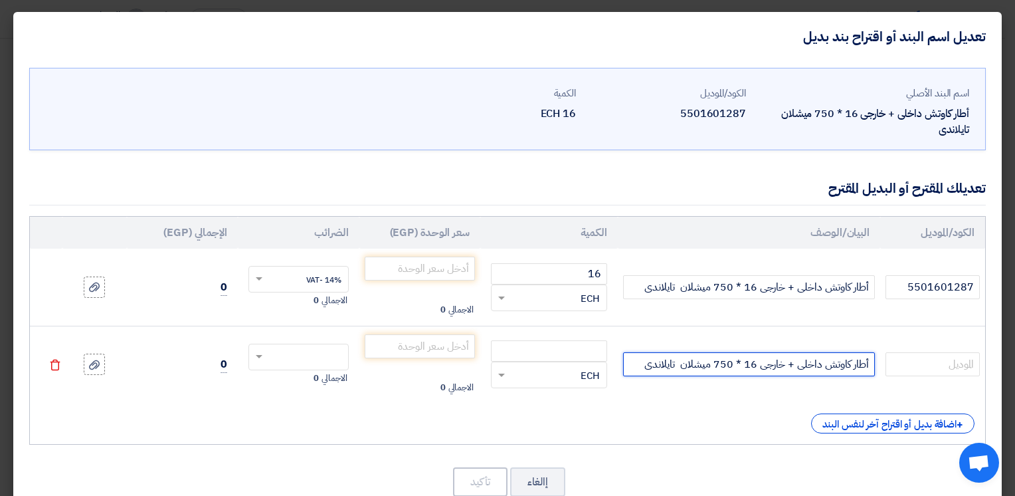
drag, startPoint x: 680, startPoint y: 363, endPoint x: 711, endPoint y: 363, distance: 31.9
click at [711, 363] on input "أطار كاوتش داخلى + خارجى 16 * 750 ميشلان تايلاندى" at bounding box center [749, 364] width 252 height 24
drag, startPoint x: 633, startPoint y: 367, endPoint x: 662, endPoint y: 364, distance: 29.4
click at [662, 364] on input "أطار كاوتش داخلى + خارجى 16 * 750 بريدجستون تايلاندى" at bounding box center [749, 364] width 252 height 24
type input "أطار كاوتش داخلى + خارجى 16 * 750 بريدجستون يابانى"
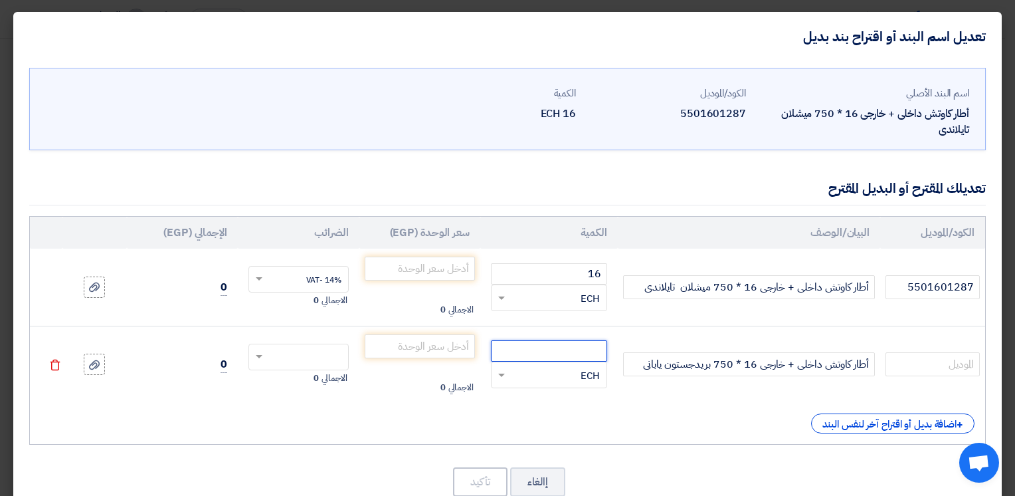
click at [563, 347] on input "number" at bounding box center [549, 350] width 116 height 21
type input "16"
click at [651, 418] on div "+ اضافة بديل أو اقتراح آخر لنفس البند" at bounding box center [508, 423] width 934 height 20
click at [450, 347] on input "number" at bounding box center [420, 346] width 110 height 24
type input "8815"
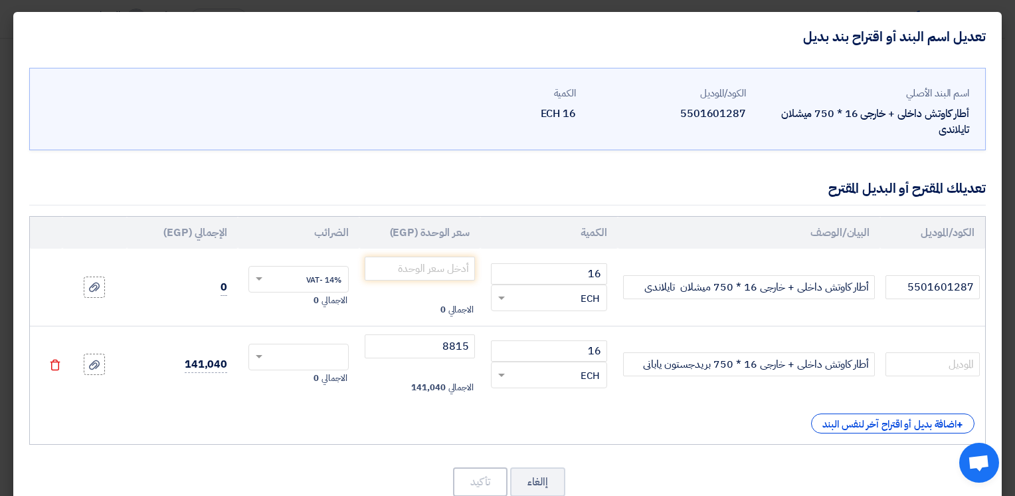
click at [373, 426] on div "+ اضافة بديل أو اقتراح آخر لنفس البند" at bounding box center [508, 423] width 934 height 20
click at [640, 417] on div "+ اضافة بديل أو اقتراح آخر لنفس البند" at bounding box center [508, 423] width 934 height 20
click at [929, 363] on input "text" at bounding box center [933, 364] width 94 height 24
type input "1"
click at [636, 413] on div "+ اضافة بديل أو اقتراح آخر لنفس البند" at bounding box center [508, 423] width 934 height 20
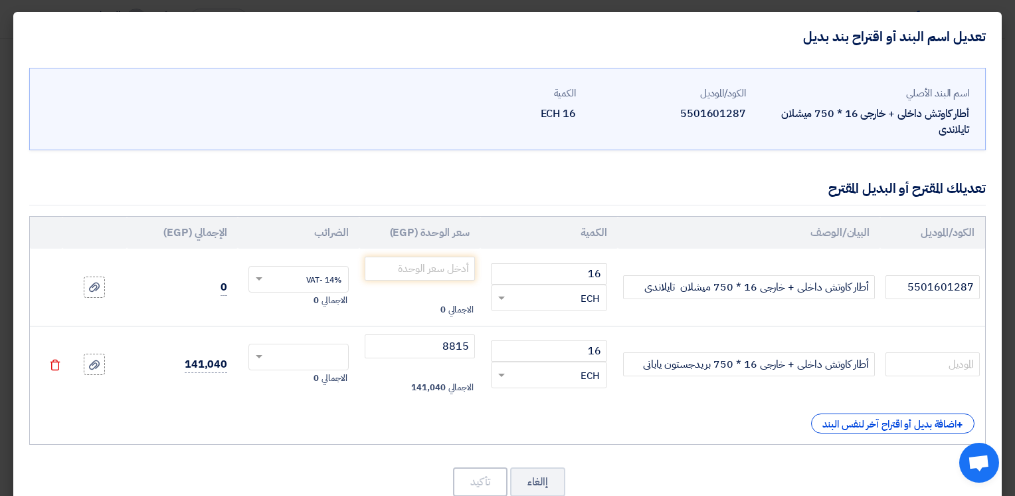
click at [804, 333] on td "أطار كاوتش داخلى + خارجى 16 * 750 بريدجستون يابانى" at bounding box center [749, 364] width 262 height 77
click at [770, 414] on div "+ اضافة بديل أو اقتراح آخر لنفس البند" at bounding box center [508, 423] width 934 height 20
click at [498, 425] on div "+ اضافة بديل أو اقتراح آخر لنفس البند" at bounding box center [508, 423] width 934 height 20
click at [53, 278] on td at bounding box center [46, 286] width 33 height 77
click at [260, 418] on div "+ اضافة بديل أو اقتراح آخر لنفس البند" at bounding box center [508, 423] width 934 height 20
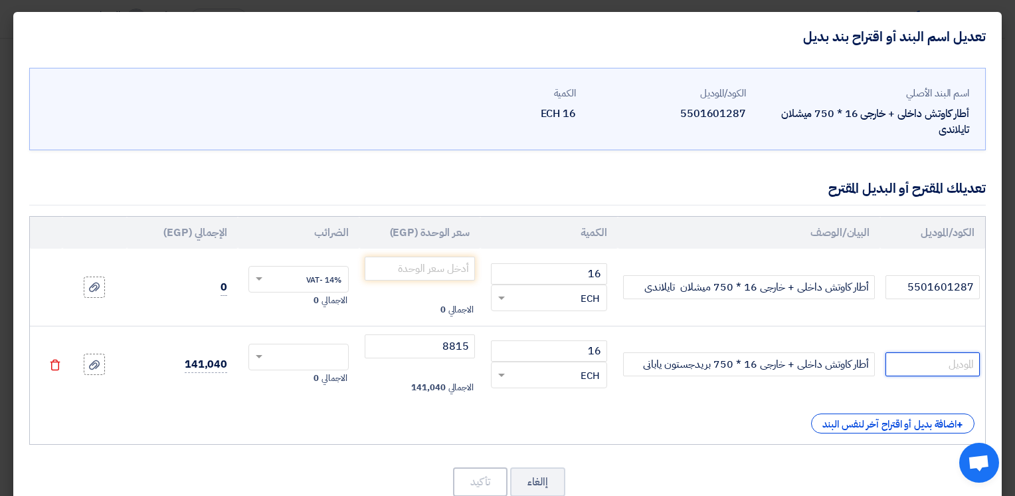
click at [941, 359] on input "text" at bounding box center [933, 364] width 94 height 24
click at [899, 282] on input "5501601287" at bounding box center [933, 287] width 94 height 24
click at [911, 367] on input "text" at bounding box center [933, 364] width 94 height 24
paste input "5501601287"
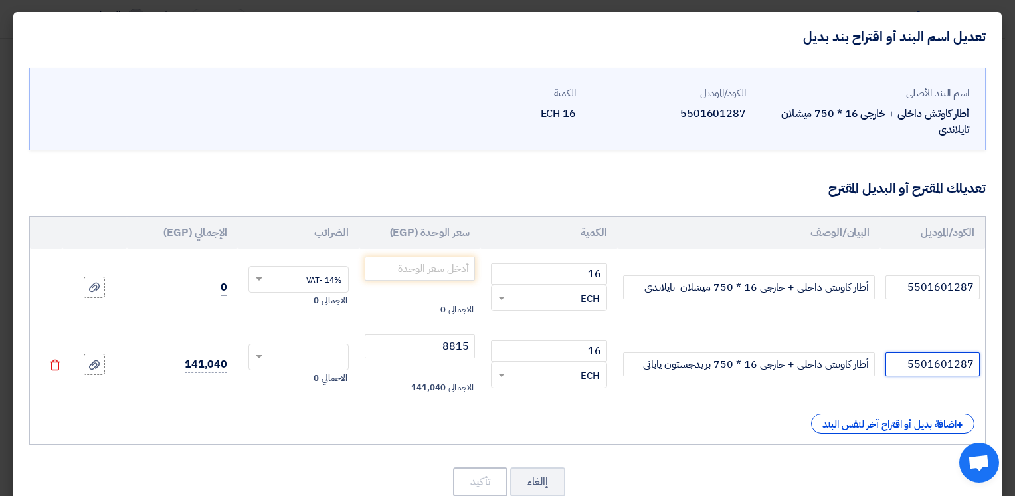
type input "5501601287"
click at [642, 410] on div "الكود/الموديل البيان/الوصف الكمية سعر الوحدة (EGP) الضرائب الإجمالي (EGP) 55016…" at bounding box center [507, 330] width 957 height 229
click at [850, 422] on div "+ اضافة بديل أو اقتراح آخر لنفس البند" at bounding box center [892, 423] width 163 height 20
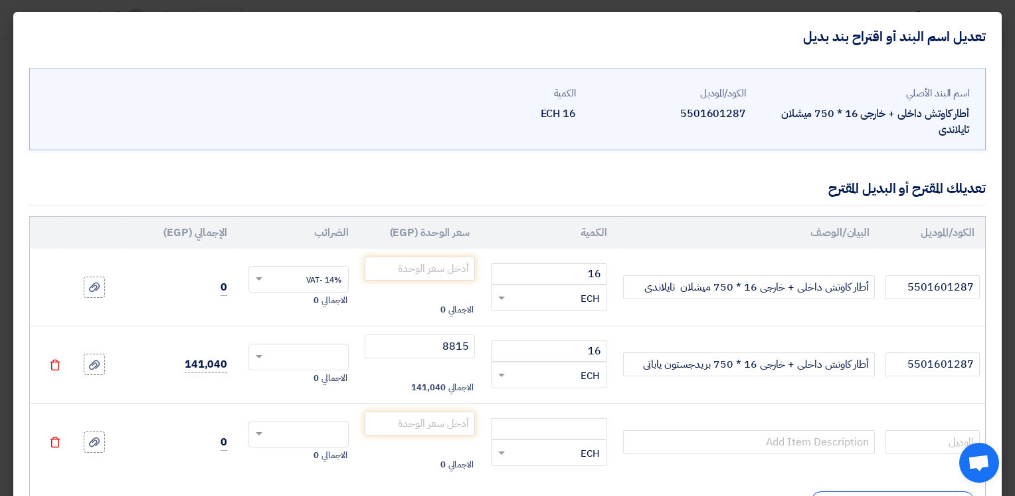
click at [57, 442] on td "Delete" at bounding box center [46, 441] width 33 height 77
click at [61, 443] on icon "Delete" at bounding box center [55, 442] width 12 height 12
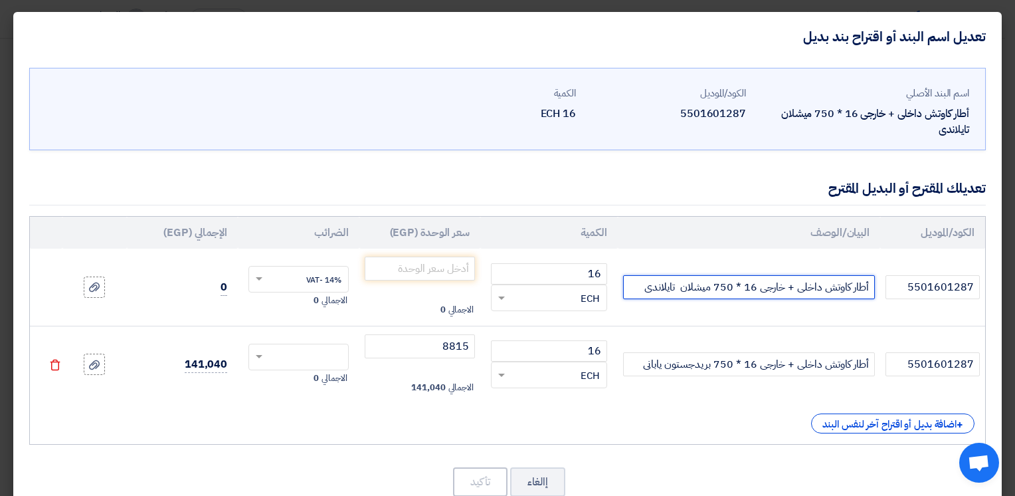
click at [636, 286] on input "أطار كاوتش داخلى + خارجى 16 * 750 ميشلان تايلاندى" at bounding box center [749, 287] width 252 height 24
click at [59, 363] on icon "Delete" at bounding box center [55, 365] width 12 height 12
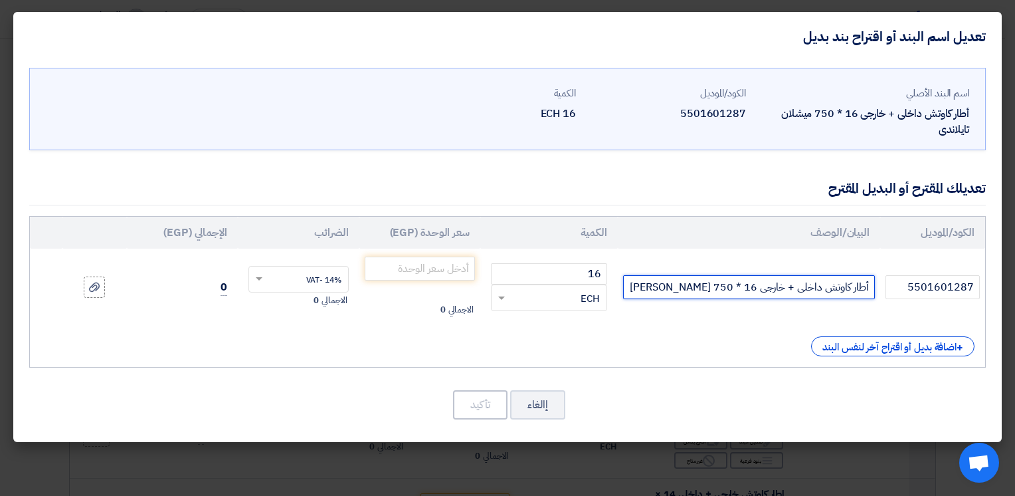
click at [652, 293] on input "أطار كاوتش داخلى + خارجى 16 * 750 [PERSON_NAME]" at bounding box center [749, 287] width 252 height 24
type input "أطار كاوتش داخلى + خارجى 16 * 750 بريدجستون يابانى"
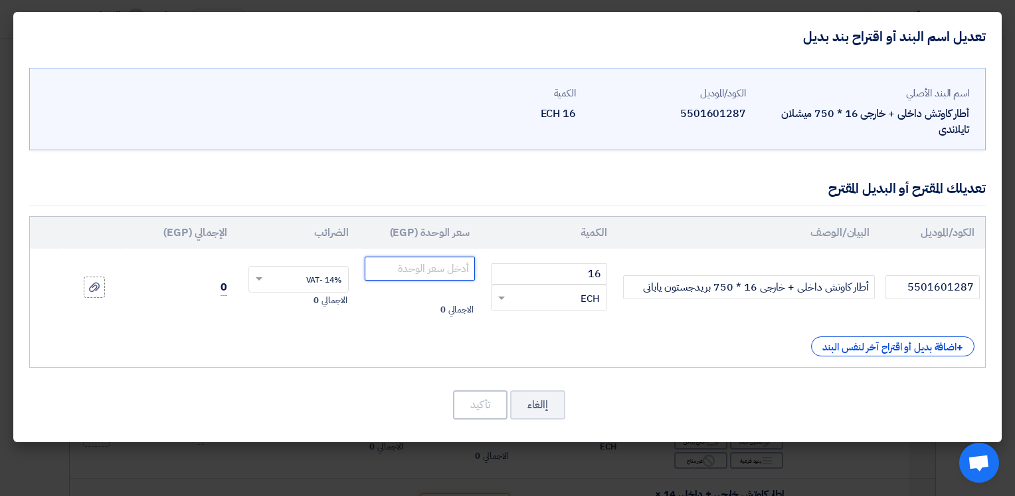
click at [430, 270] on input "number" at bounding box center [420, 268] width 110 height 24
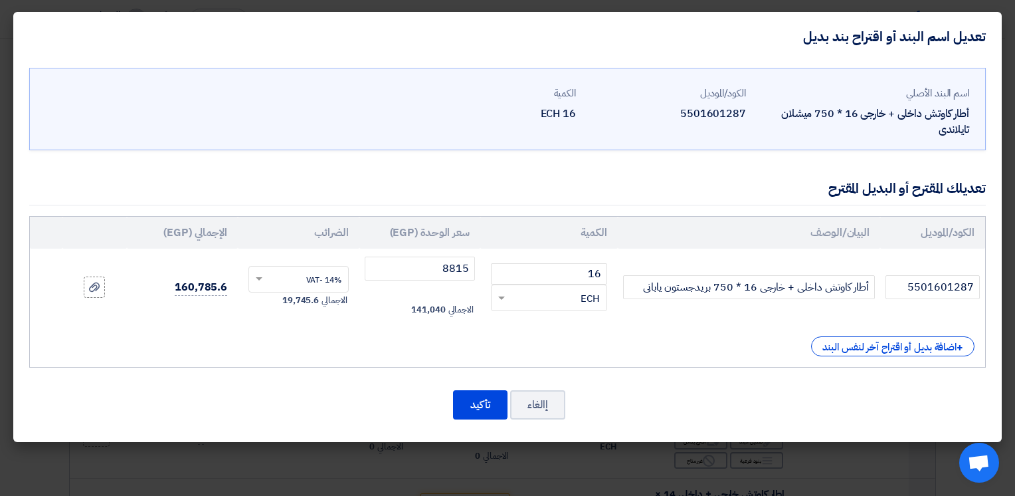
click at [470, 347] on div "+ اضافة بديل أو اقتراح آخر لنفس البند" at bounding box center [508, 346] width 934 height 20
click at [282, 282] on input "text" at bounding box center [307, 280] width 70 height 21
click at [291, 351] on div "+ اضافة بديل أو اقتراح آخر لنفس البند" at bounding box center [508, 346] width 934 height 20
click at [321, 279] on input "text" at bounding box center [307, 280] width 70 height 21
click at [327, 299] on span "14% -VAT" at bounding box center [323, 304] width 35 height 12
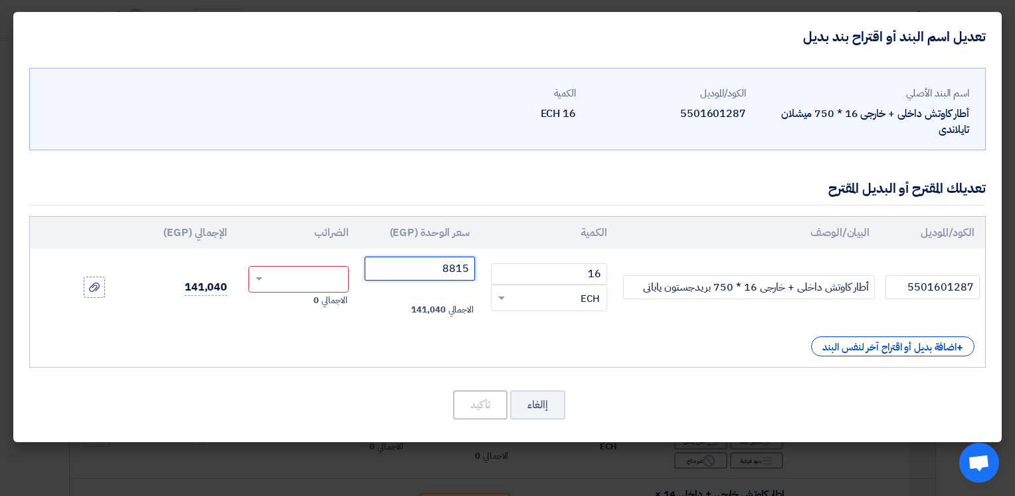
click at [434, 271] on input "8815" at bounding box center [420, 268] width 110 height 24
click at [314, 281] on input "text" at bounding box center [307, 280] width 70 height 21
click at [314, 310] on div "14% -VAT" at bounding box center [298, 303] width 98 height 23
click at [425, 264] on input "8815" at bounding box center [420, 268] width 110 height 24
type input "8"
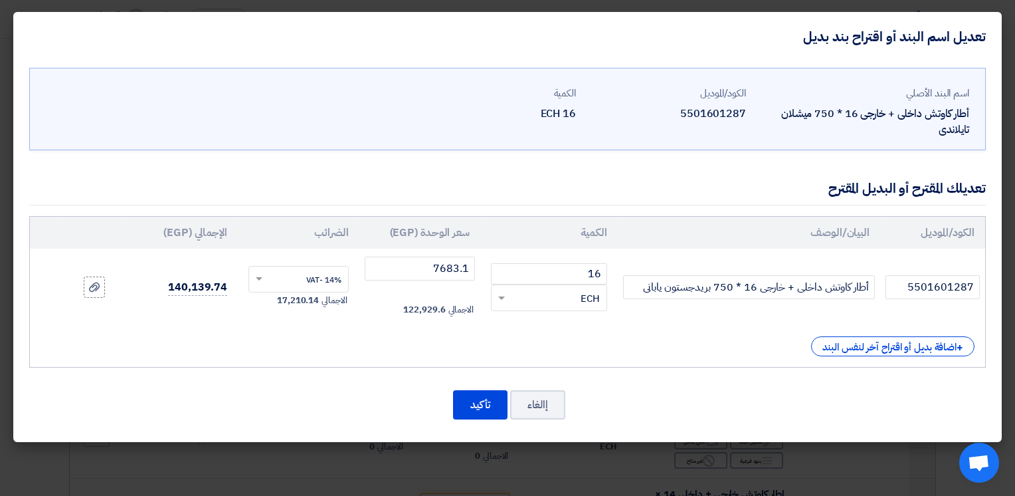
click at [481, 347] on div "+ اضافة بديل أو اقتراح آخر لنفس البند" at bounding box center [508, 346] width 934 height 20
click at [502, 349] on div "+ اضافة بديل أو اقتراح آخر لنفس البند" at bounding box center [508, 346] width 934 height 20
click at [425, 270] on input "7683.1" at bounding box center [420, 268] width 110 height 24
click at [662, 419] on div "اسم البند الأصلي أطار كاوتش داخلى + خارجى 16 * 750 ميشلان تايلاندى الكود/المودي…" at bounding box center [507, 251] width 988 height 381
click at [420, 267] on input "7770" at bounding box center [420, 268] width 110 height 24
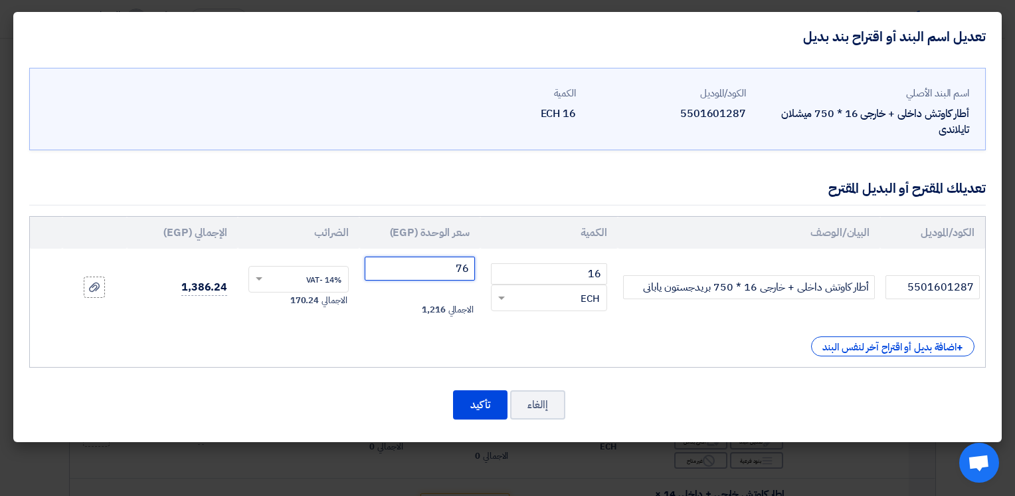
type input "7"
type input "8815"
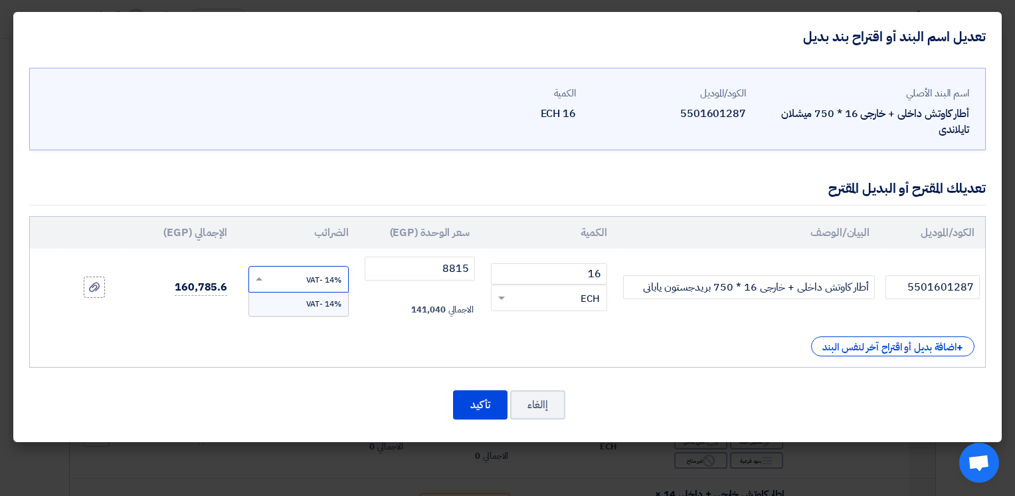
click at [327, 286] on input "text" at bounding box center [307, 280] width 70 height 21
type input "0"
click at [378, 337] on div "+ اضافة بديل أو اقتراح آخر لنفس البند" at bounding box center [508, 346] width 934 height 20
click at [430, 272] on input "8815" at bounding box center [420, 268] width 110 height 24
type input "8"
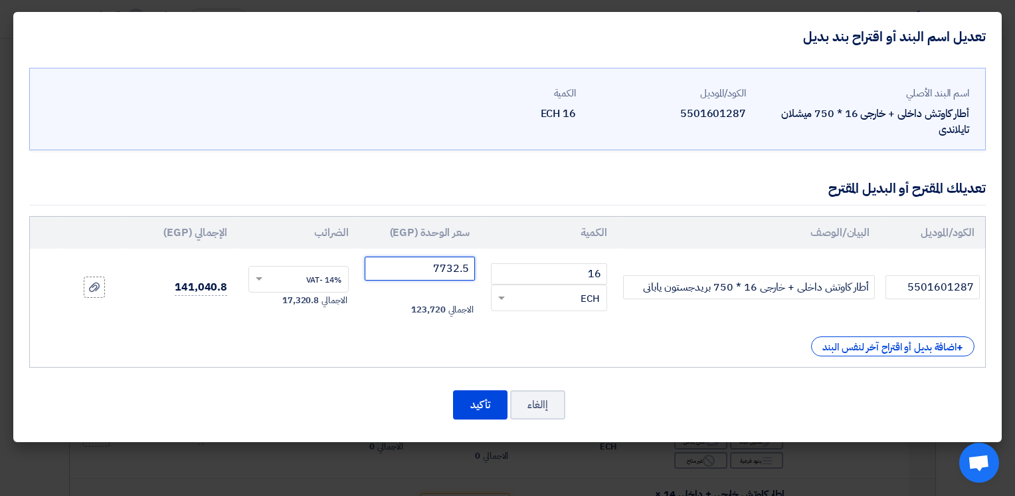
type input "7732.5"
click at [525, 359] on div "الكود/الموديل البيان/الوصف الكمية سعر الوحدة (EGP) الضرائب الإجمالي (EGP) 55016…" at bounding box center [507, 291] width 957 height 151
click at [654, 359] on div "الكود/الموديل البيان/الوصف الكمية سعر الوحدة (EGP) الضرائب الإجمالي (EGP) 55016…" at bounding box center [507, 291] width 957 height 151
click at [480, 402] on button "تأكيد" at bounding box center [480, 404] width 54 height 29
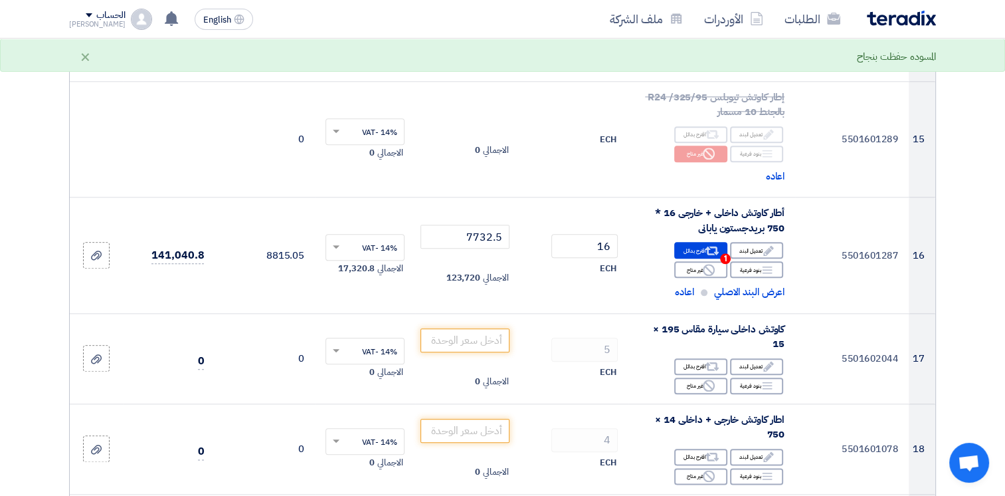
scroll to position [1435, 0]
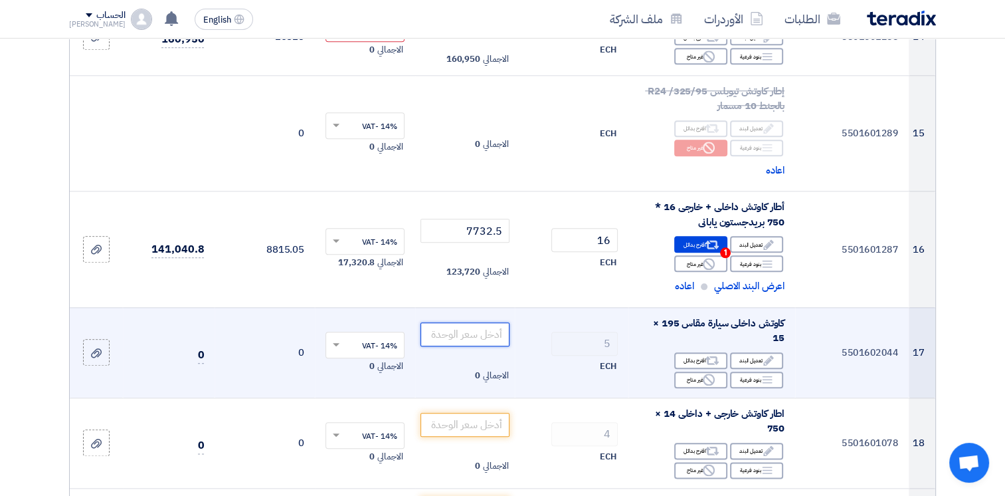
click at [468, 332] on input "number" at bounding box center [465, 334] width 90 height 24
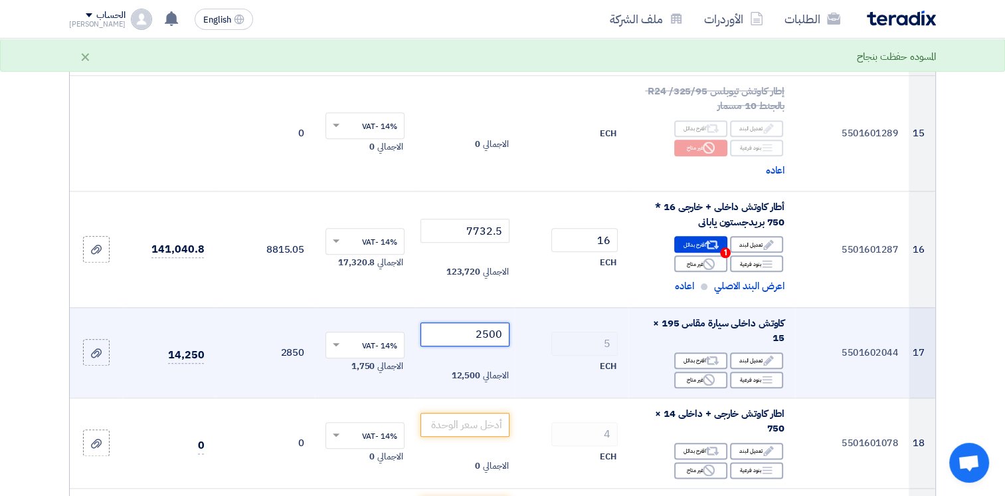
type input "2500"
click at [382, 341] on input "text" at bounding box center [372, 346] width 52 height 22
click at [362, 314] on td "14% -VAT الاجمالي 0" at bounding box center [365, 352] width 100 height 90
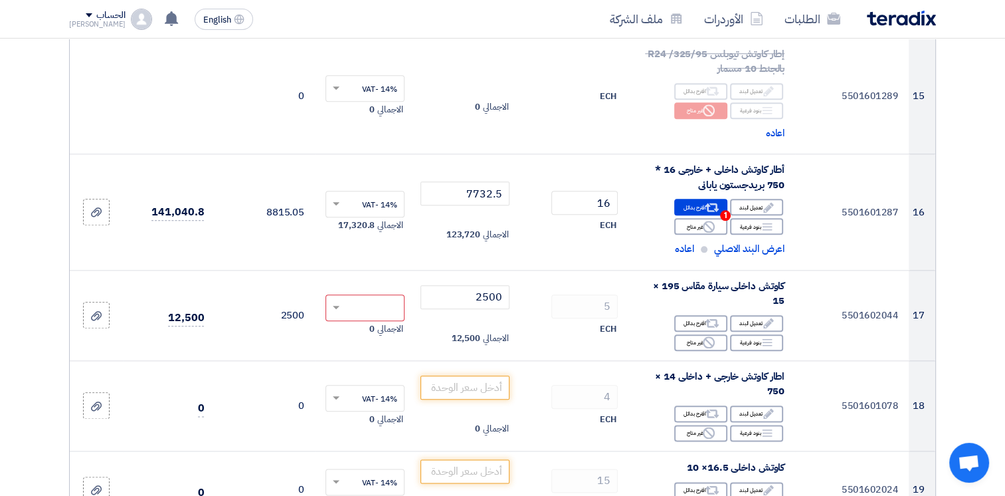
scroll to position [1488, 0]
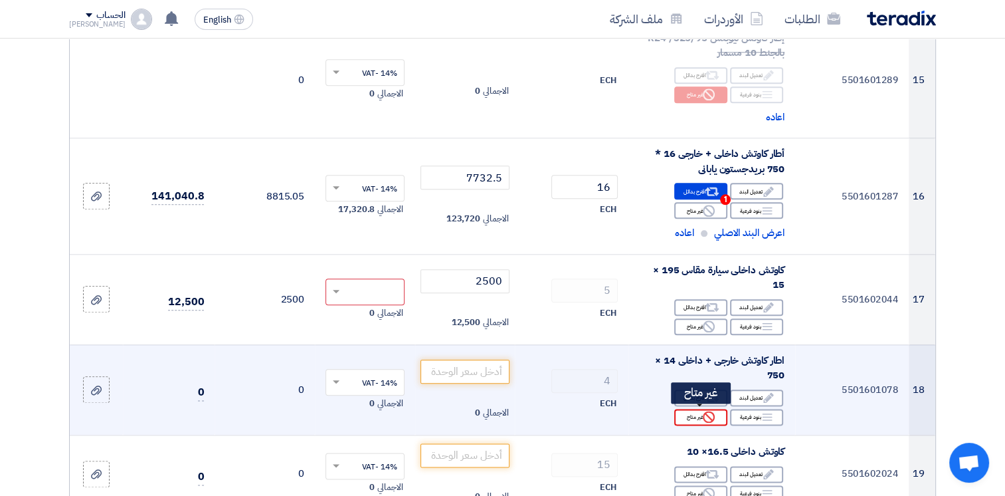
click at [711, 417] on use at bounding box center [709, 417] width 12 height 12
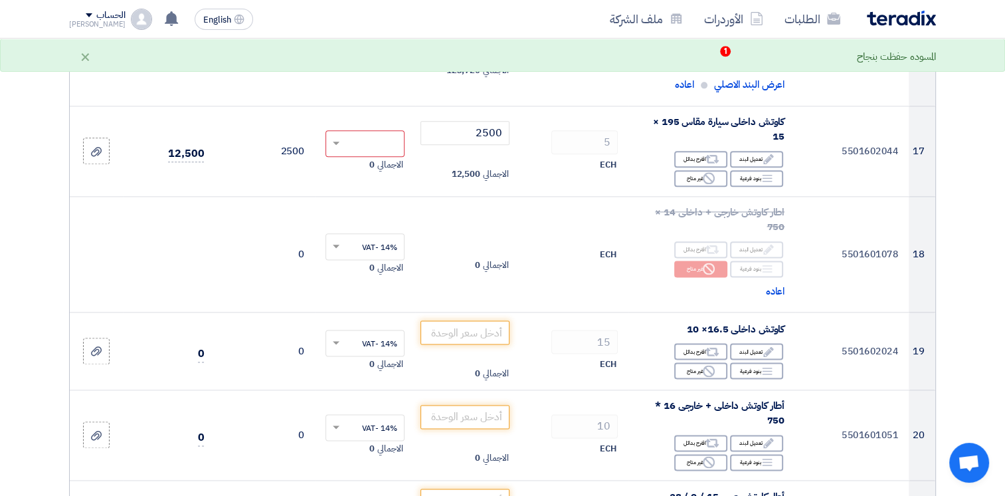
scroll to position [1674, 0]
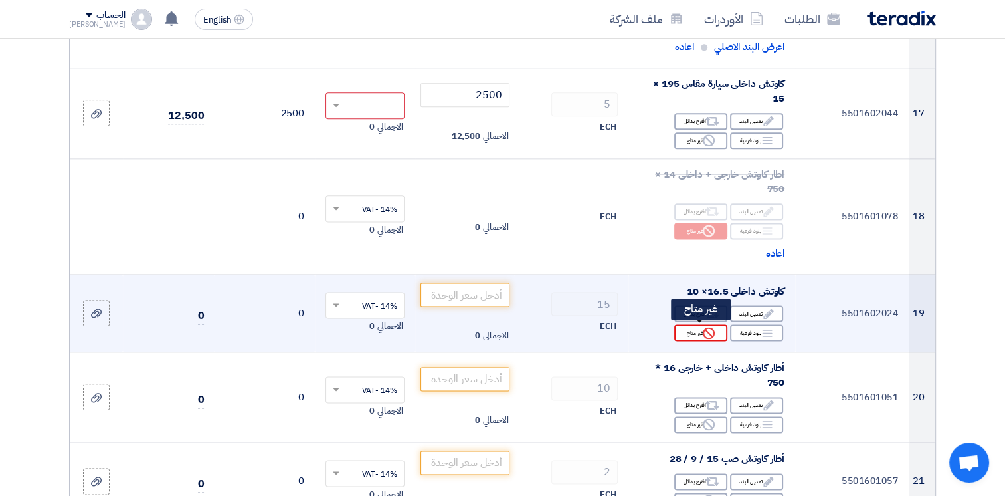
click at [701, 331] on div "Reject غير متاح" at bounding box center [700, 332] width 53 height 17
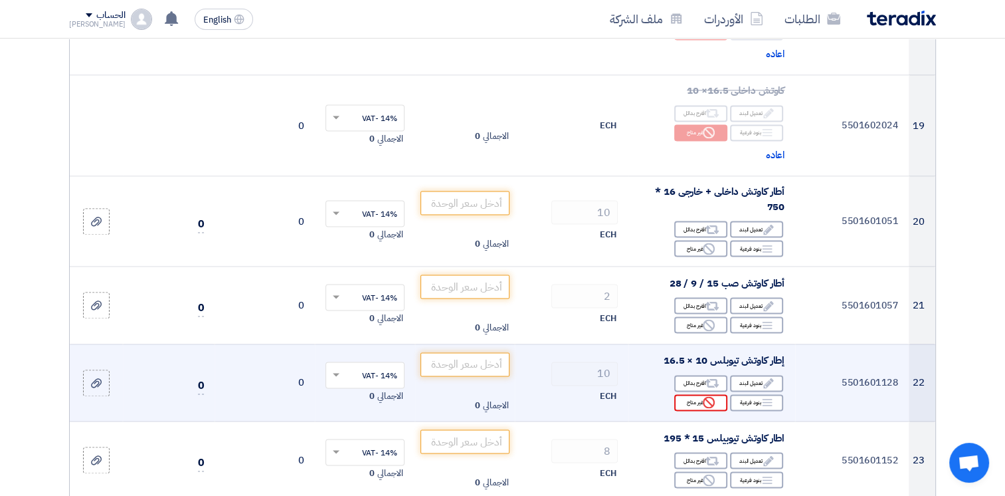
scroll to position [1885, 0]
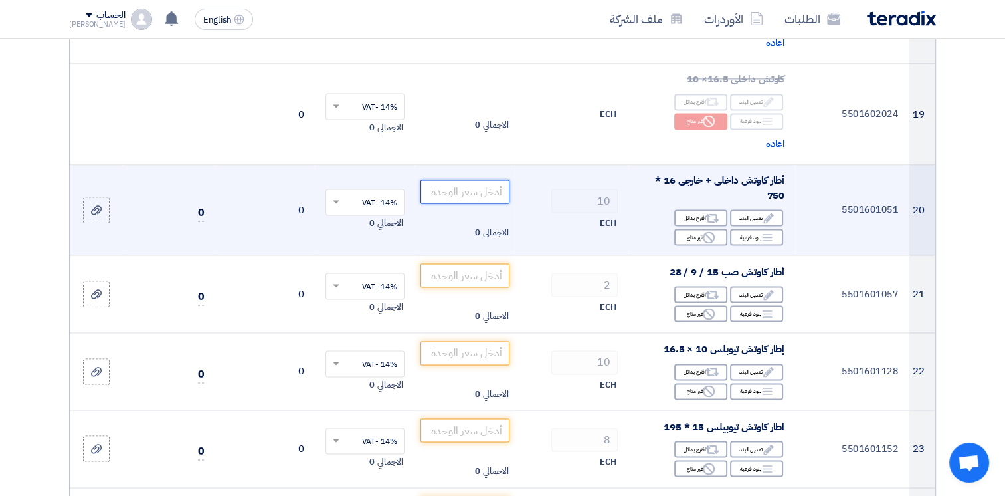
click at [436, 191] on input "number" at bounding box center [465, 191] width 90 height 24
type input "5000"
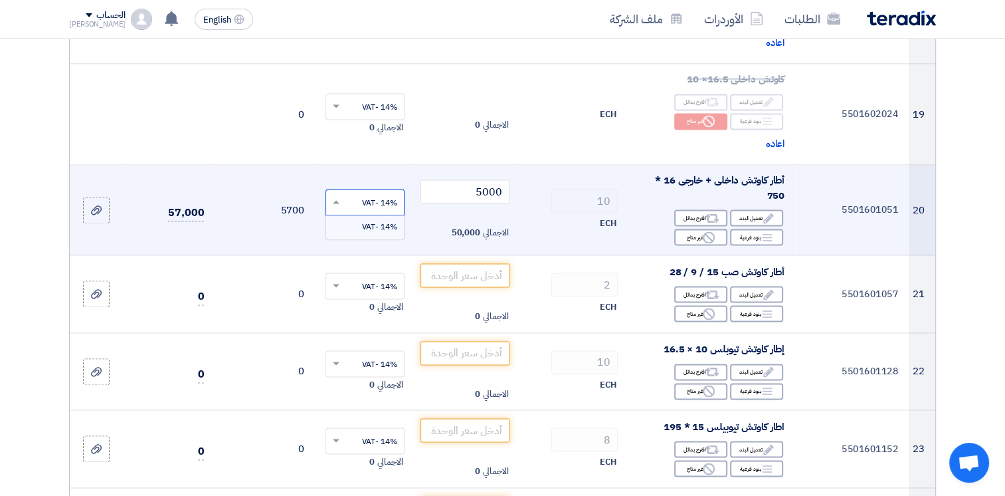
click at [373, 195] on input "text" at bounding box center [372, 204] width 52 height 22
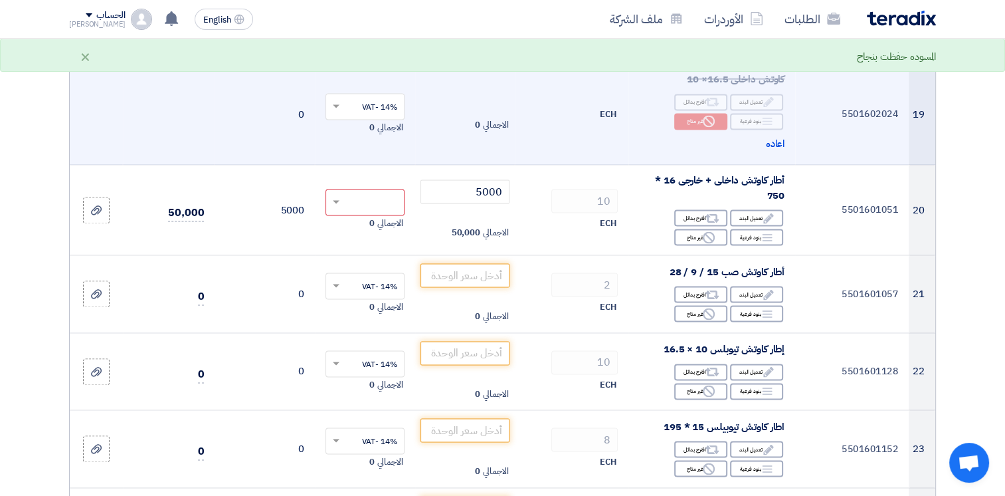
click at [375, 155] on td "14% -VAT × الاجمالي 0" at bounding box center [365, 114] width 100 height 101
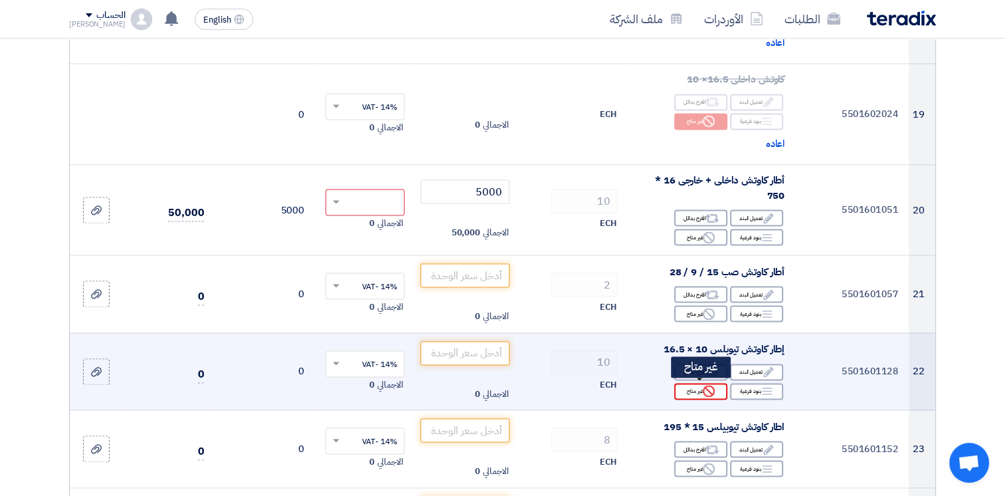
click at [703, 391] on icon "Reject" at bounding box center [709, 391] width 12 height 12
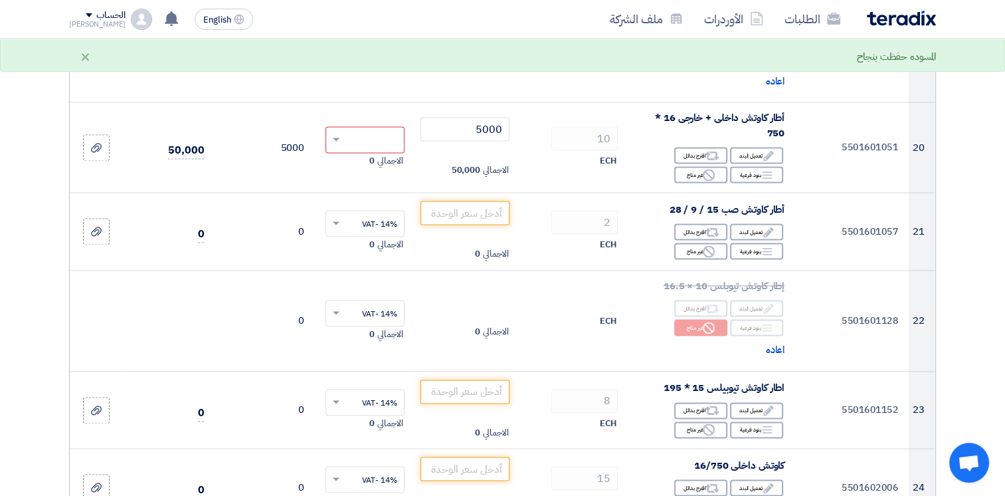
scroll to position [2009, 0]
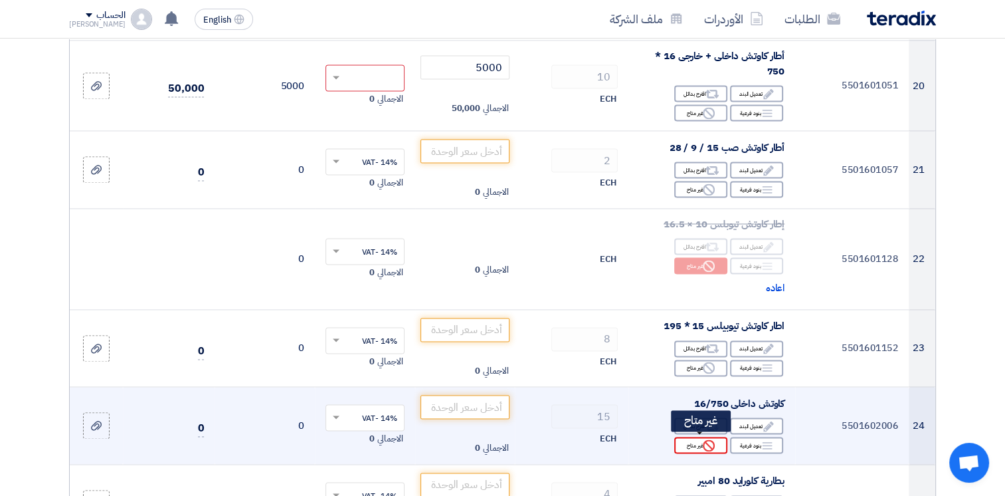
click at [689, 447] on div "Reject غير متاح" at bounding box center [700, 444] width 53 height 17
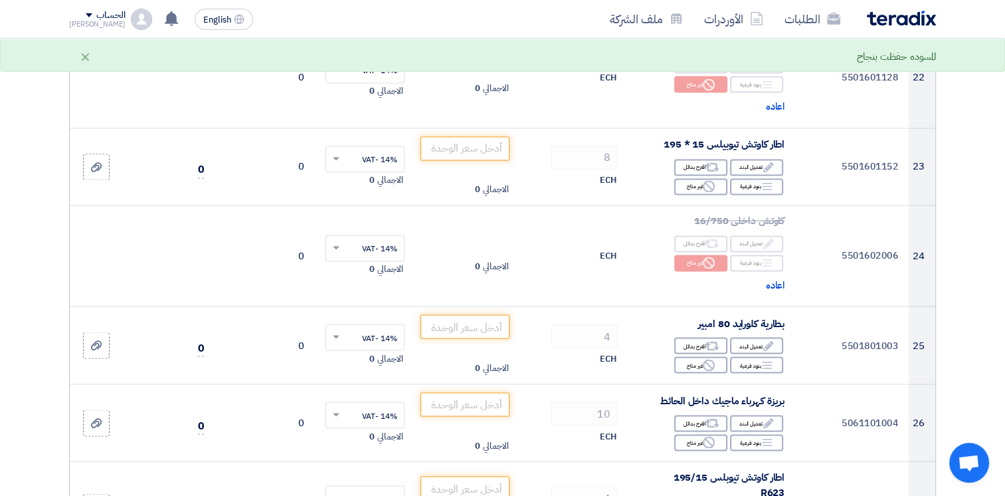
scroll to position [2221, 0]
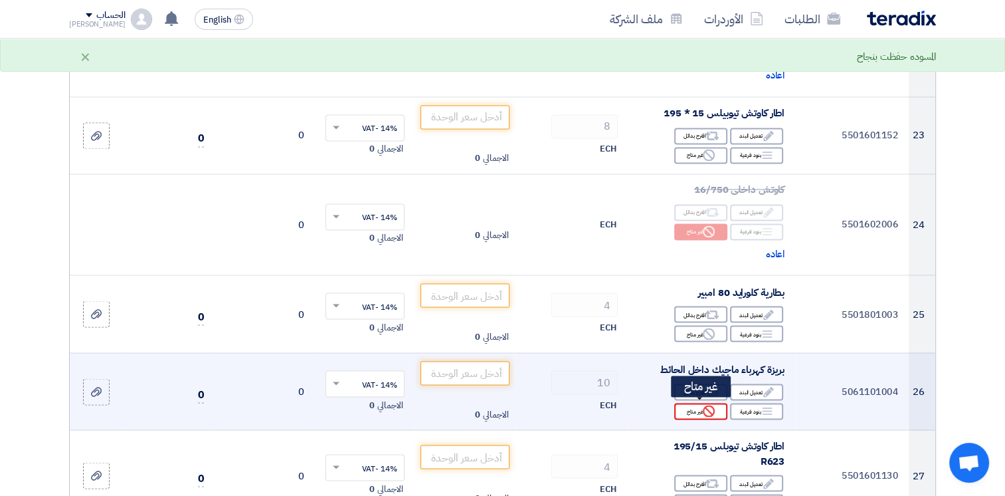
click at [705, 407] on icon "Reject" at bounding box center [709, 411] width 12 height 12
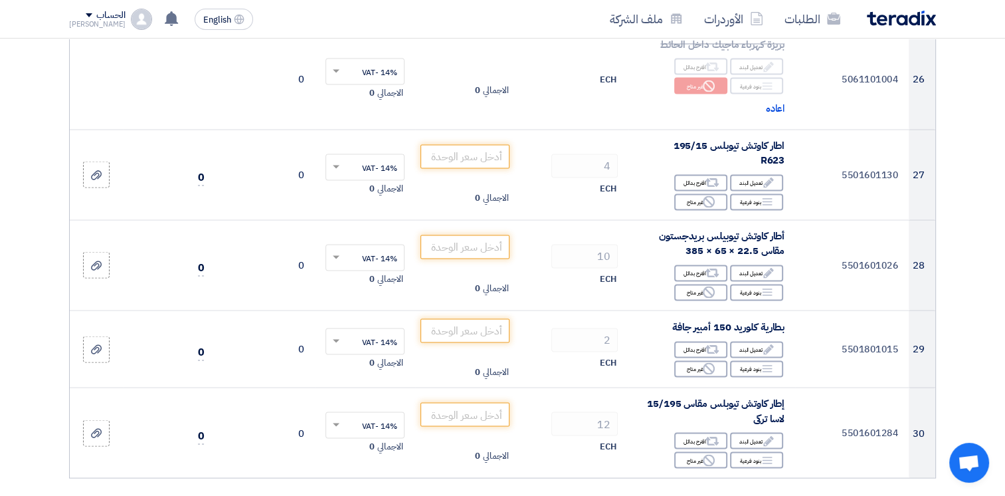
scroll to position [2575, 0]
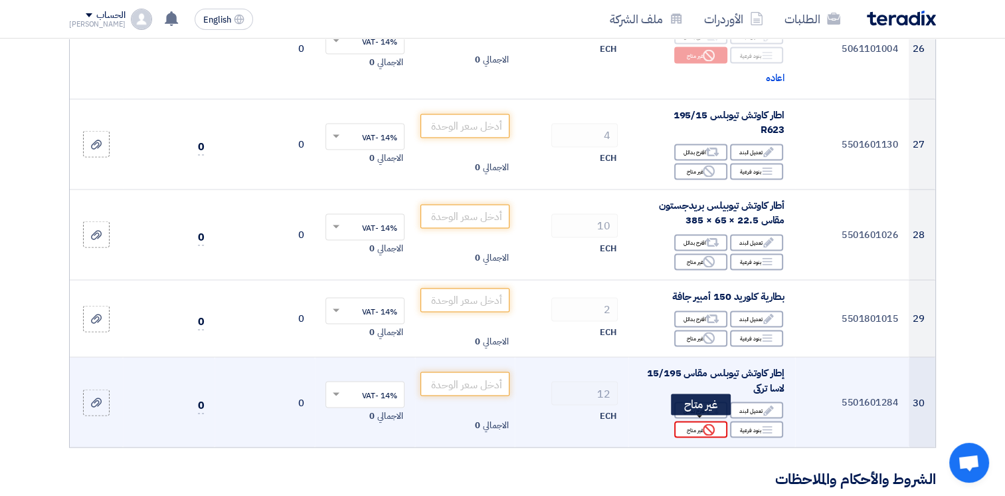
click at [701, 430] on div "Reject غير متاح" at bounding box center [700, 429] width 53 height 17
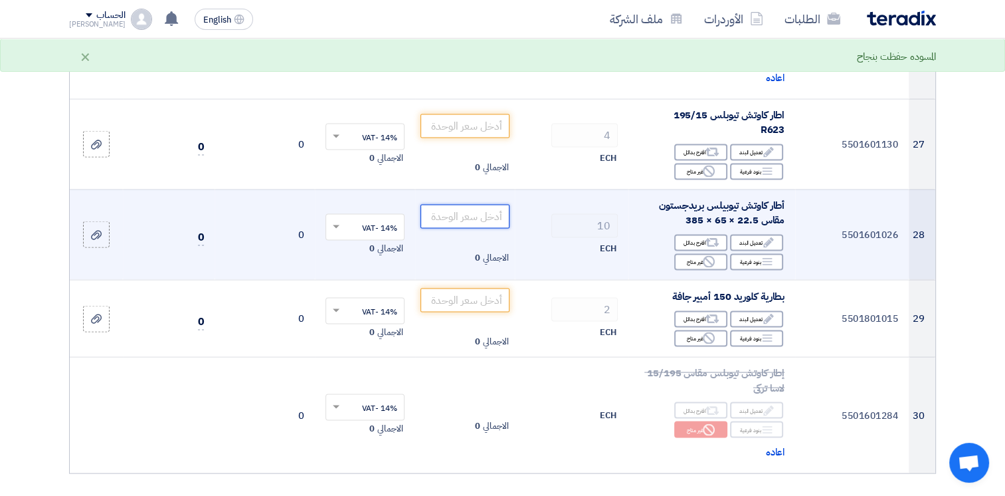
click at [478, 211] on input "number" at bounding box center [465, 217] width 90 height 24
type input "25025"
click at [382, 217] on input "text" at bounding box center [372, 228] width 52 height 22
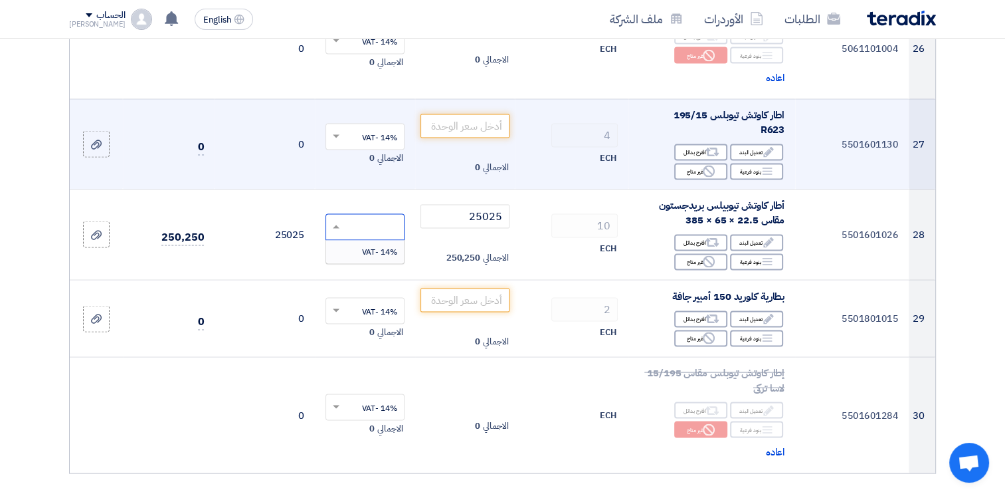
click at [419, 179] on td "الاجمالي 0" at bounding box center [465, 144] width 100 height 90
click at [696, 147] on div "Alternative اقترح بدائل" at bounding box center [700, 152] width 53 height 17
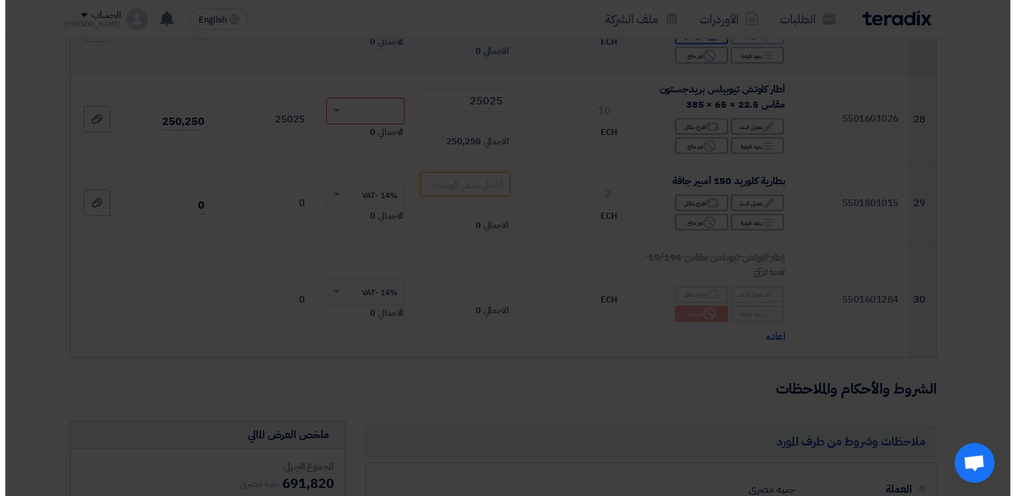
scroll to position [2460, 0]
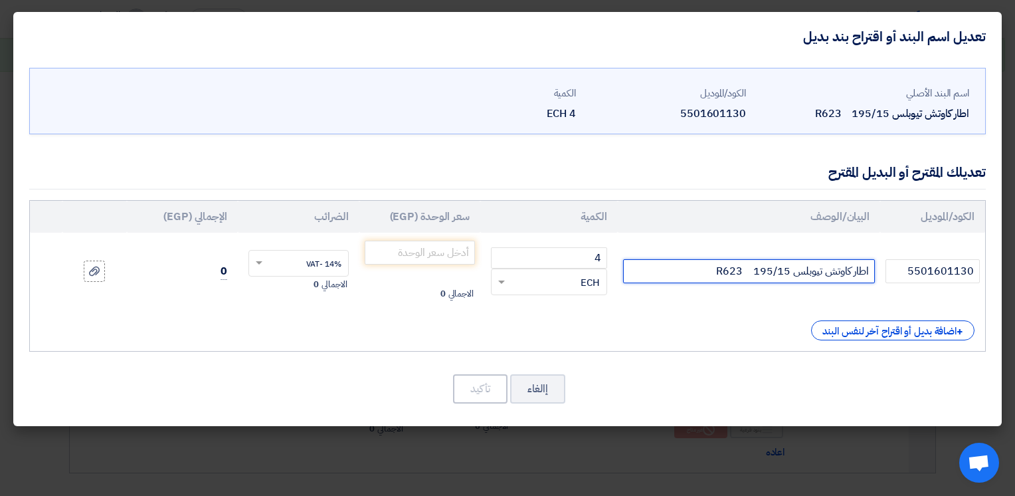
click at [729, 272] on input "اطار كاوتش تيوبلس 195/15 R623" at bounding box center [749, 271] width 252 height 24
drag, startPoint x: 734, startPoint y: 269, endPoint x: 698, endPoint y: 263, distance: 36.4
click at [698, 263] on input "اطار كاوتش تيوبلس 195/15 R623" at bounding box center [749, 271] width 252 height 24
click at [735, 274] on input "اطار كاوتش تيوبلس 195/15 R623" at bounding box center [749, 271] width 252 height 24
click at [742, 272] on input "اطار كاوتش تيوبلس 195/15 R613" at bounding box center [749, 271] width 252 height 24
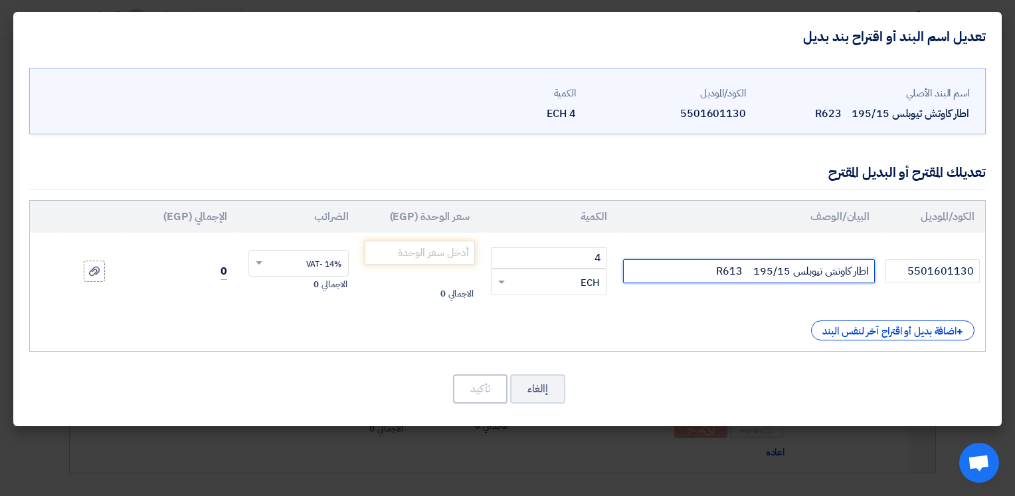
click at [714, 271] on input "اطار كاوتش تيوبلس 195/15 R613" at bounding box center [749, 271] width 252 height 24
type input "اطار كاوتش تيوبلس 195/15 R613V"
click at [326, 260] on input "text" at bounding box center [307, 264] width 70 height 21
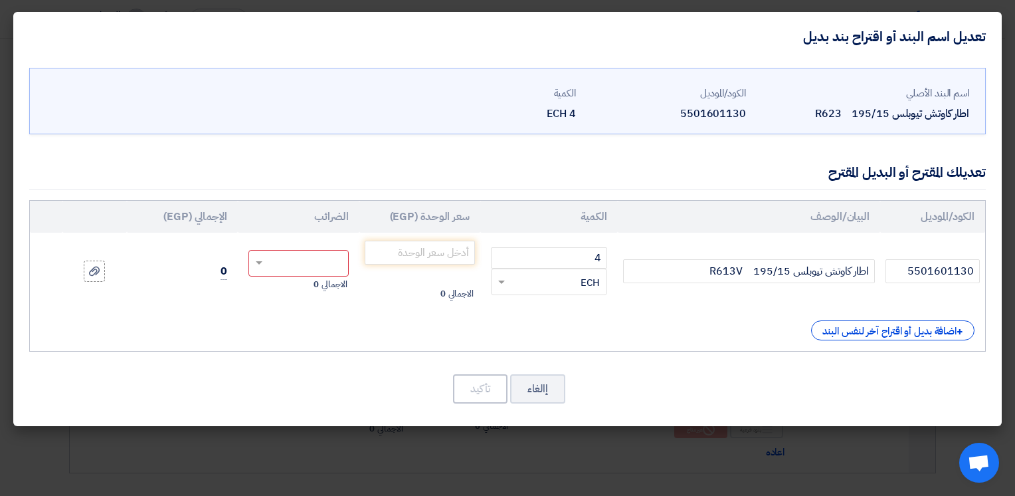
click at [380, 311] on div "الكود/الموديل البيان/الوصف الكمية سعر الوحدة (EGP) الضرائب الإجمالي (EGP) 55016…" at bounding box center [507, 275] width 957 height 151
click at [418, 250] on input "number" at bounding box center [420, 252] width 110 height 24
type input "5700"
click at [354, 311] on div "الكود/الموديل البيان/الوصف الكمية سعر الوحدة (EGP) الضرائب الإجمالي (EGP) 55016…" at bounding box center [507, 275] width 957 height 151
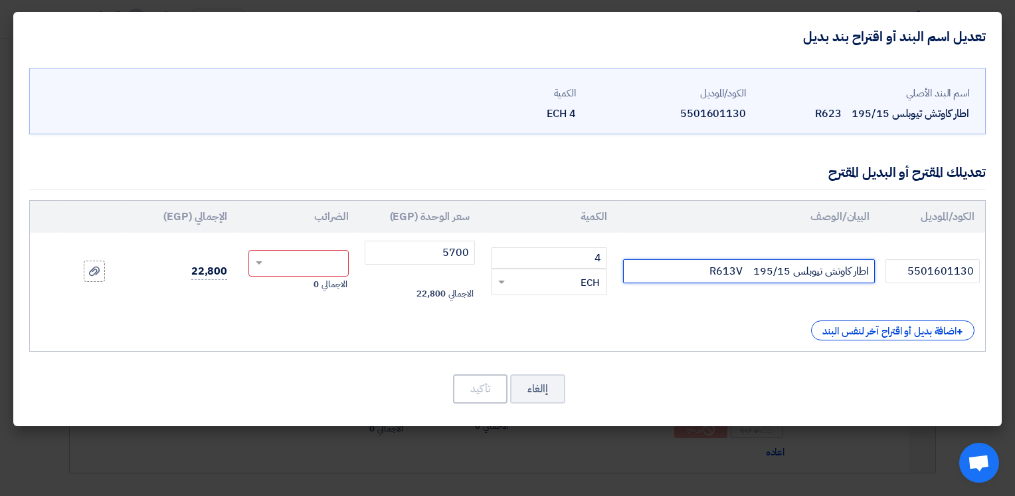
click at [684, 272] on input "اطار كاوتش تيوبلس 195/15 R613V" at bounding box center [749, 271] width 252 height 24
type input "اطار كاوتش تيوبلس 195/15 R613V يابانى"
click at [500, 324] on div "+ اضافة بديل أو اقتراح آخر لنفس البند" at bounding box center [508, 330] width 934 height 20
click at [312, 259] on input "text" at bounding box center [307, 264] width 70 height 21
click at [316, 286] on span "14% -VAT" at bounding box center [323, 288] width 35 height 12
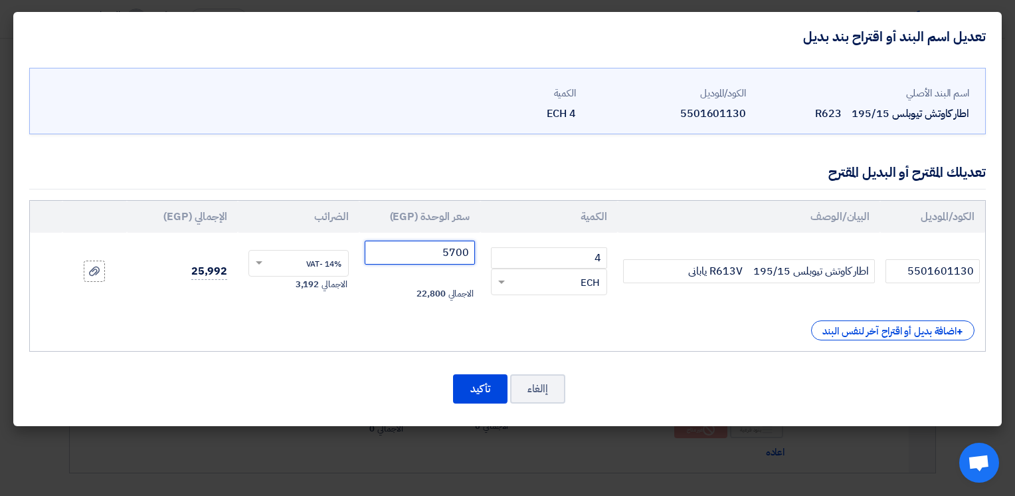
click at [436, 256] on input "5700" at bounding box center [420, 252] width 110 height 24
type input "5"
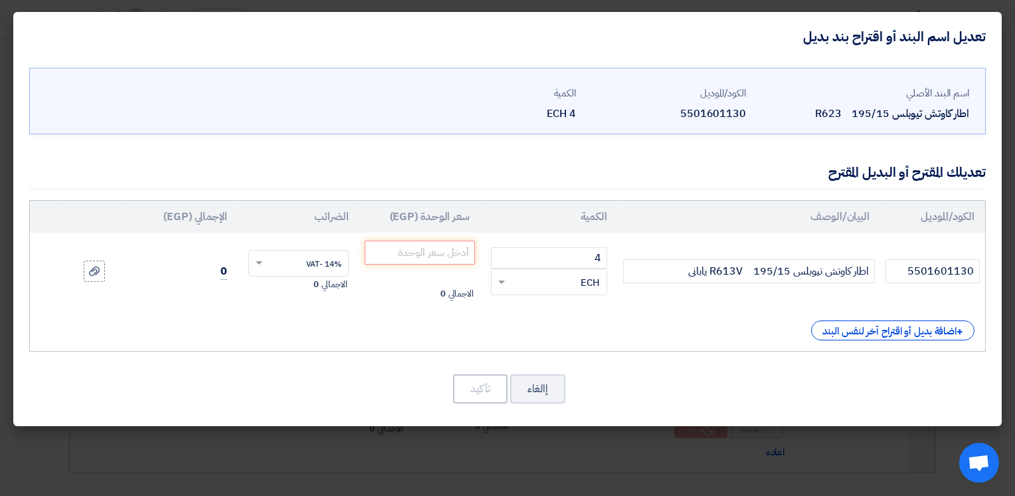
click at [640, 344] on div "الكود/الموديل البيان/الوصف الكمية سعر الوحدة (EGP) الضرائب الإجمالي (EGP) 55016…" at bounding box center [507, 275] width 957 height 151
click at [417, 251] on input "number" at bounding box center [420, 252] width 110 height 24
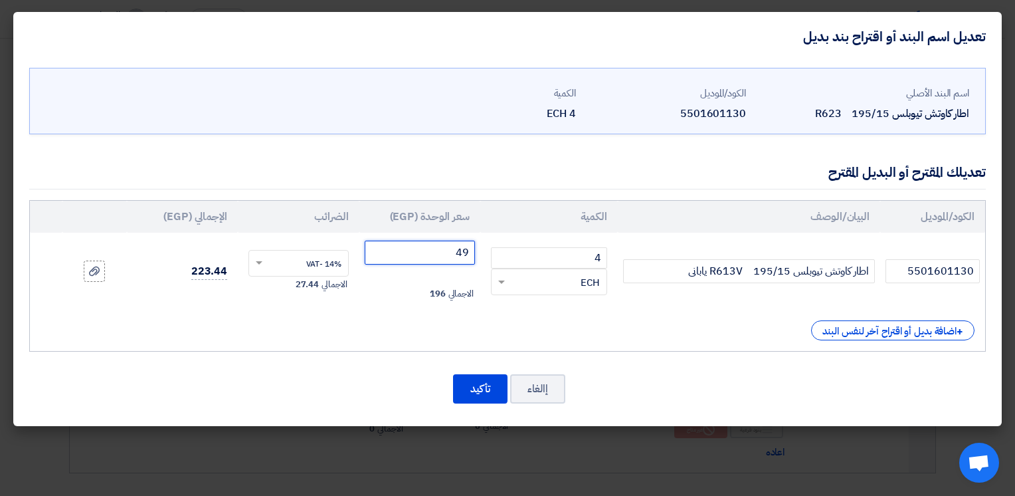
type input "4"
type input "5000"
click at [393, 318] on div "الكود/الموديل البيان/الوصف الكمية سعر الوحدة (EGP) الضرائب الإجمالي (EGP) 55016…" at bounding box center [507, 275] width 957 height 151
click at [484, 397] on button "تأكيد" at bounding box center [480, 388] width 54 height 29
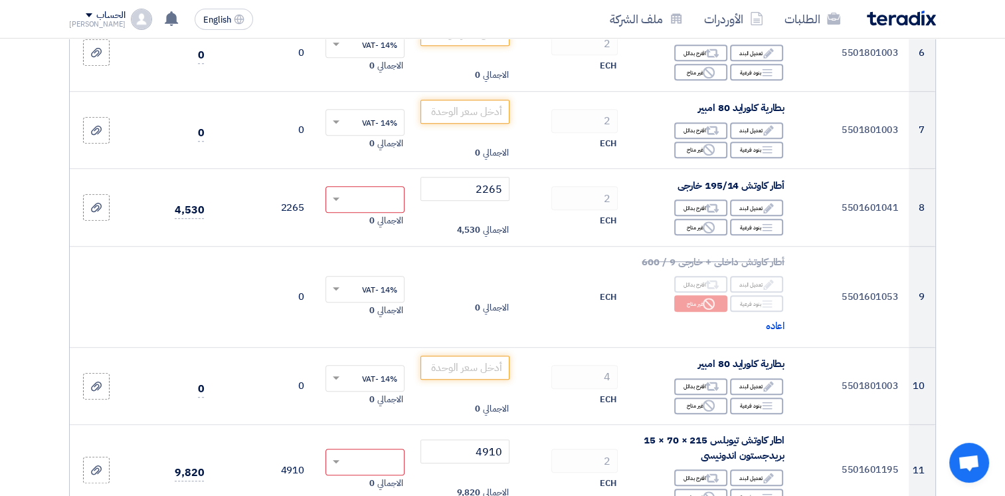
scroll to position [672, 0]
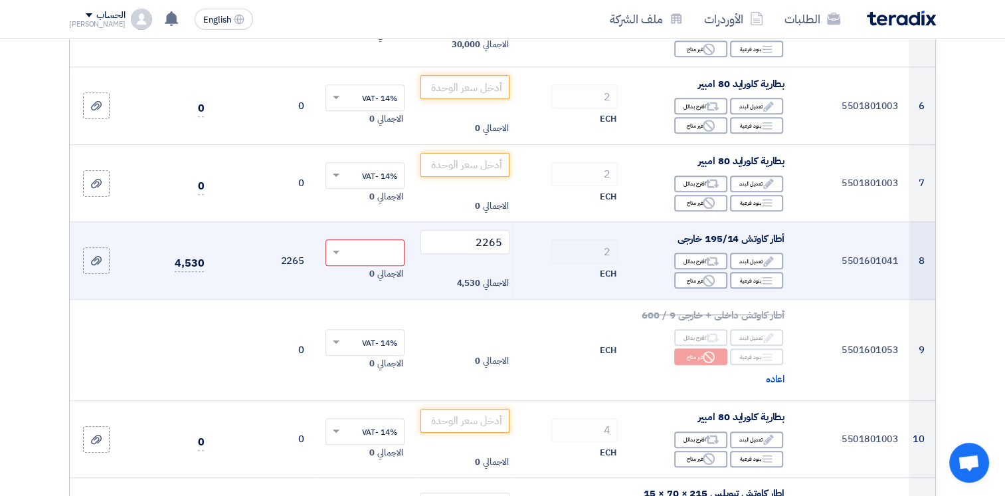
click at [537, 270] on div "ECH" at bounding box center [571, 274] width 92 height 16
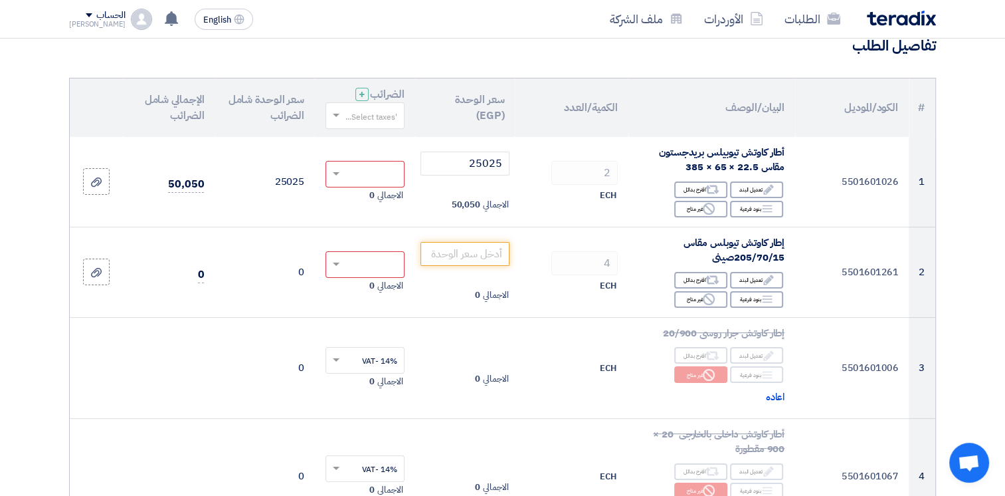
scroll to position [96, 0]
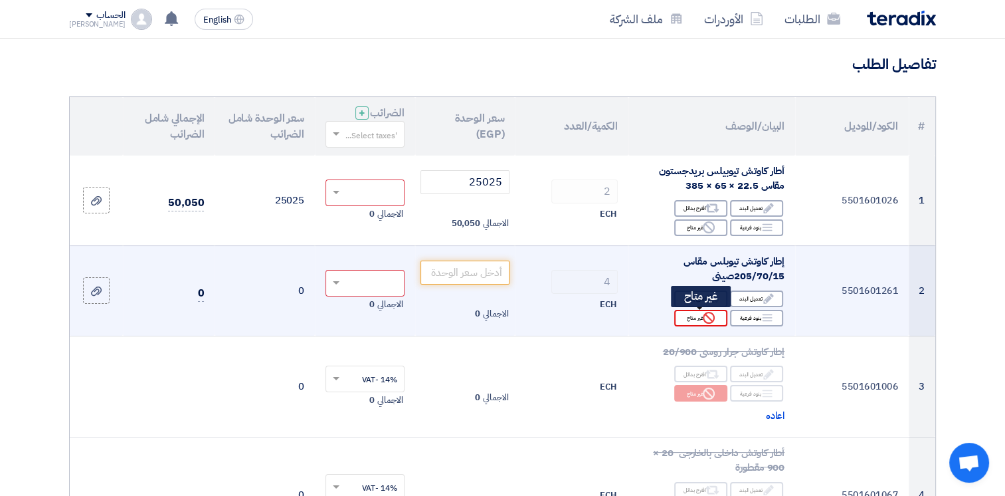
click at [700, 319] on div "Reject غير متاح" at bounding box center [700, 318] width 53 height 17
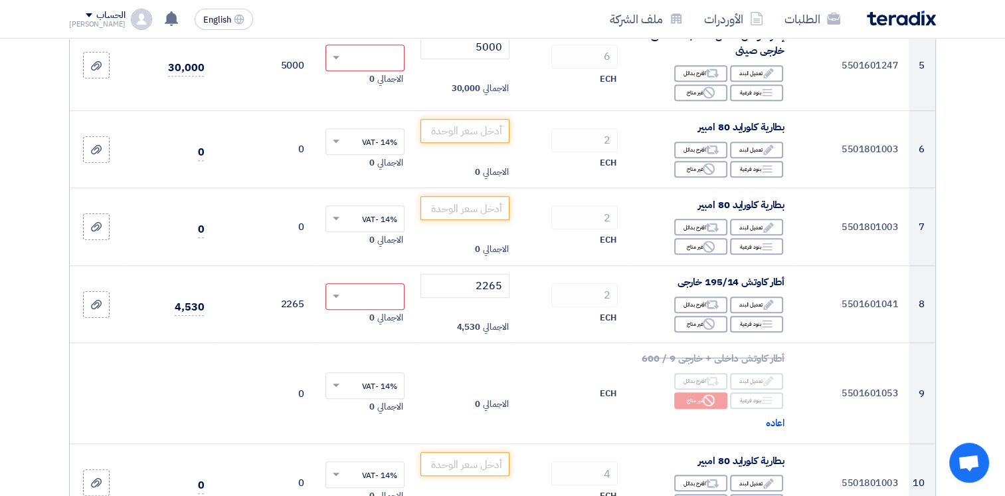
scroll to position [707, 0]
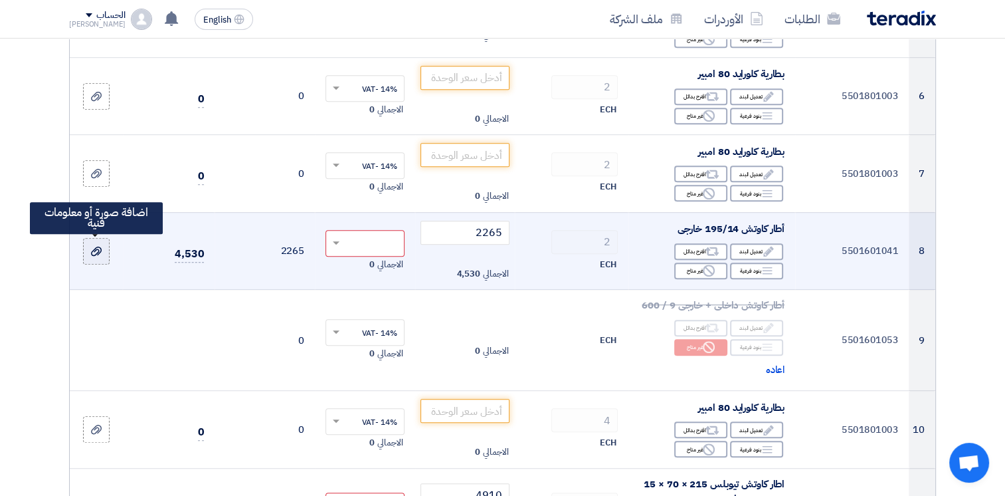
click at [91, 243] on div at bounding box center [96, 250] width 13 height 15
click at [0, 0] on input "file" at bounding box center [0, 0] width 0 height 0
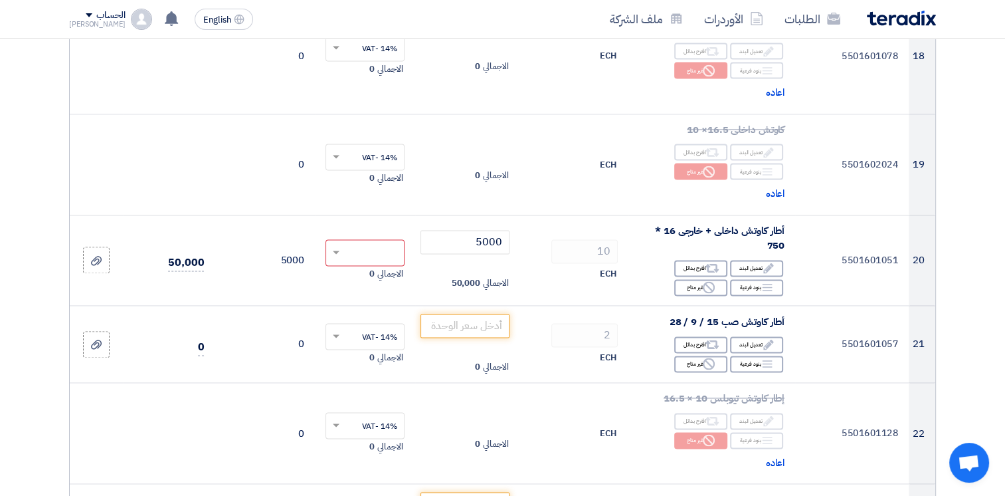
scroll to position [1913, 0]
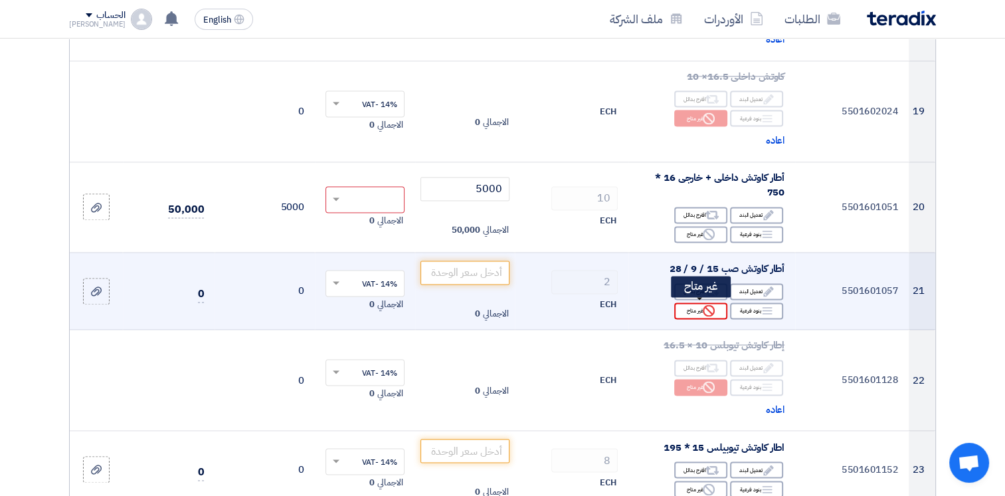
click at [713, 308] on icon "Reject" at bounding box center [709, 310] width 12 height 12
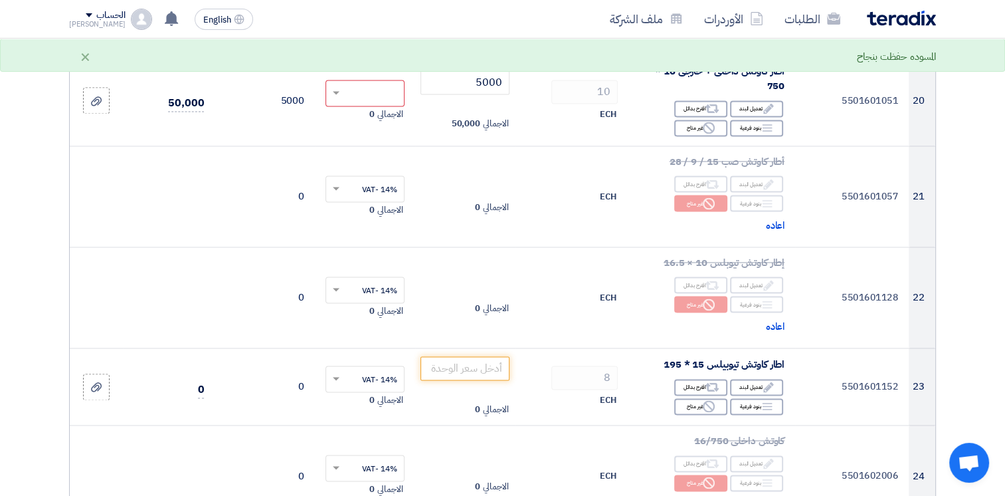
scroll to position [2046, 0]
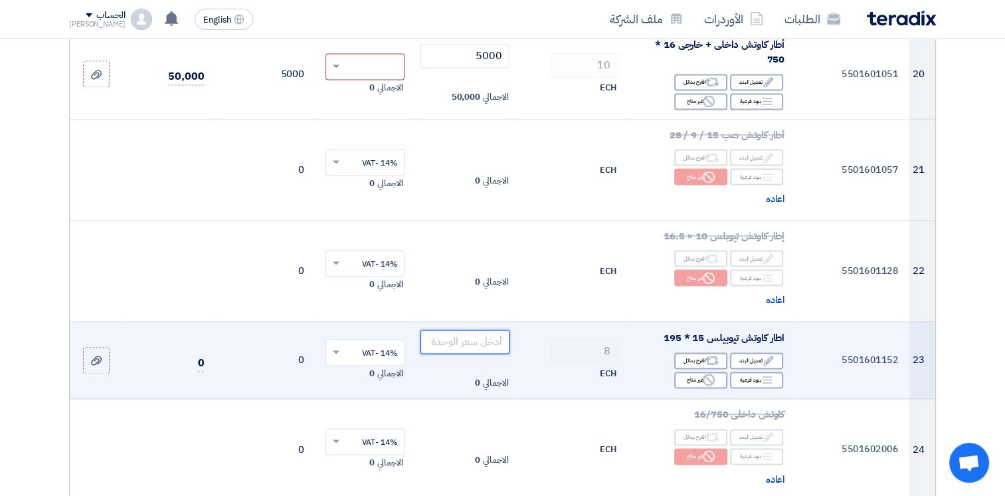
click at [480, 343] on input "number" at bounding box center [465, 341] width 90 height 24
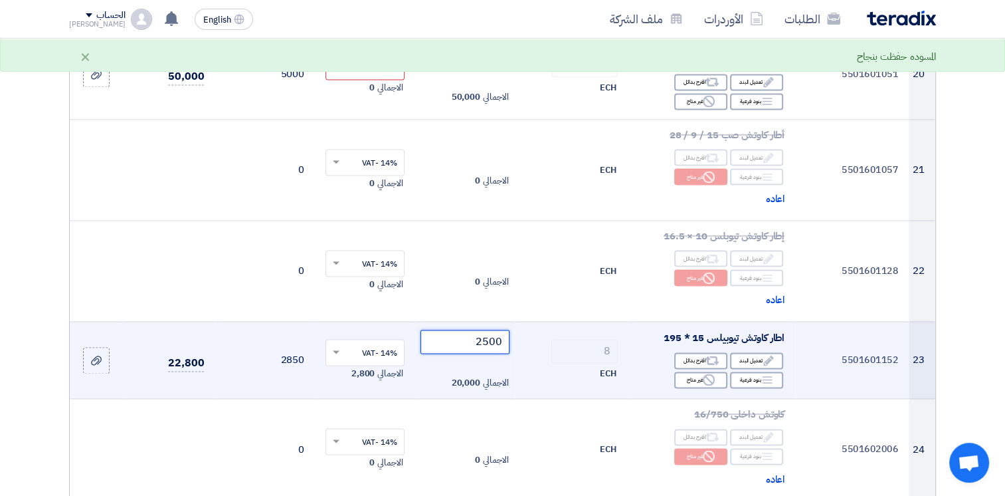
type input "2500"
click at [370, 346] on input "text" at bounding box center [372, 353] width 52 height 22
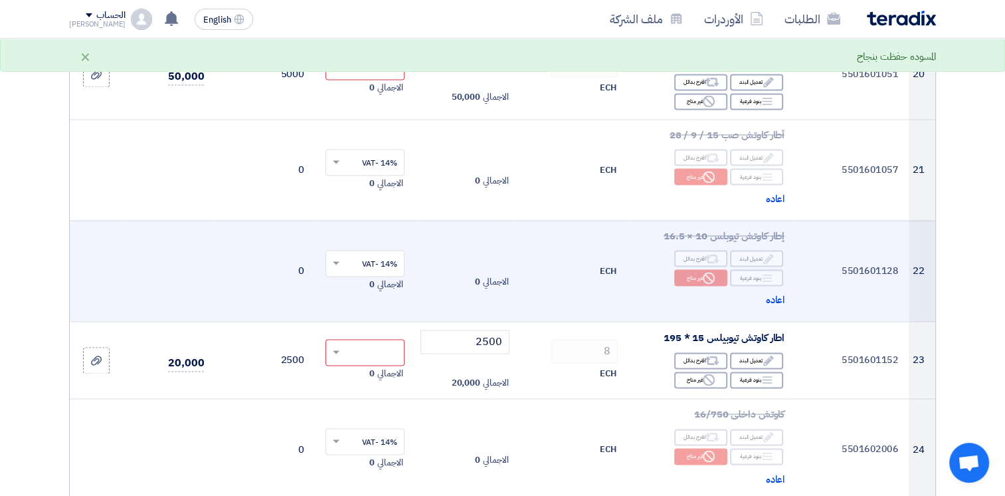
click at [353, 303] on td "14% -VAT × الاجمالي 0" at bounding box center [365, 270] width 100 height 101
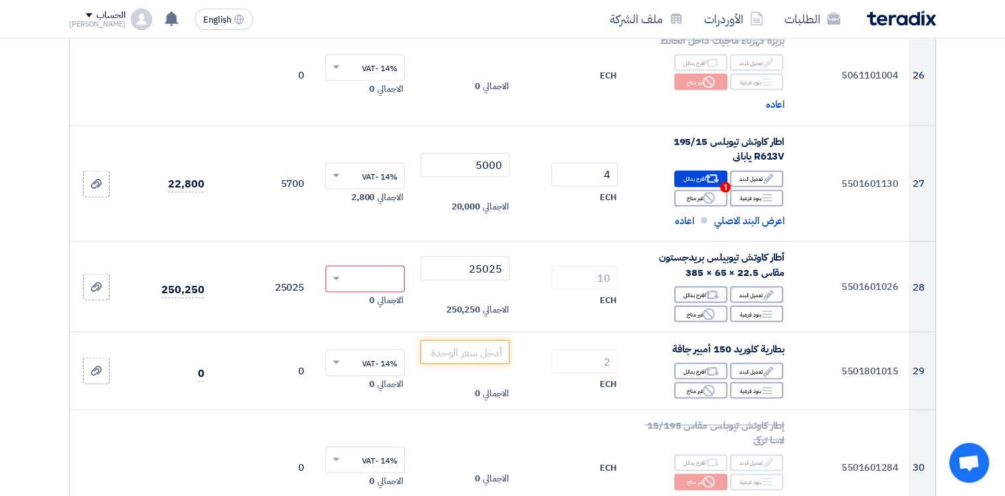
scroll to position [2604, 0]
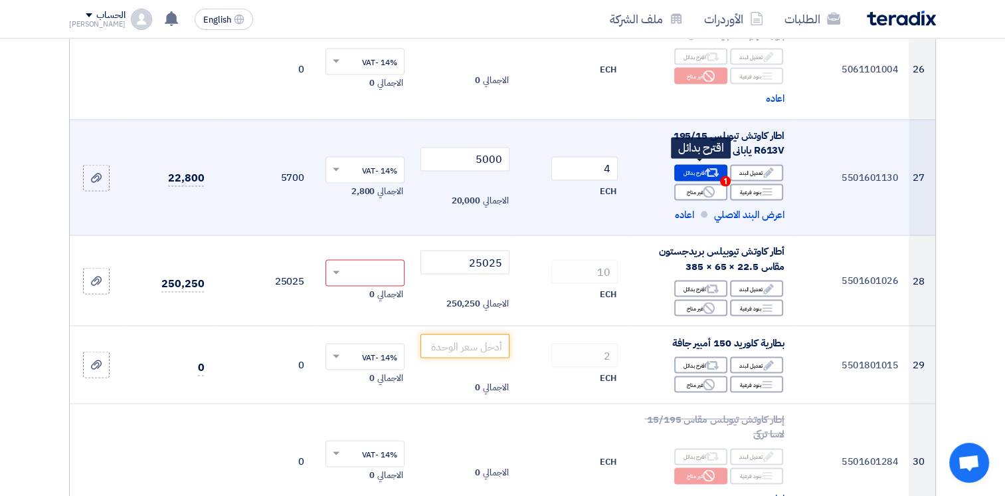
click at [707, 169] on use at bounding box center [712, 173] width 14 height 9
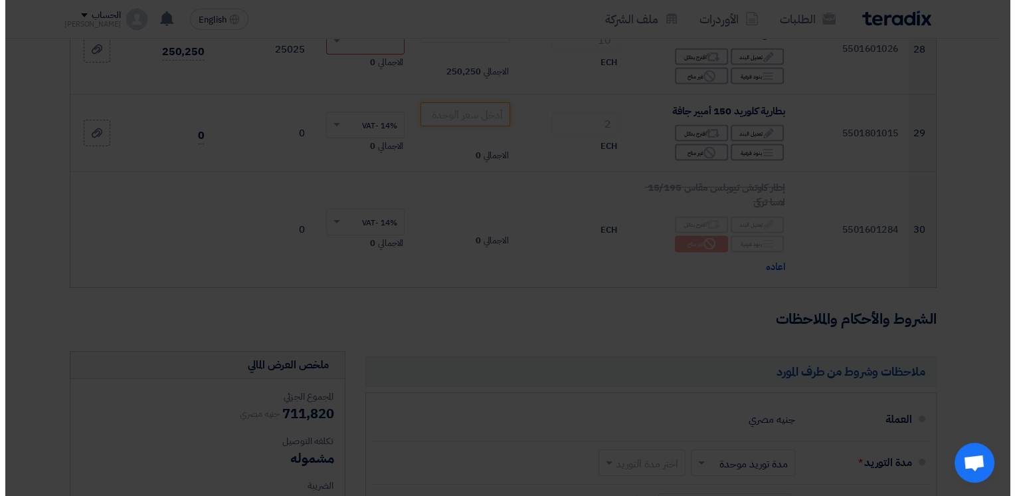
scroll to position [2488, 0]
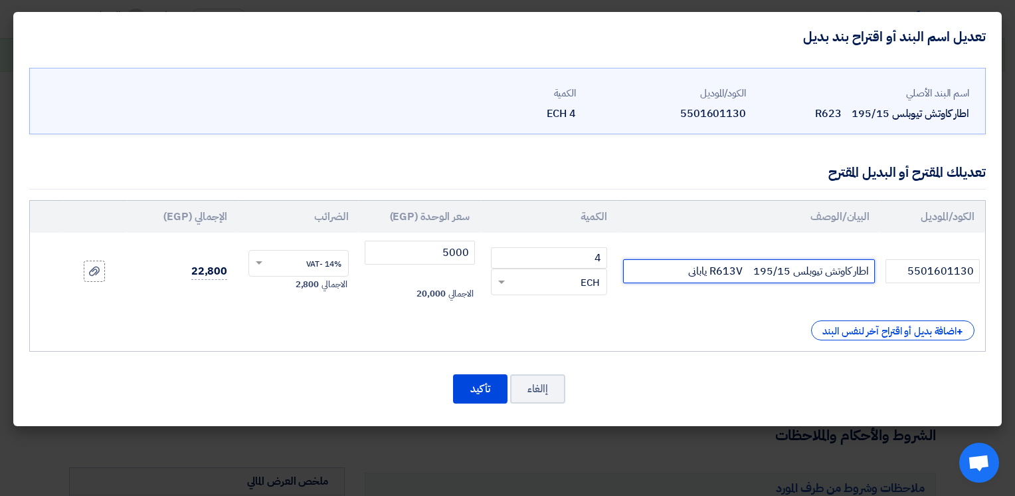
click at [679, 268] on input "اطار كاوتش تيوبلس 195/15 R613V يابانى" at bounding box center [749, 271] width 252 height 24
type input "اطار كاوتش تيوبلس 195/15 R613V يابانى بريدجستون"
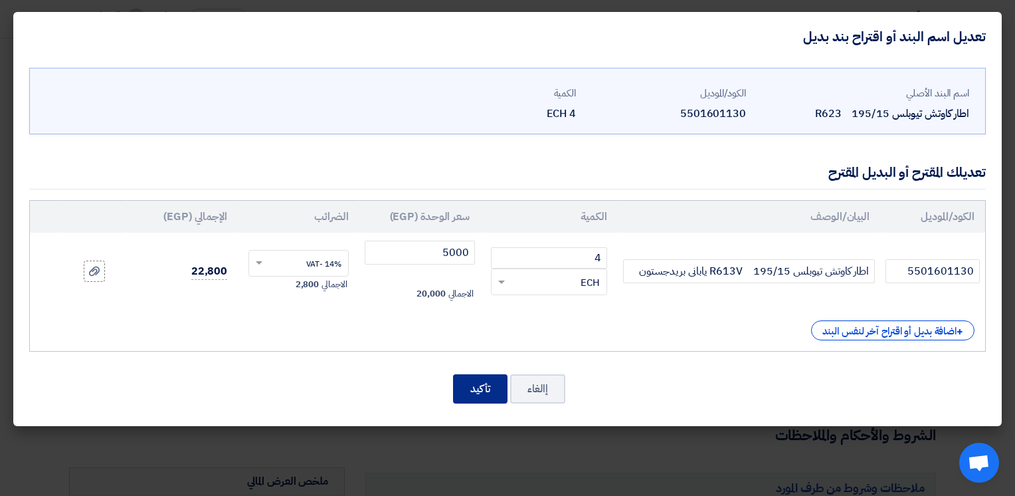
click at [475, 389] on button "تأكيد" at bounding box center [480, 388] width 54 height 29
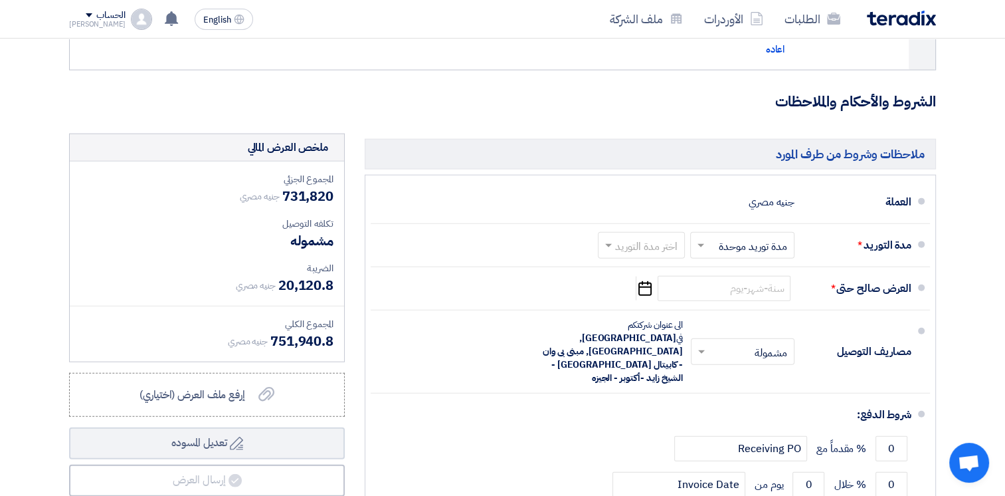
scroll to position [3089, 0]
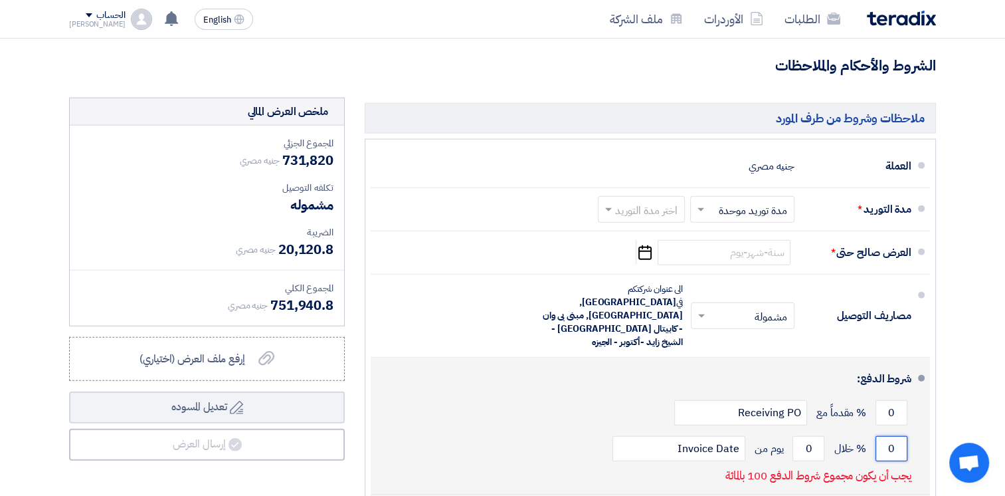
click at [891, 436] on input "0" at bounding box center [892, 448] width 32 height 25
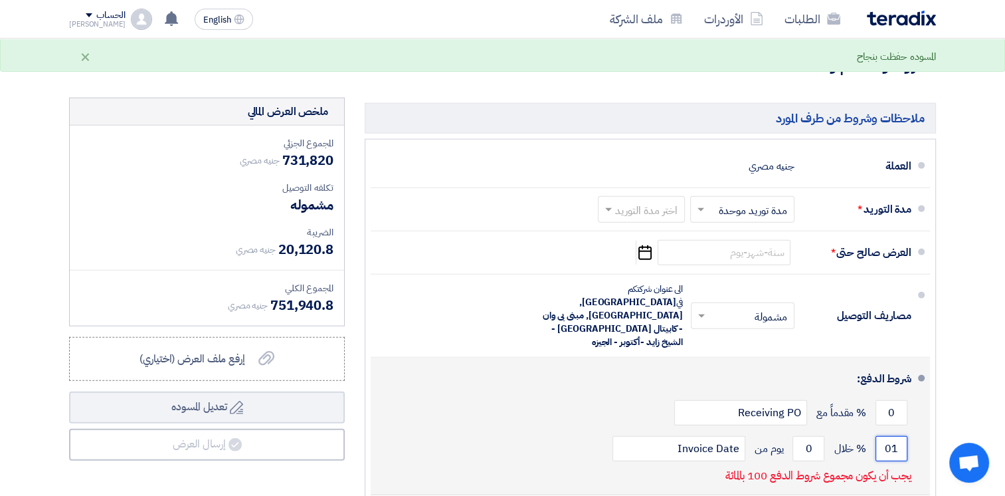
type input "0"
type input "100"
click at [806, 436] on input "0" at bounding box center [809, 448] width 32 height 25
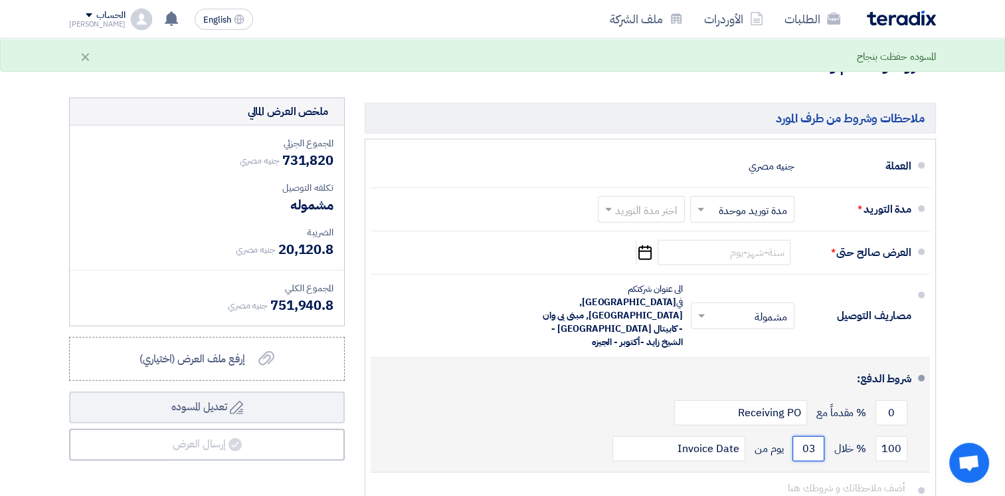
type input "0"
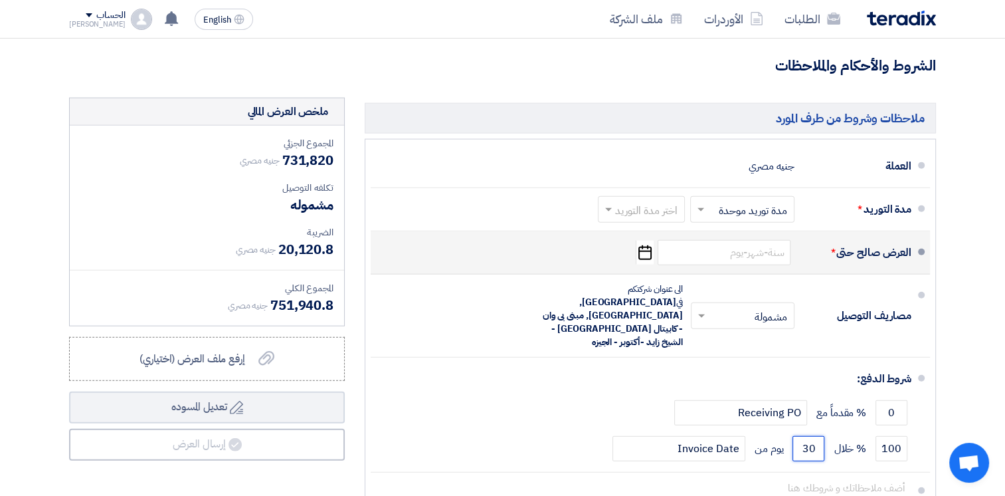
type input "30"
click at [648, 254] on use "button" at bounding box center [644, 252] width 13 height 15
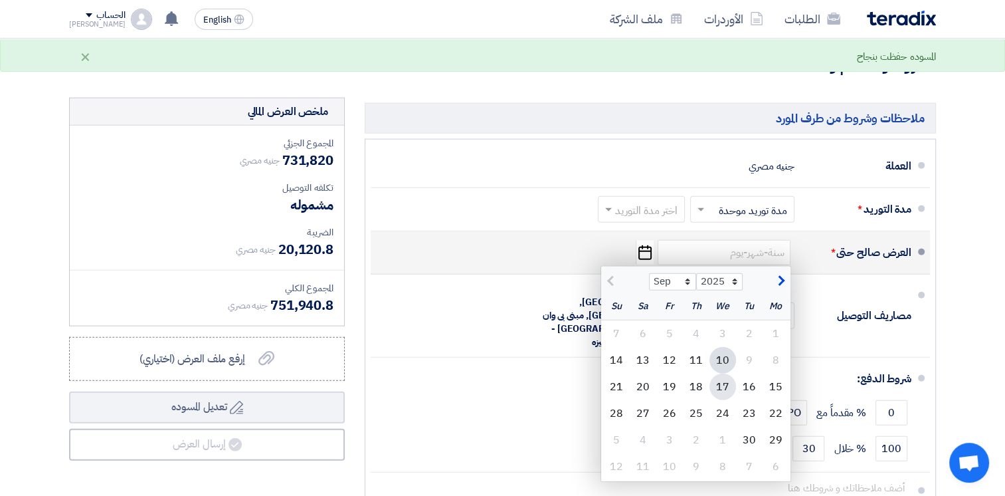
click at [722, 388] on div "17" at bounding box center [722, 386] width 27 height 27
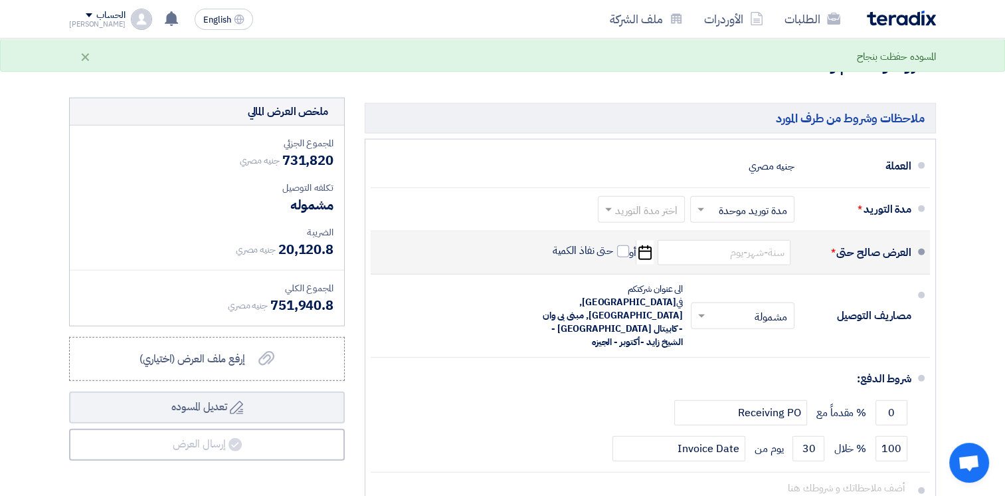
type input "[DATE]"
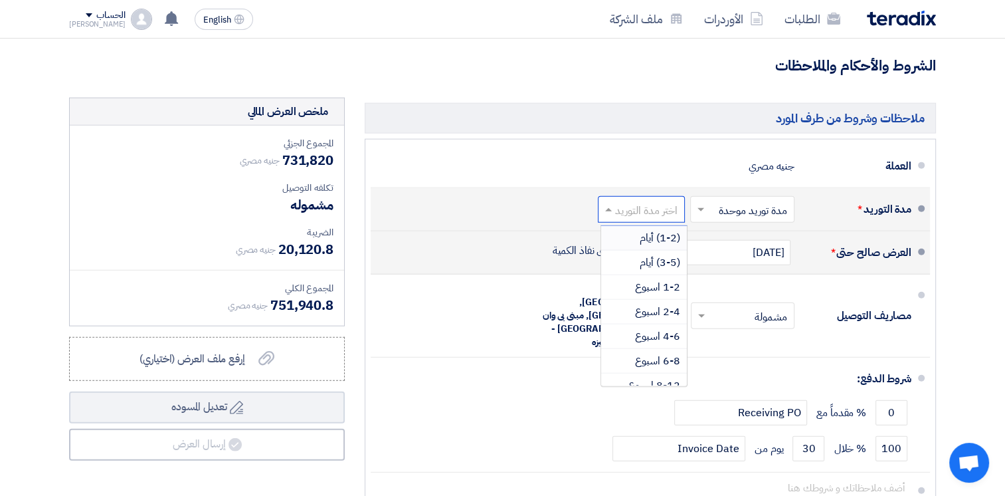
click at [631, 202] on input "text" at bounding box center [639, 210] width 80 height 19
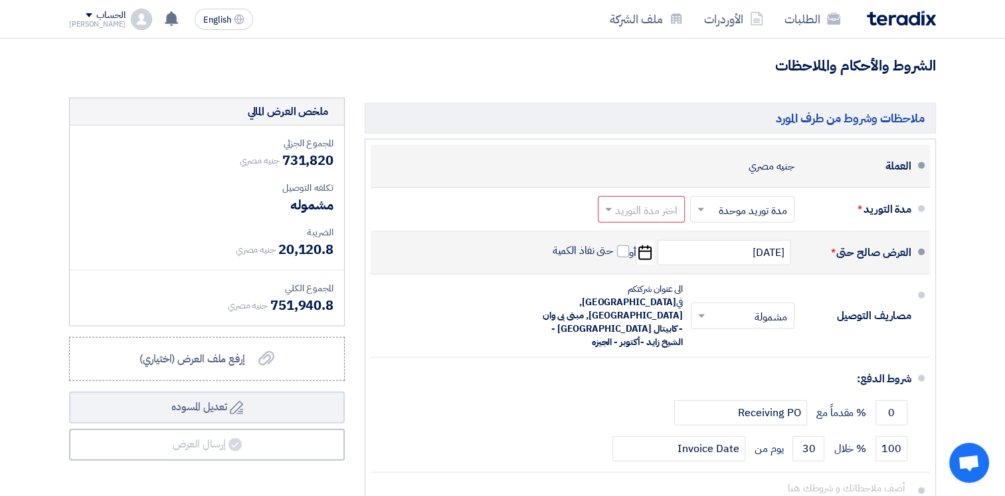
click at [652, 163] on div "العملة جنيه مصري" at bounding box center [646, 166] width 530 height 32
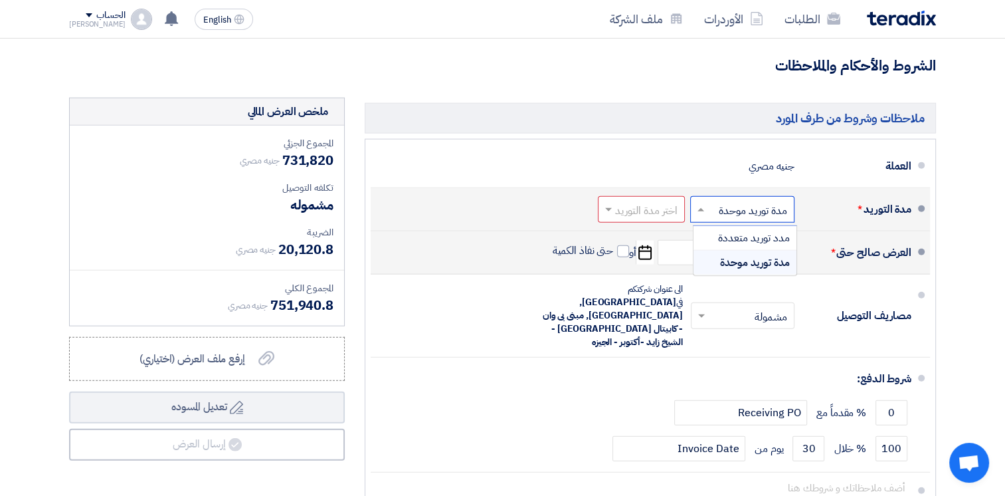
click at [701, 211] on span at bounding box center [699, 209] width 17 height 13
click at [727, 230] on span "مدد توريد متعددة" at bounding box center [754, 238] width 72 height 16
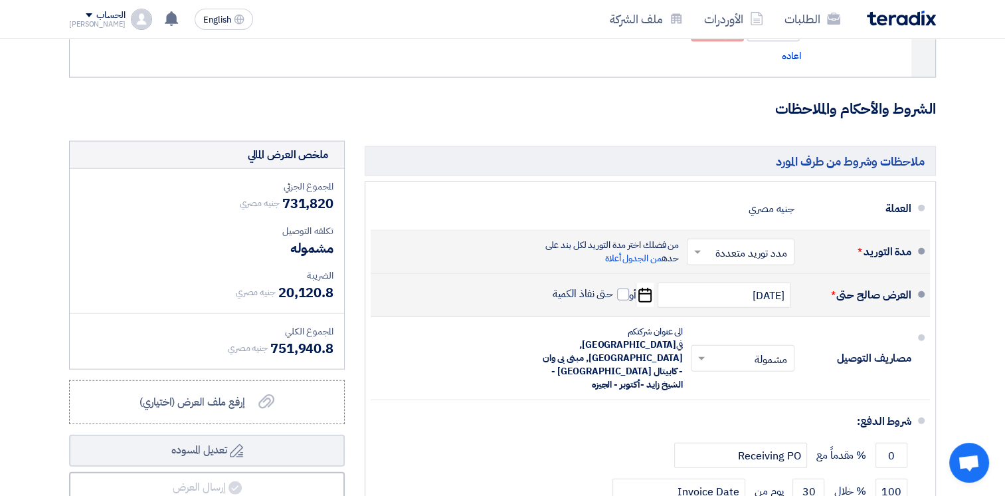
scroll to position [3147, 0]
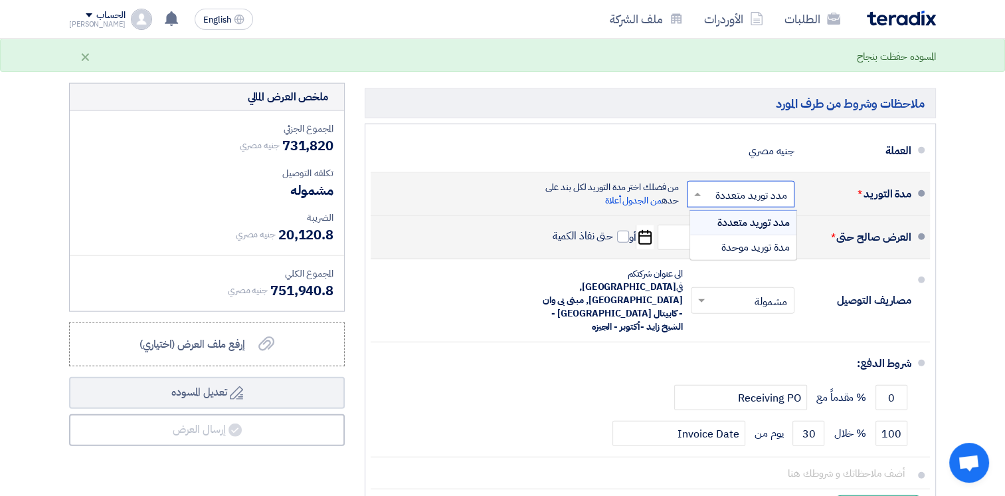
click at [779, 201] on input "text" at bounding box center [738, 195] width 101 height 19
click at [779, 255] on span "مدة توريد موحدة" at bounding box center [755, 247] width 68 height 16
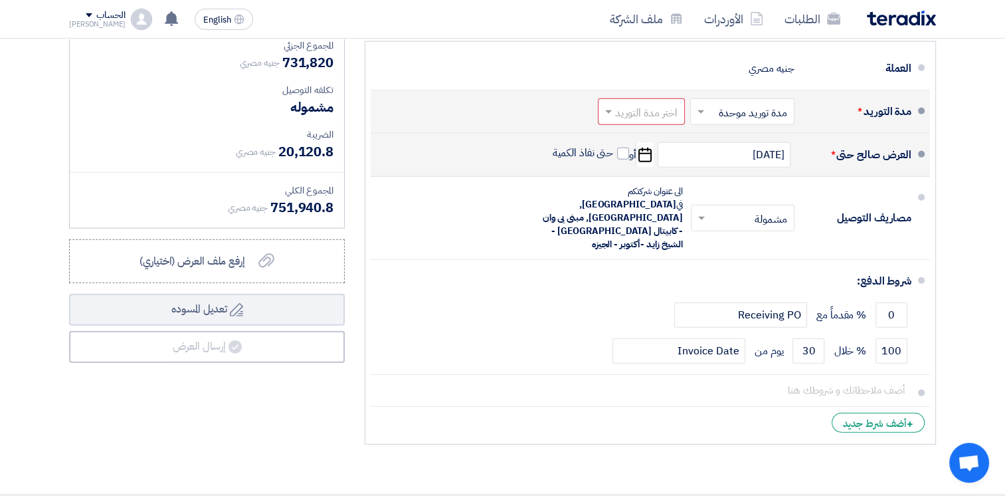
scroll to position [3133, 0]
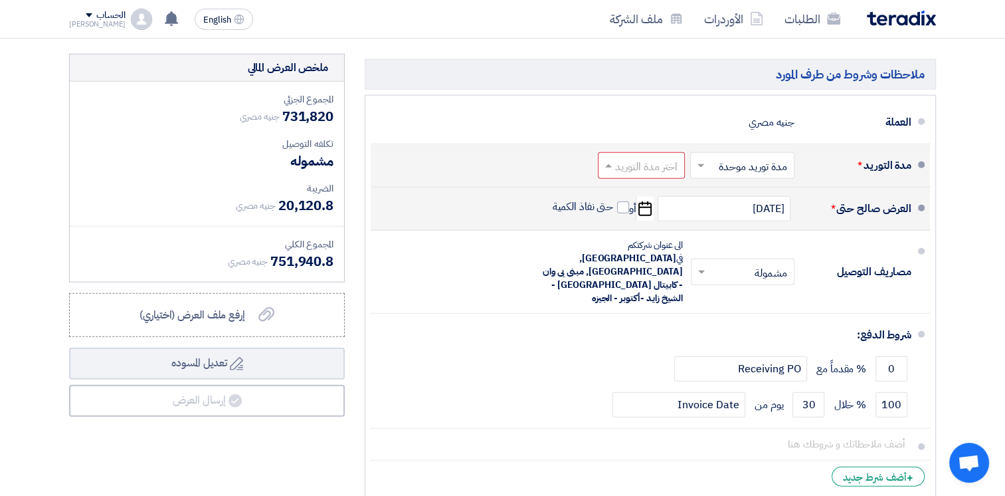
click at [621, 157] on input "text" at bounding box center [639, 166] width 80 height 19
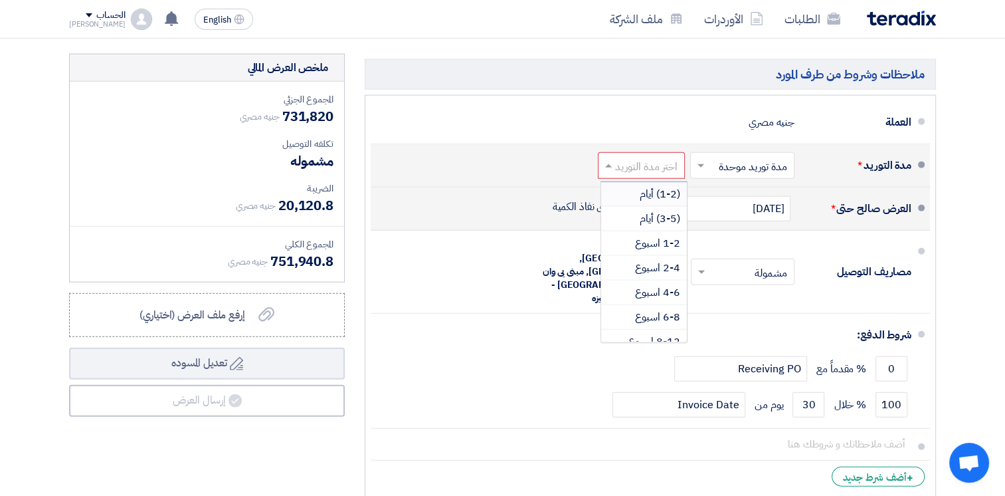
click at [656, 193] on span "(1-2) أيام" at bounding box center [660, 194] width 41 height 16
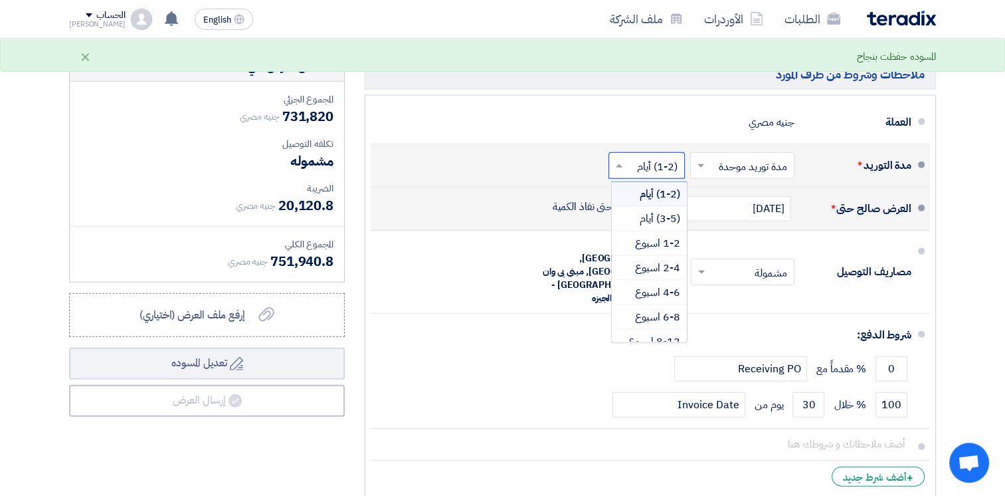
click at [638, 158] on input "text" at bounding box center [644, 166] width 70 height 19
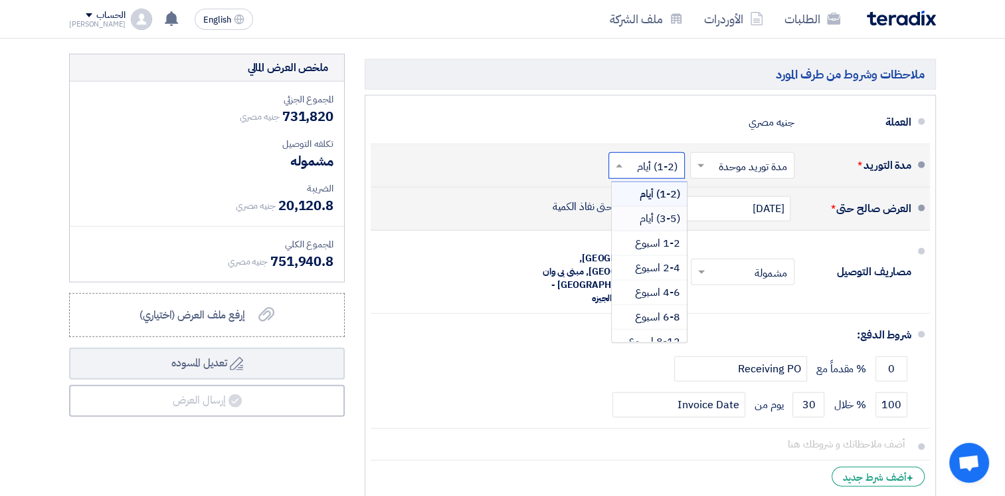
click at [659, 215] on span "(3-5) أيام" at bounding box center [660, 219] width 41 height 16
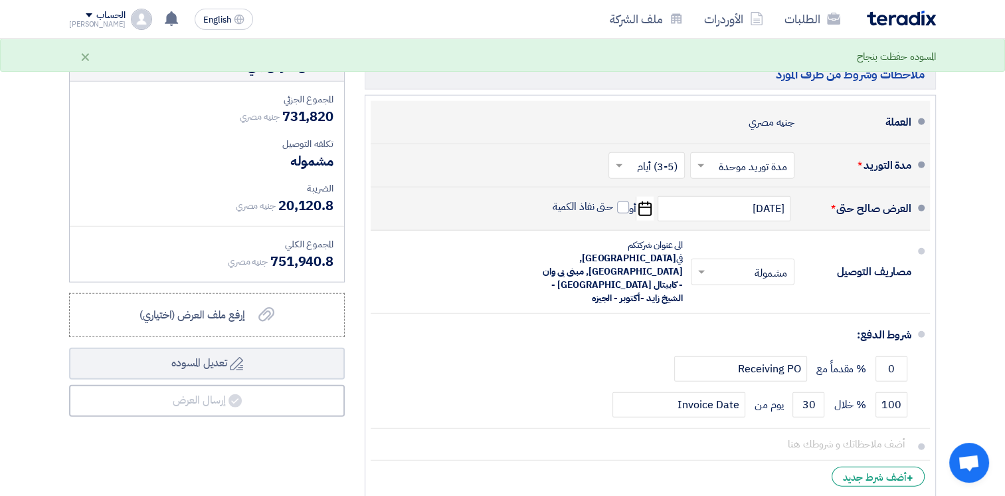
click at [581, 114] on div "العملة جنيه مصري" at bounding box center [646, 122] width 530 height 32
